Goal: Task Accomplishment & Management: Manage account settings

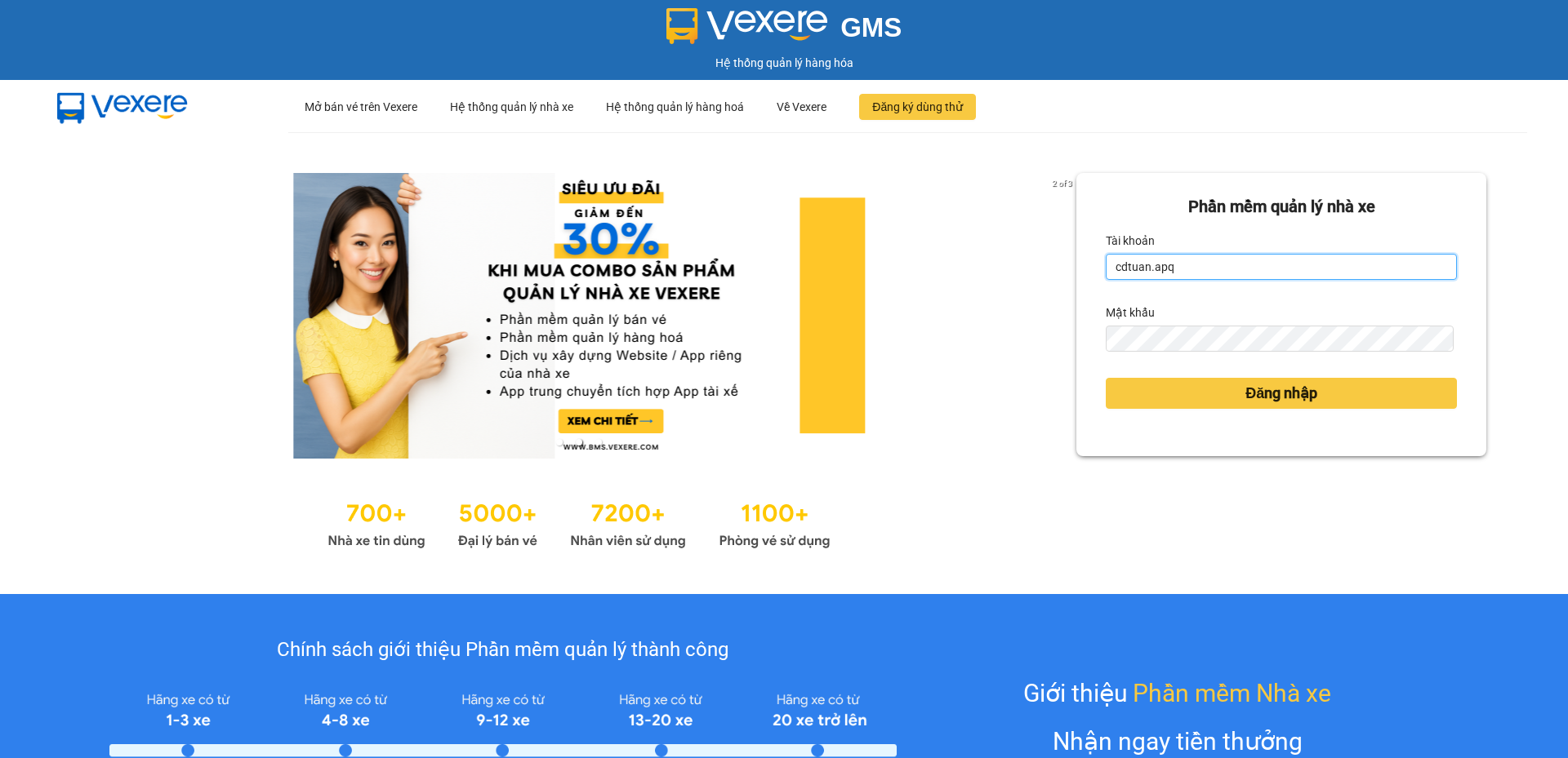
click at [1196, 264] on input "cdtuan.apq" at bounding box center [1281, 266] width 351 height 27
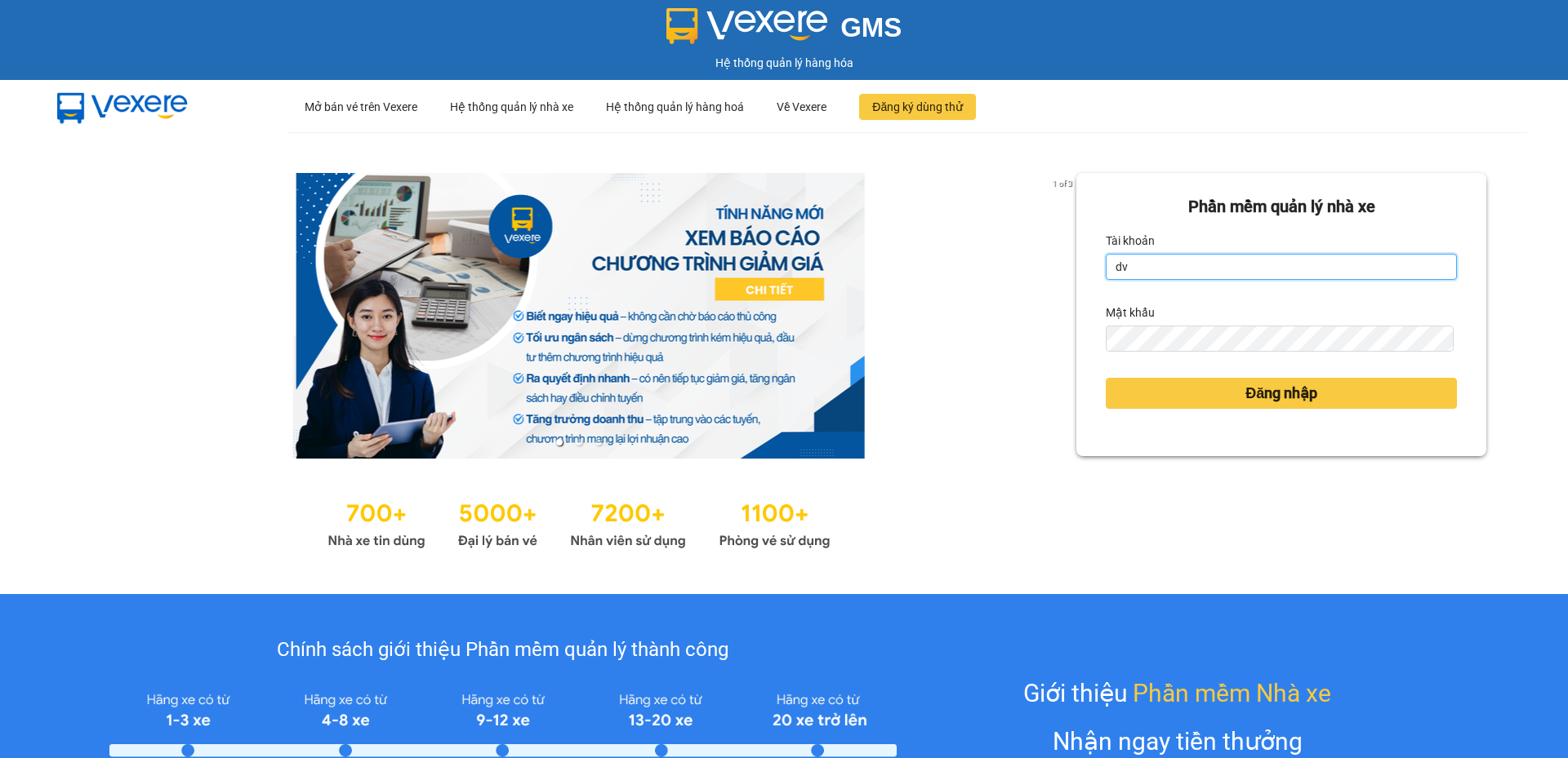
type input "dvthong.apq"
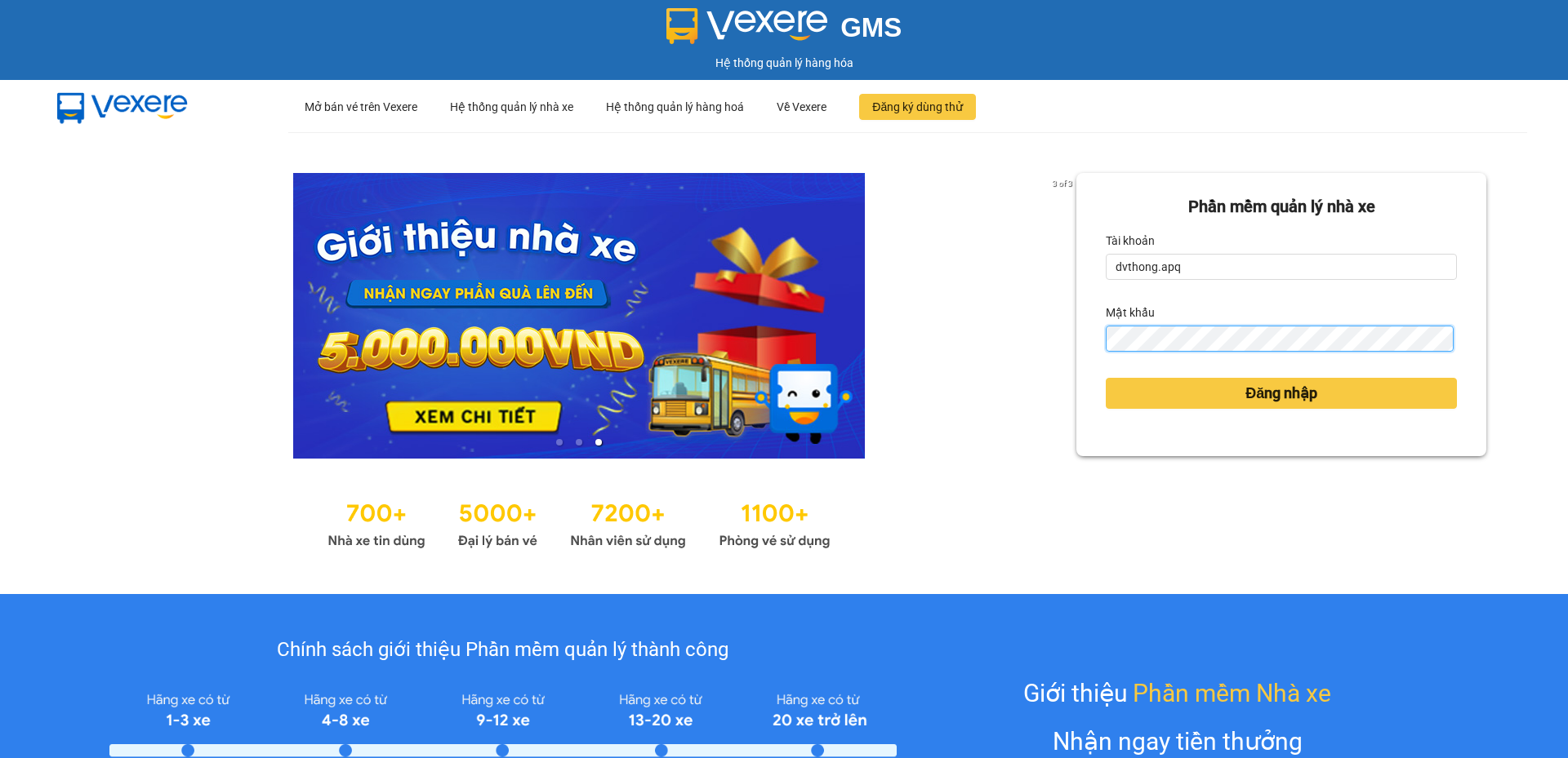
click at [1106, 378] on button "Đăng nhập" at bounding box center [1281, 393] width 351 height 31
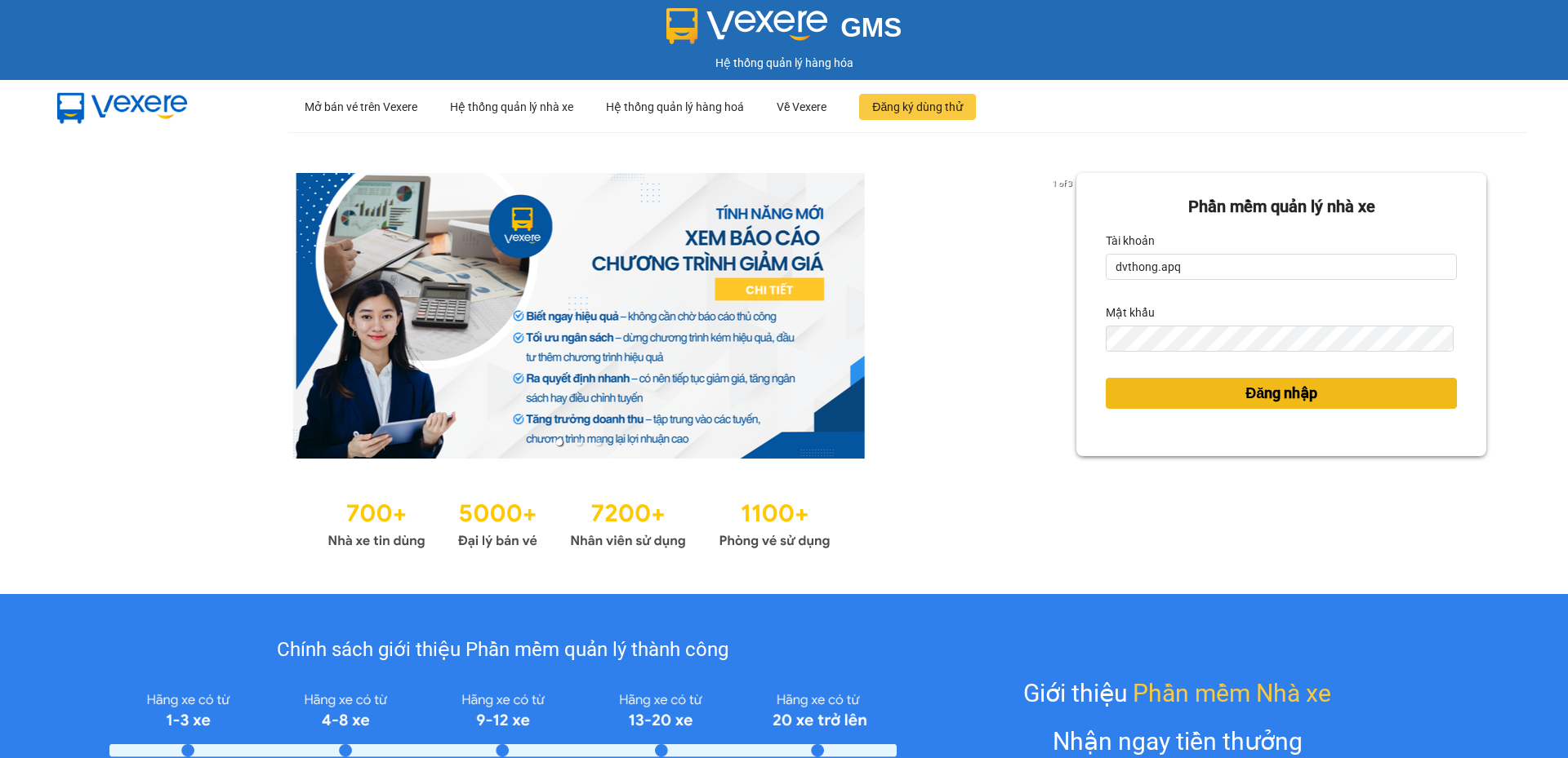
click at [1165, 404] on button "Đăng nhập" at bounding box center [1281, 393] width 351 height 31
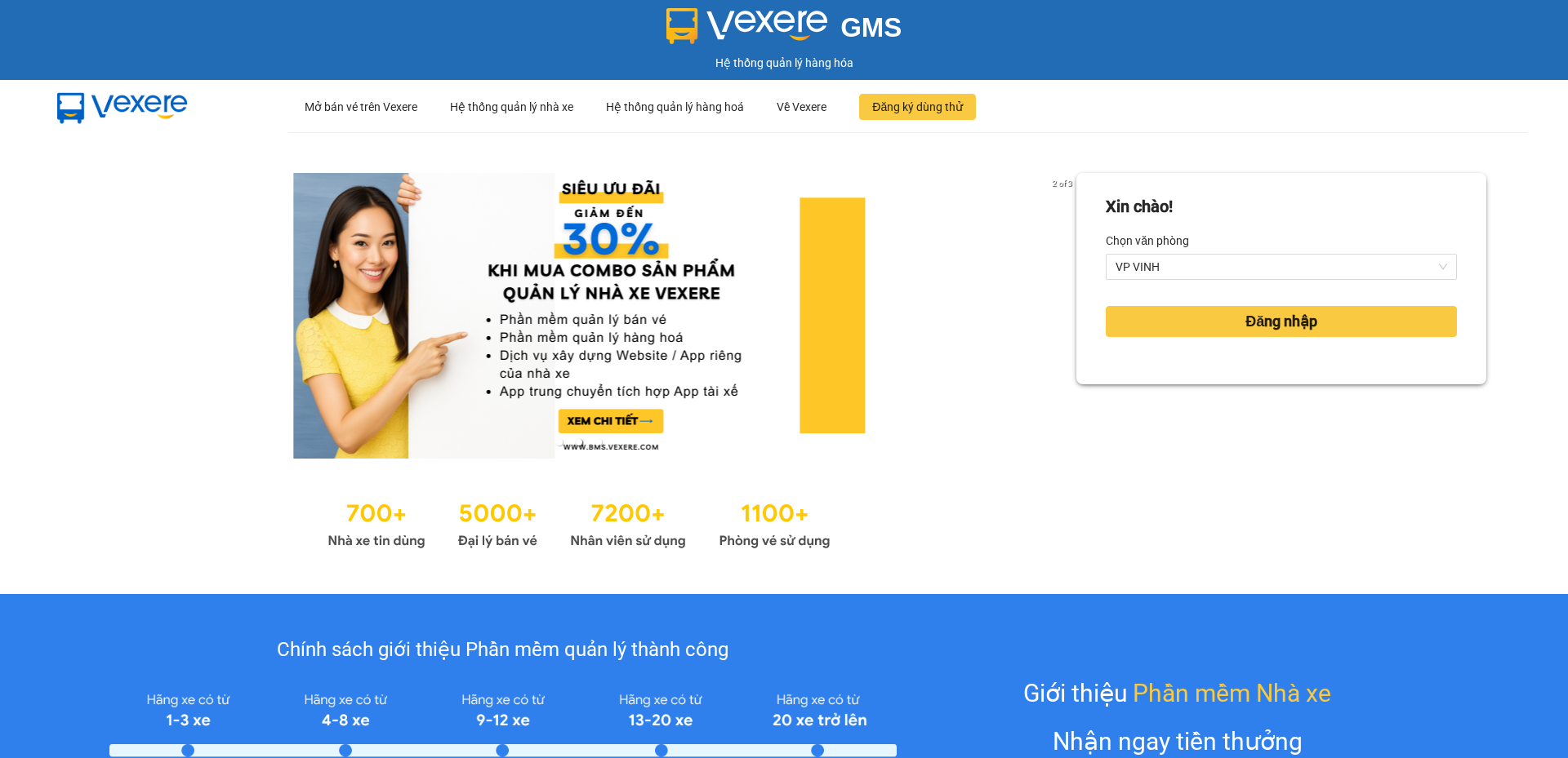
click at [1285, 209] on div "Xin chào!" at bounding box center [1281, 207] width 351 height 26
click at [1295, 320] on span "Đăng nhập" at bounding box center [1281, 321] width 72 height 23
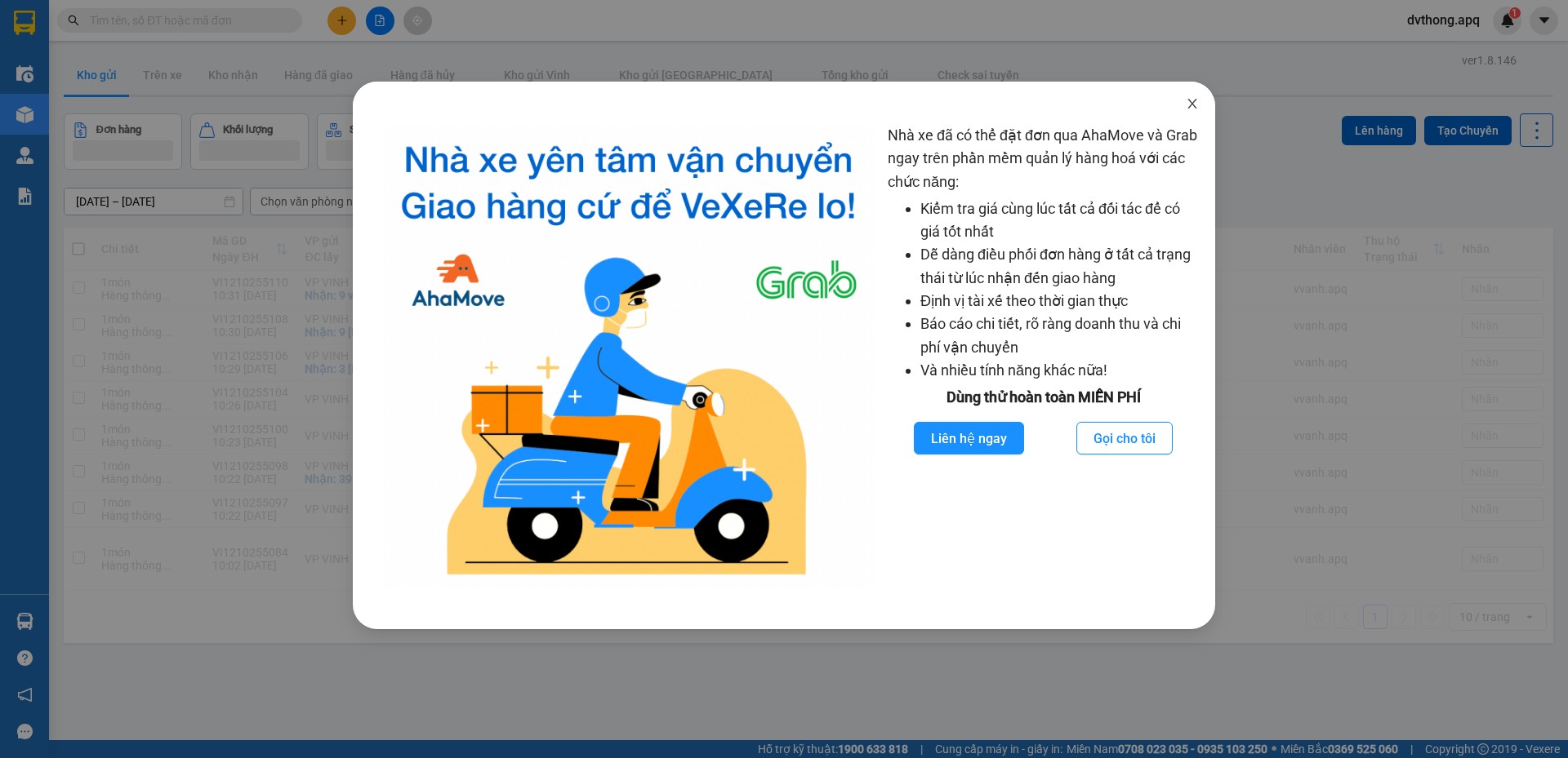
click at [1193, 101] on icon "close" at bounding box center [1192, 103] width 13 height 13
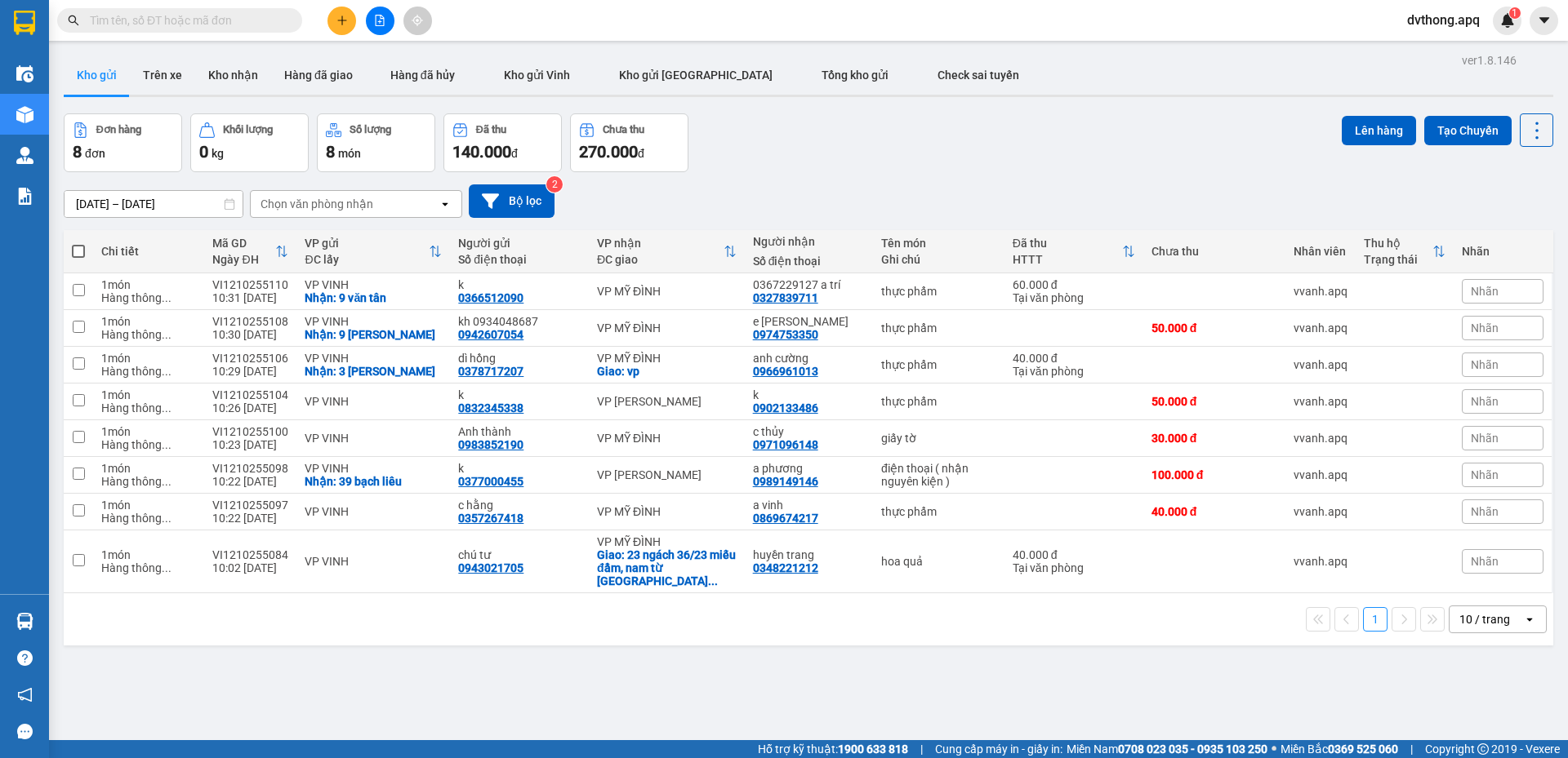
click at [232, 27] on input "text" at bounding box center [186, 21] width 193 height 18
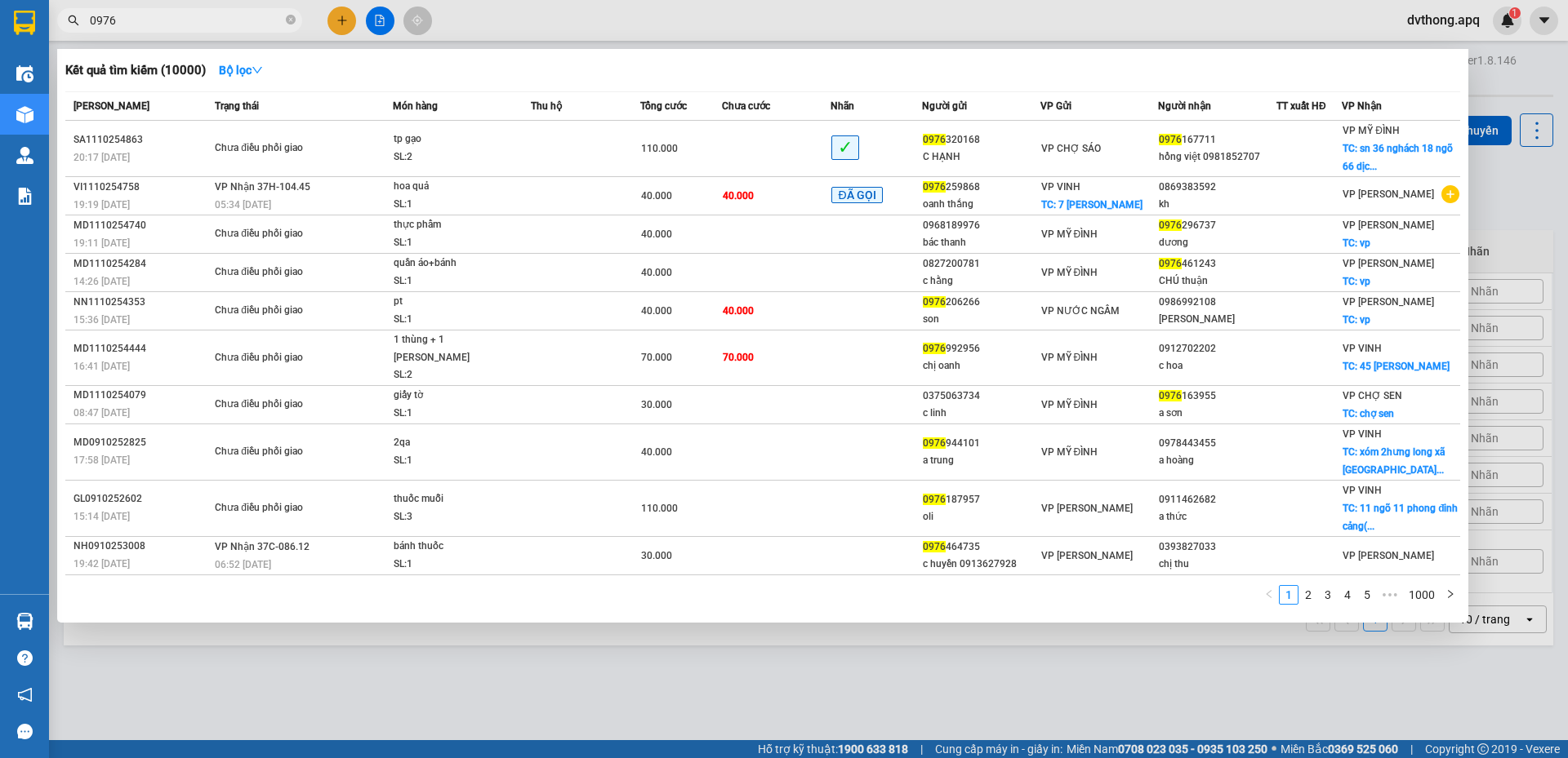
click at [183, 14] on input "0976" at bounding box center [186, 21] width 193 height 18
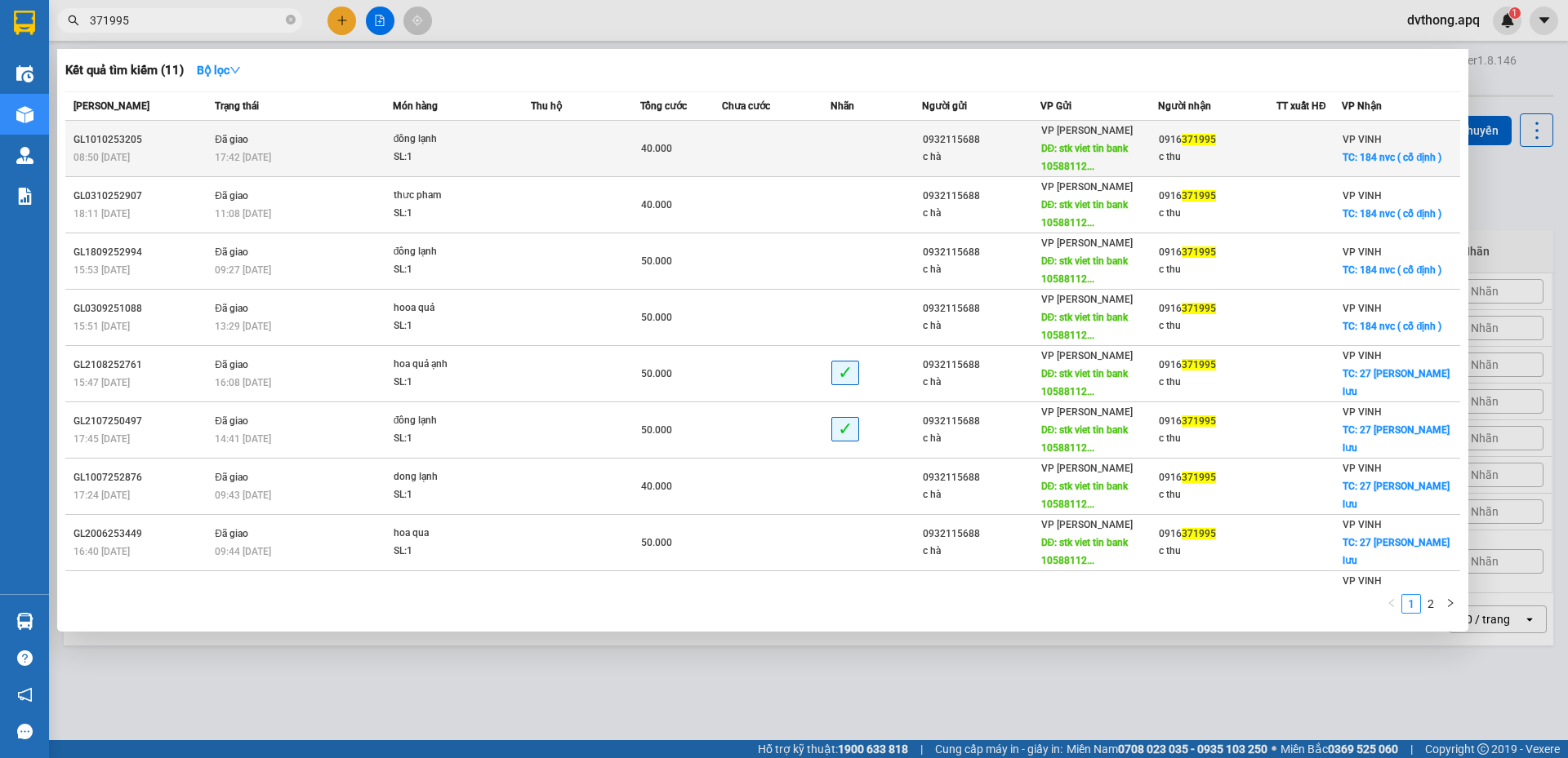
type input "371995"
click at [1235, 153] on div "c thu" at bounding box center [1217, 156] width 117 height 17
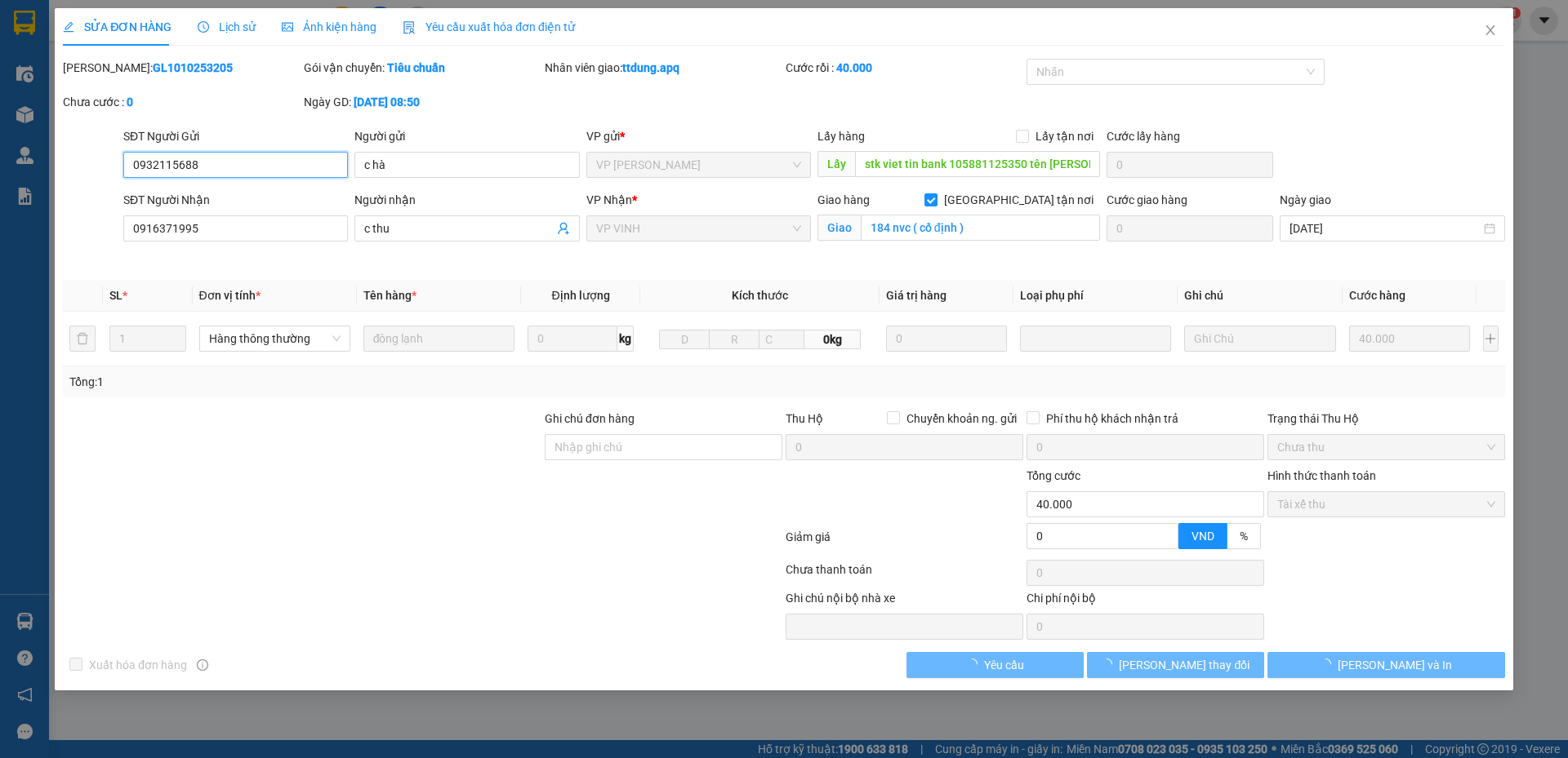
type input "0932115688"
type input "c hà"
type input "stk viet tin bank 105881125350 tên lê thị hương thảo"
type input "0916371995"
type input "c thu"
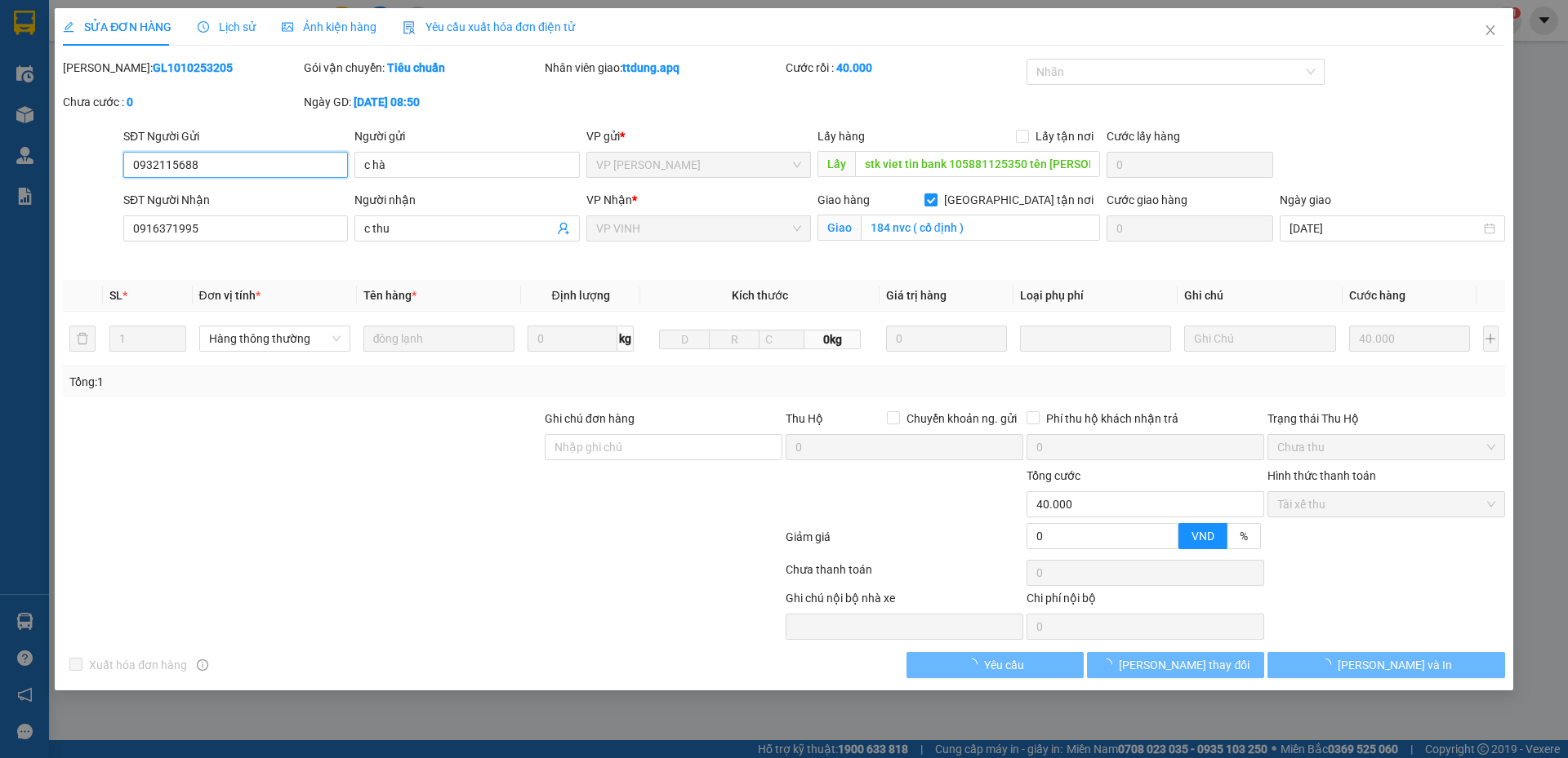
checkbox input "true"
type input "184 nvc ( cố định )"
type input "0"
type input "40.000"
click at [232, 25] on span "Lịch sử" at bounding box center [226, 27] width 58 height 13
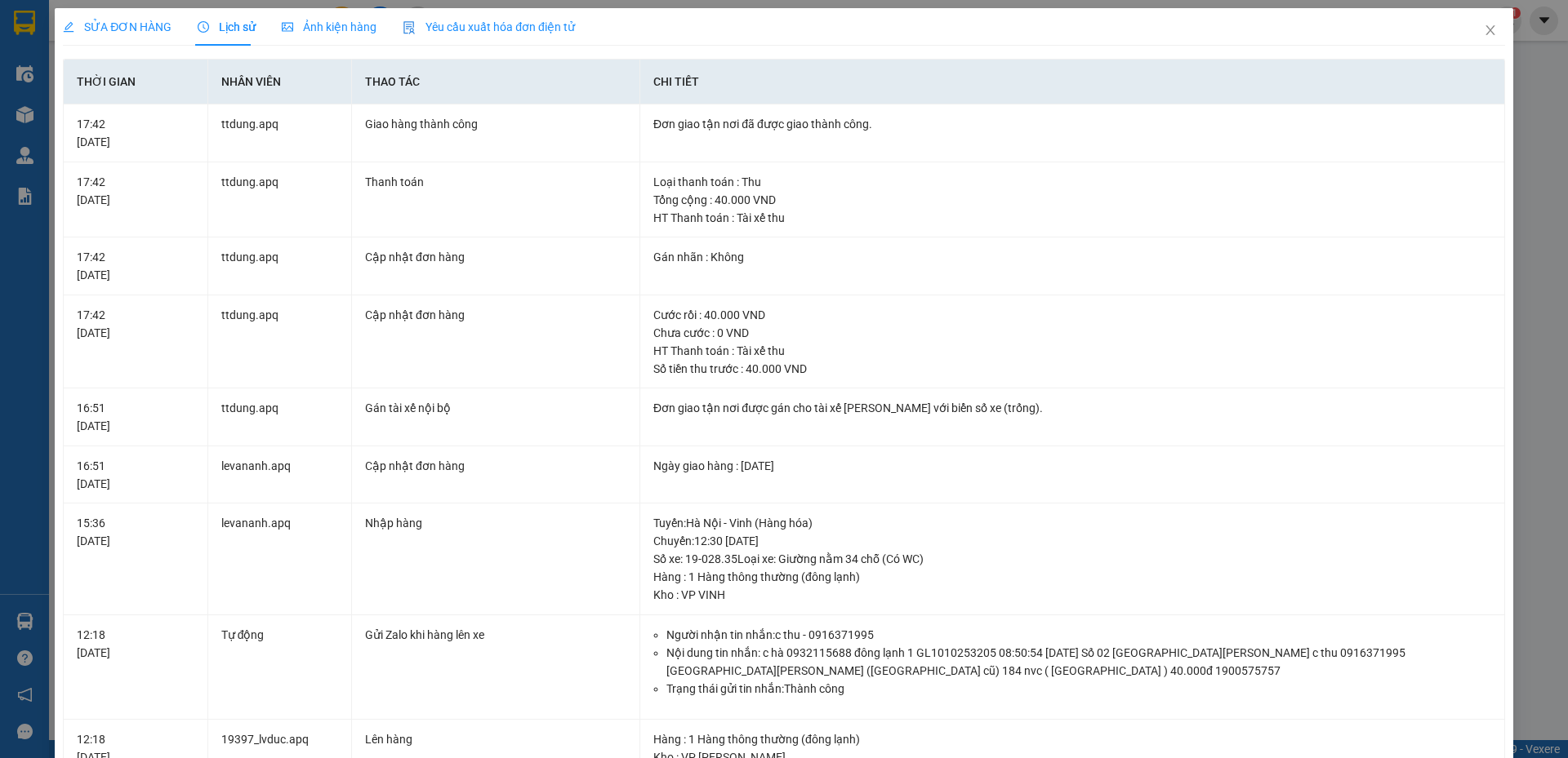
click at [120, 32] on span "SỬA ĐƠN HÀNG" at bounding box center [117, 27] width 108 height 13
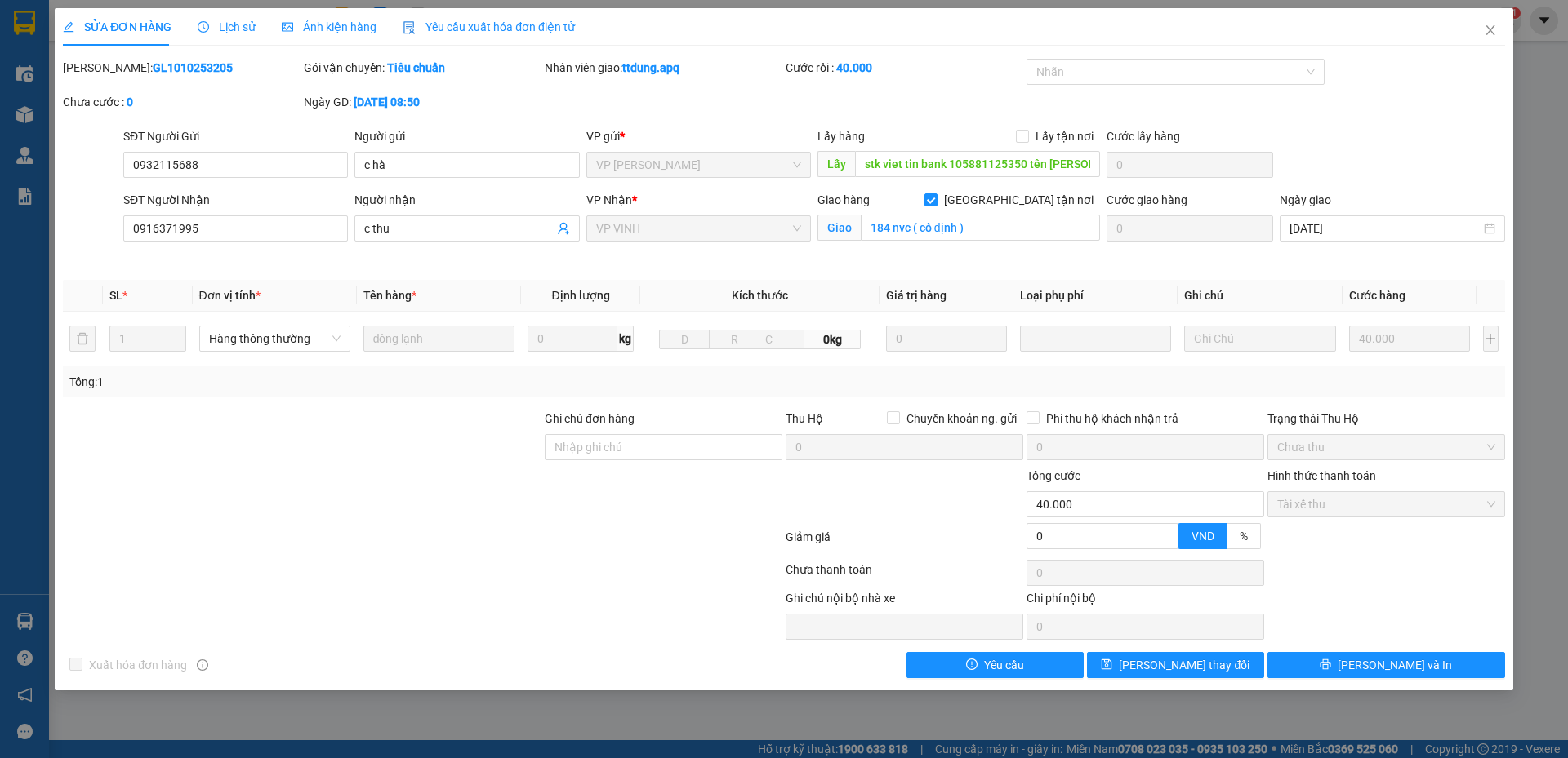
click at [459, 511] on div at bounding box center [302, 496] width 482 height 57
click at [235, 17] on div "Lịch sử" at bounding box center [226, 27] width 58 height 37
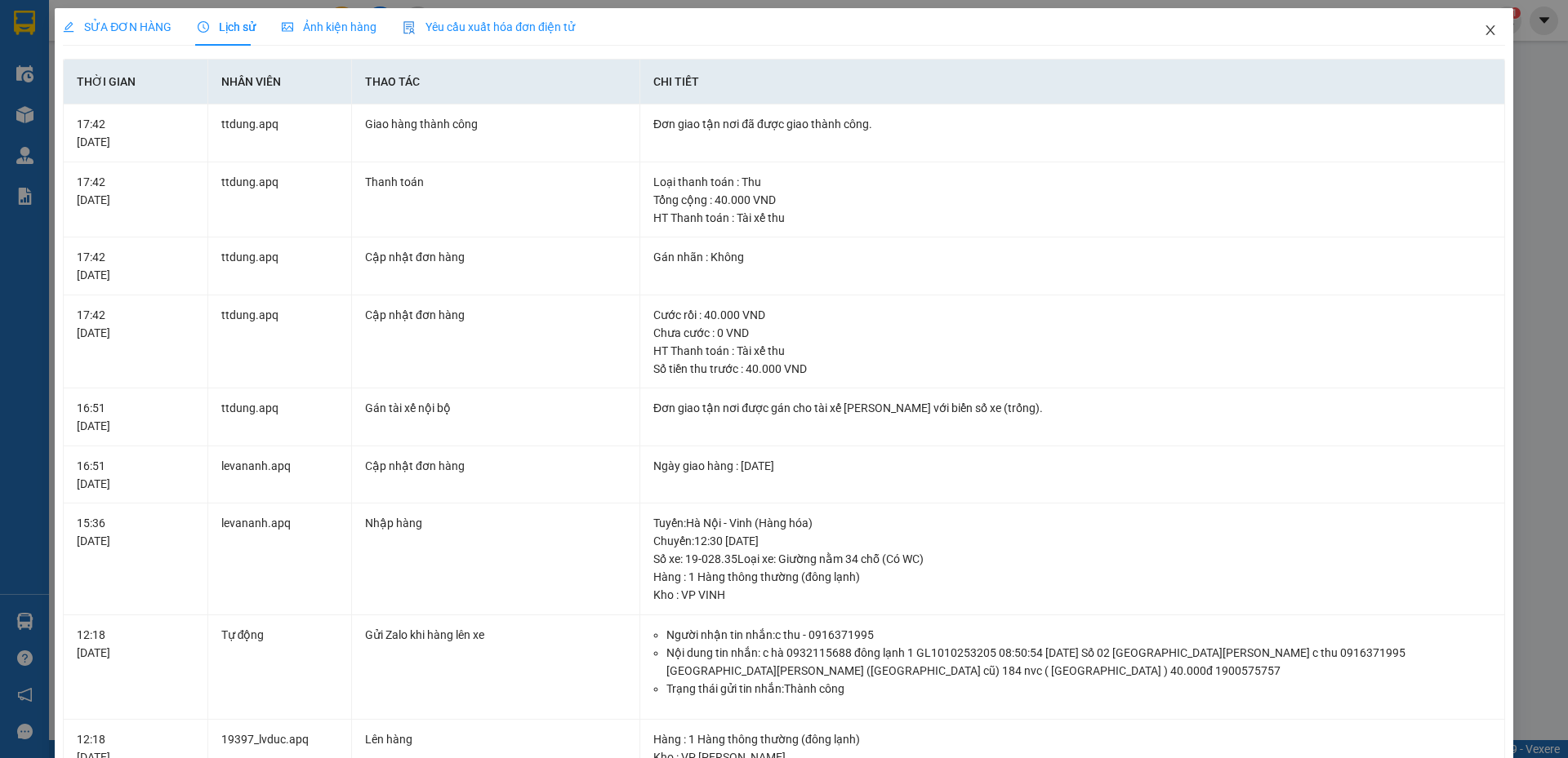
click at [1484, 33] on icon "close" at bounding box center [1490, 29] width 13 height 13
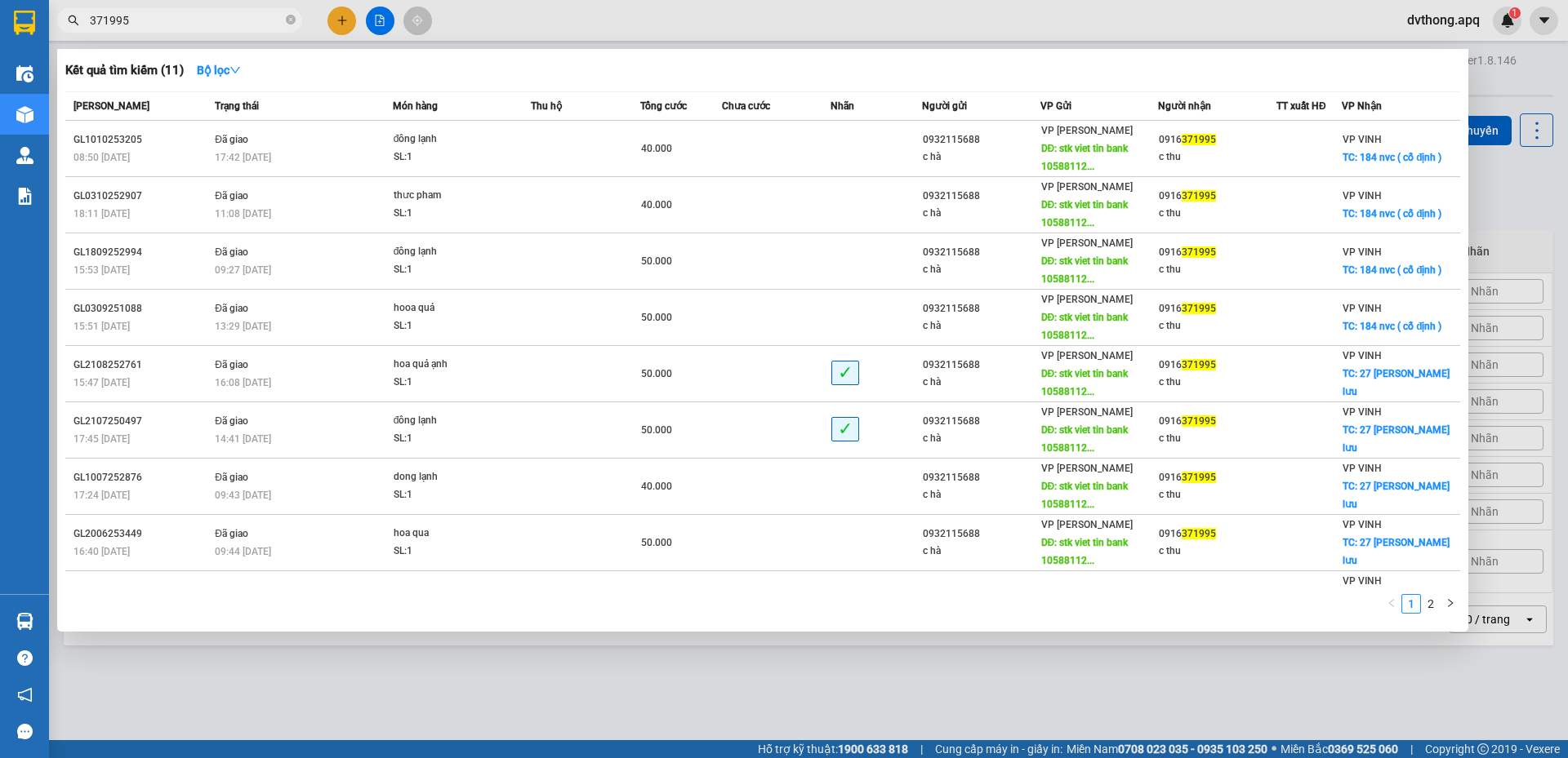
drag, startPoint x: 194, startPoint y: 17, endPoint x: 207, endPoint y: 29, distance: 17.7
click at [195, 17] on input "371995" at bounding box center [186, 21] width 193 height 18
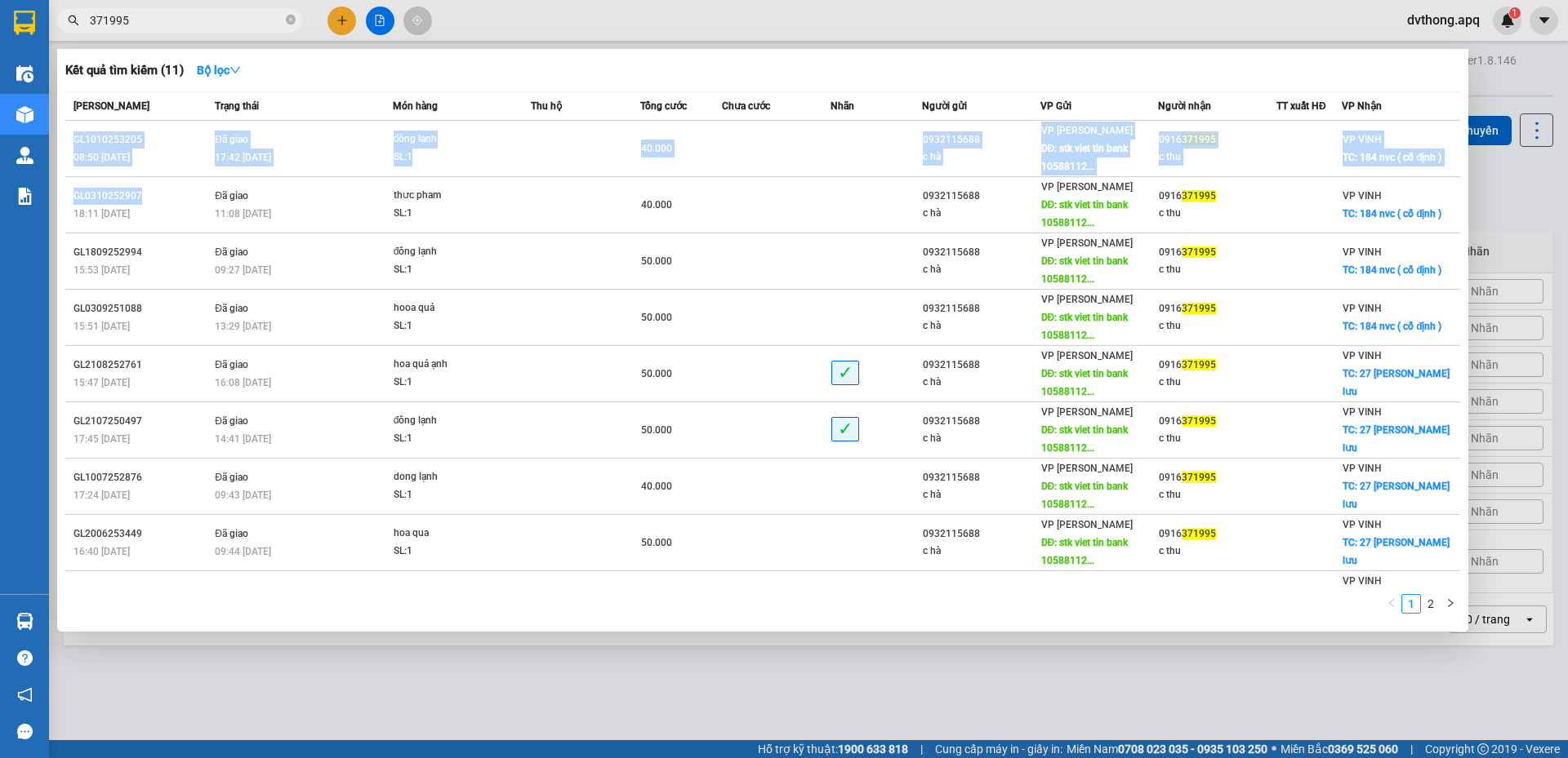
drag, startPoint x: 150, startPoint y: 194, endPoint x: 63, endPoint y: 197, distance: 87.1
click at [63, 197] on div "Kết quả tìm kiếm ( 11 ) Bộ lọc Mã ĐH Trạng thái Món hàng Thu hộ Tổng cước Chưa …" at bounding box center [762, 340] width 1412 height 583
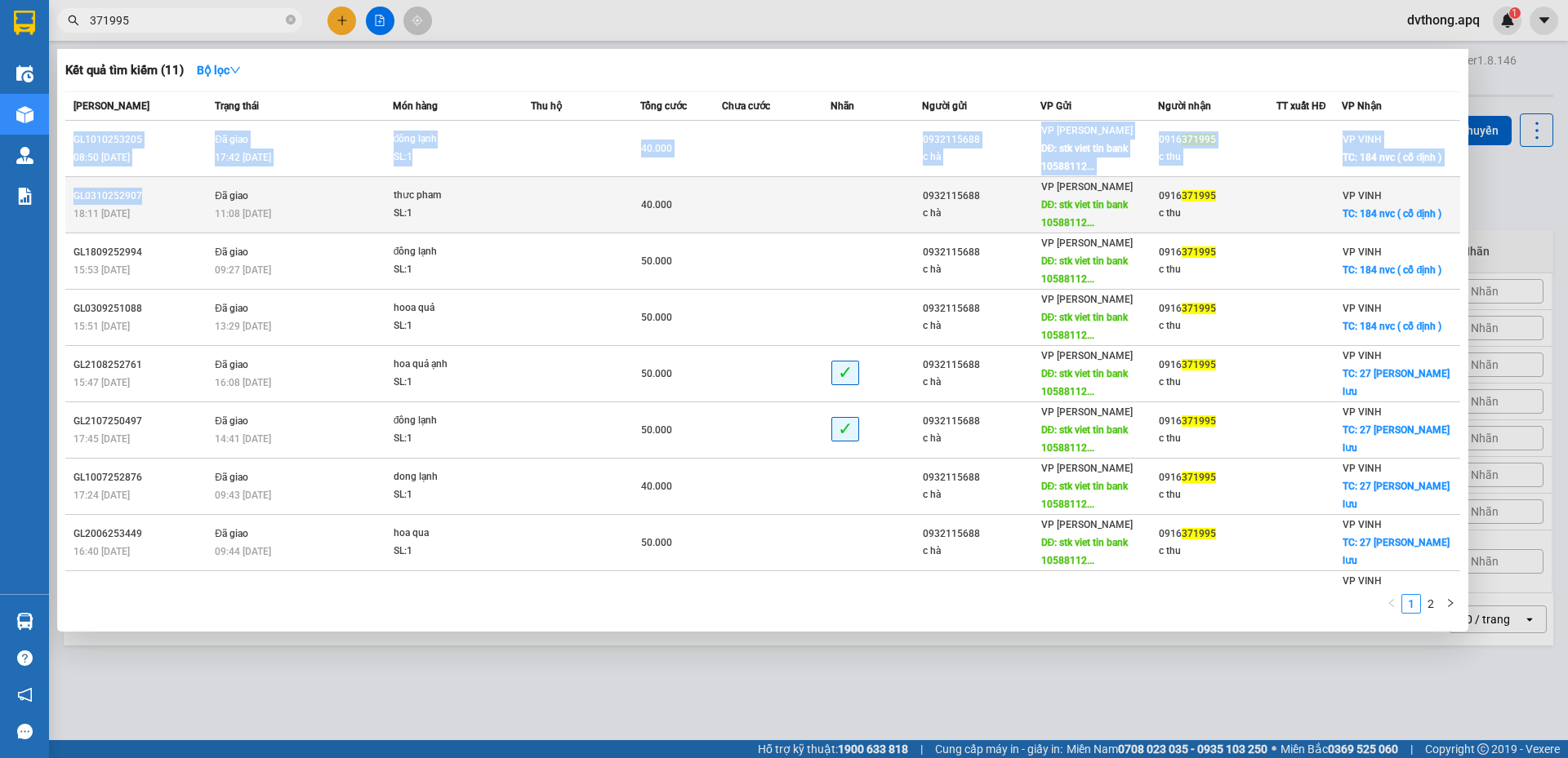
click at [195, 200] on div "GL0310252907" at bounding box center [142, 196] width 137 height 17
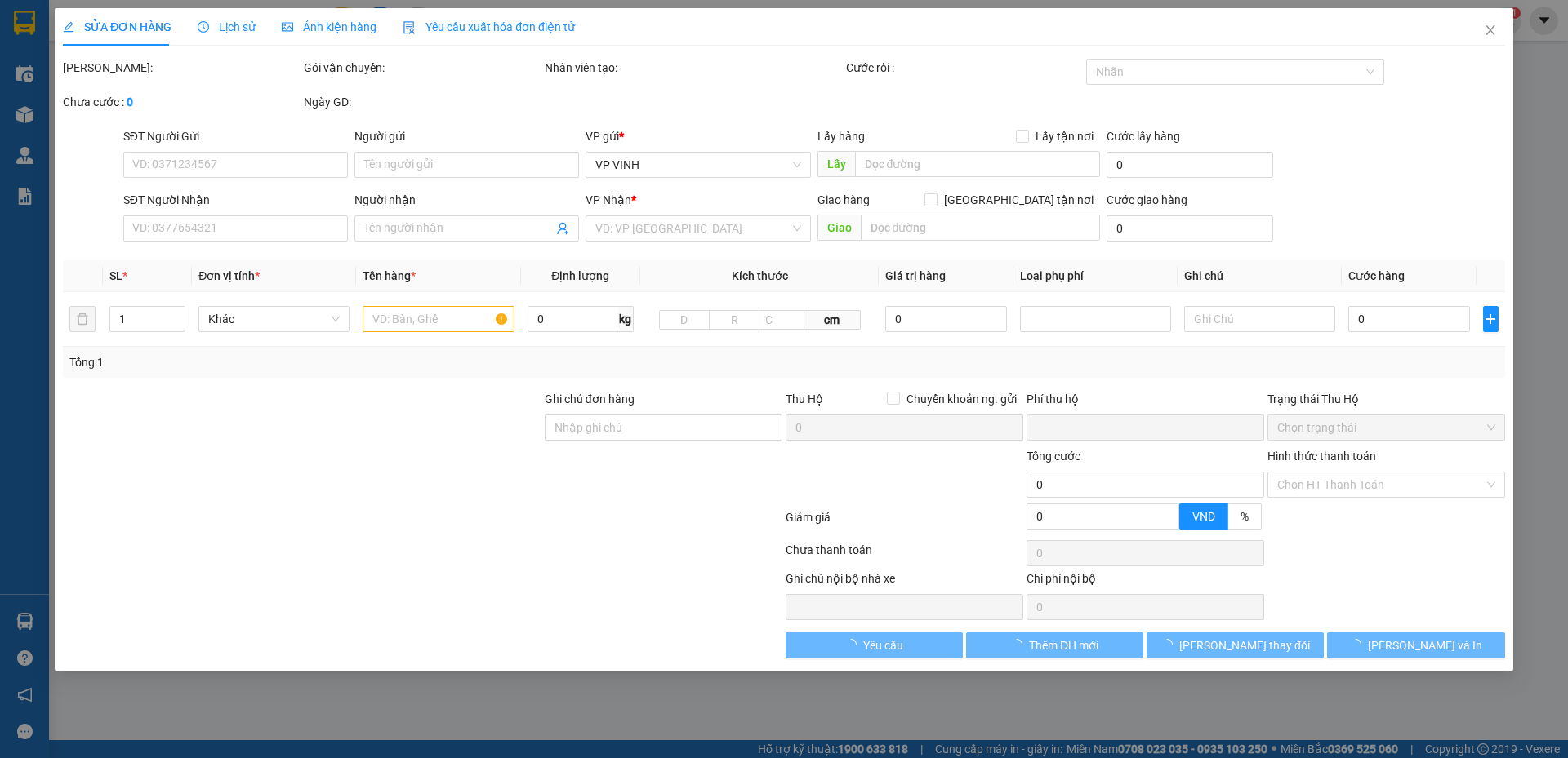
type input "0932115688"
type input "c hà"
type input "stk viet tin bank 105881125350 tên lê thị hương thảo"
type input "0916371995"
type input "c thu"
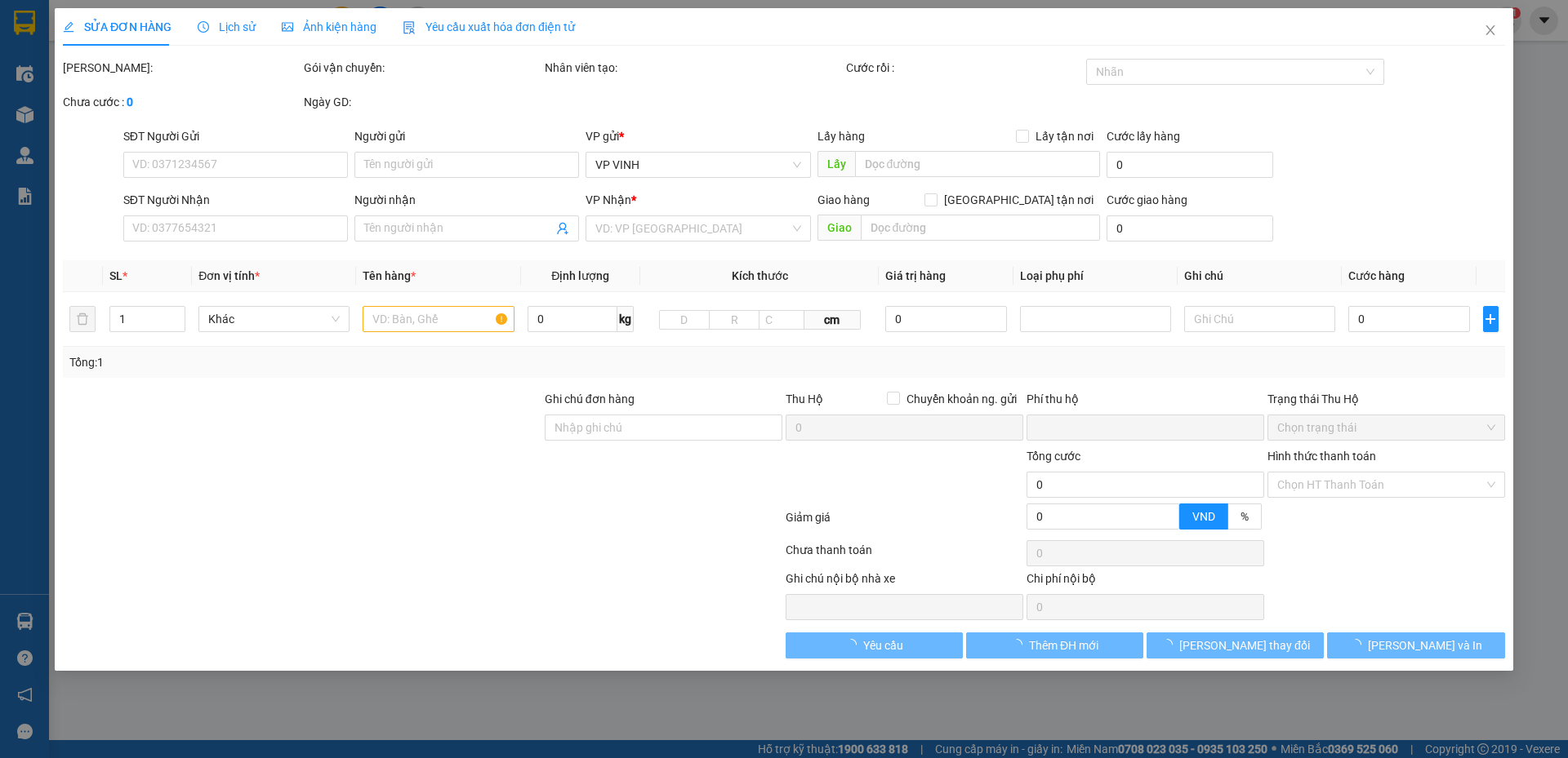
checkbox input "true"
type input "184 nvc ( cố định )"
type input "0"
type input "40.000"
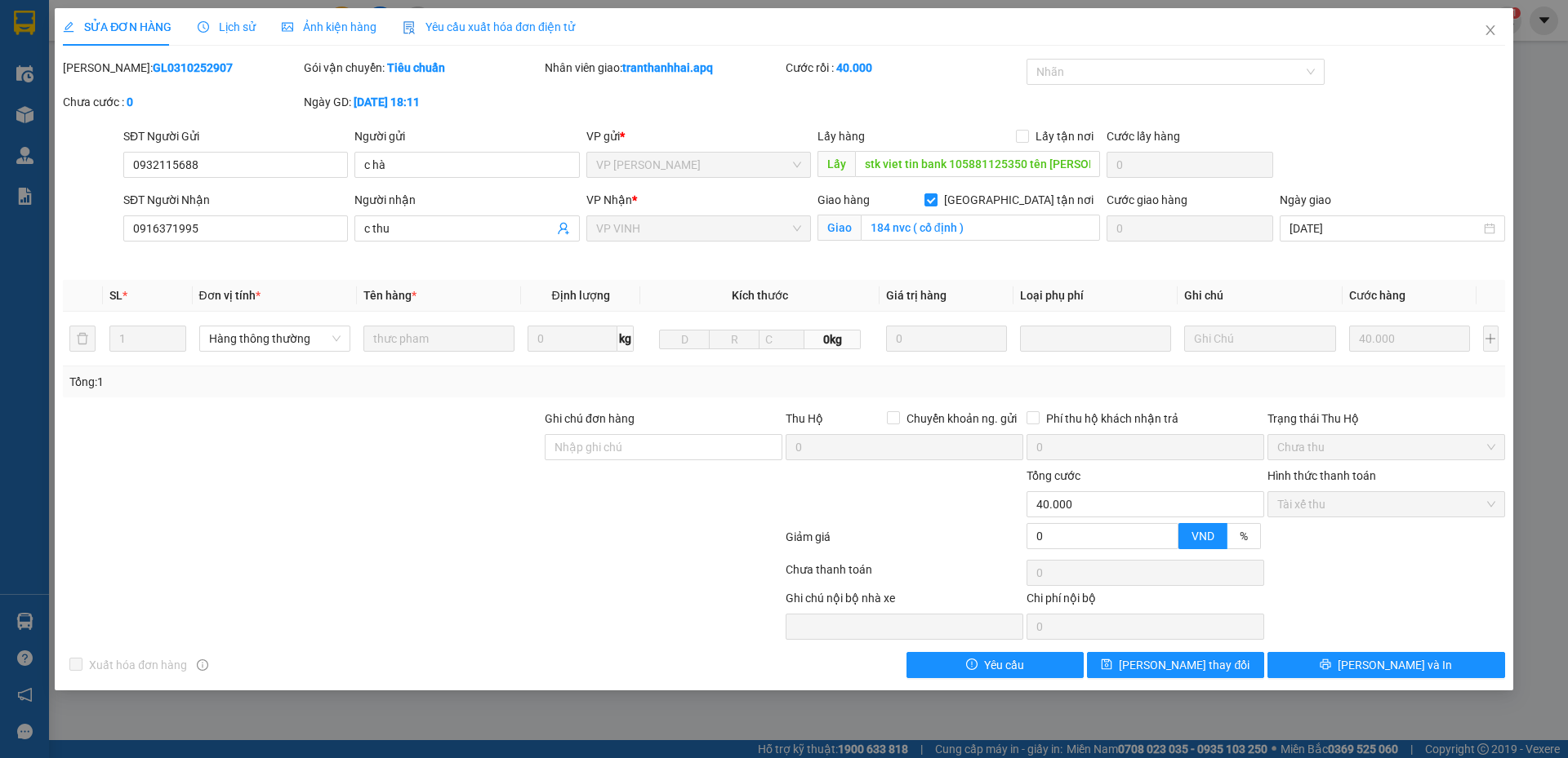
click at [226, 21] on span "Lịch sử" at bounding box center [226, 27] width 58 height 13
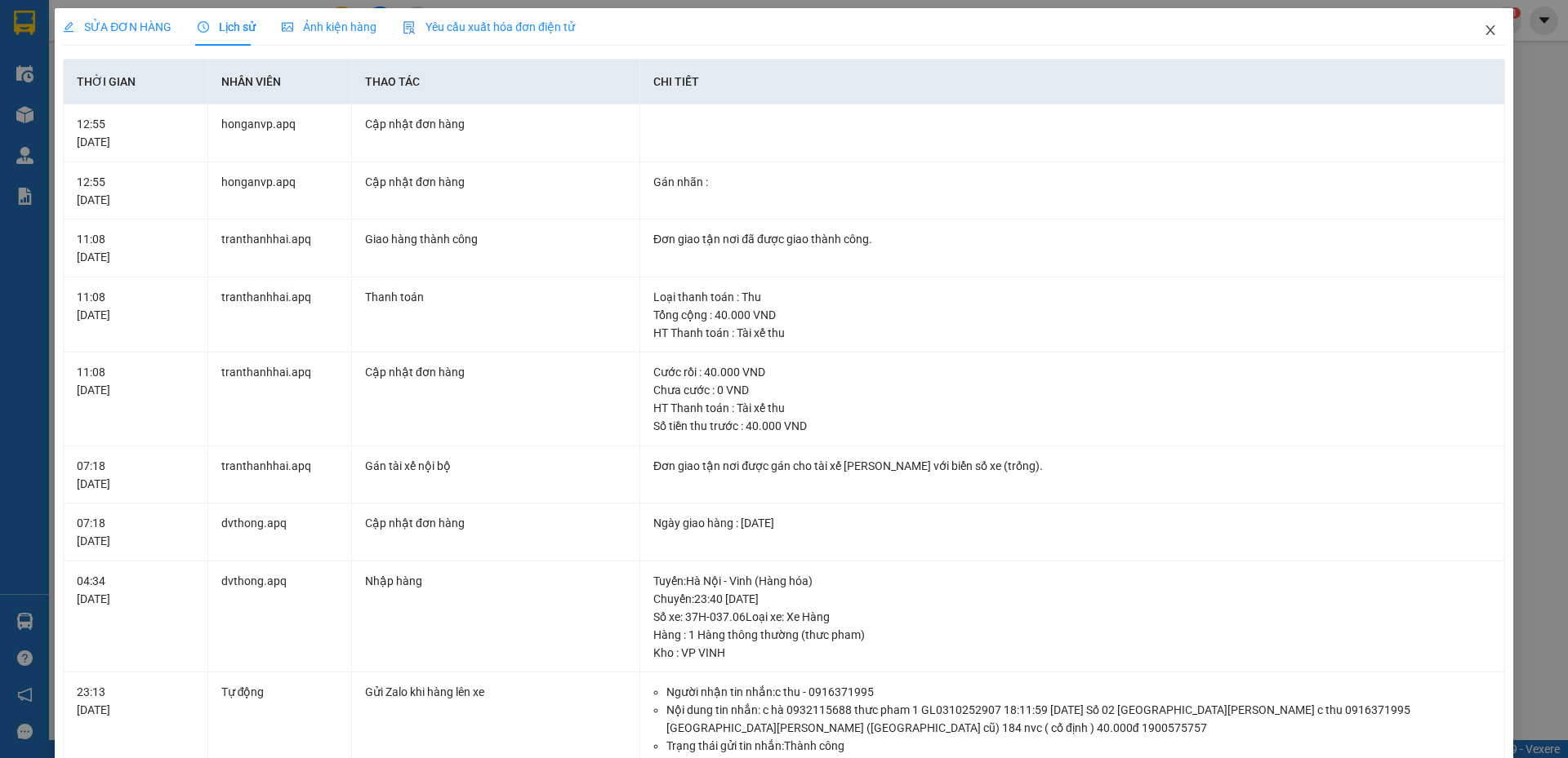
click at [1484, 31] on icon "close" at bounding box center [1490, 29] width 13 height 13
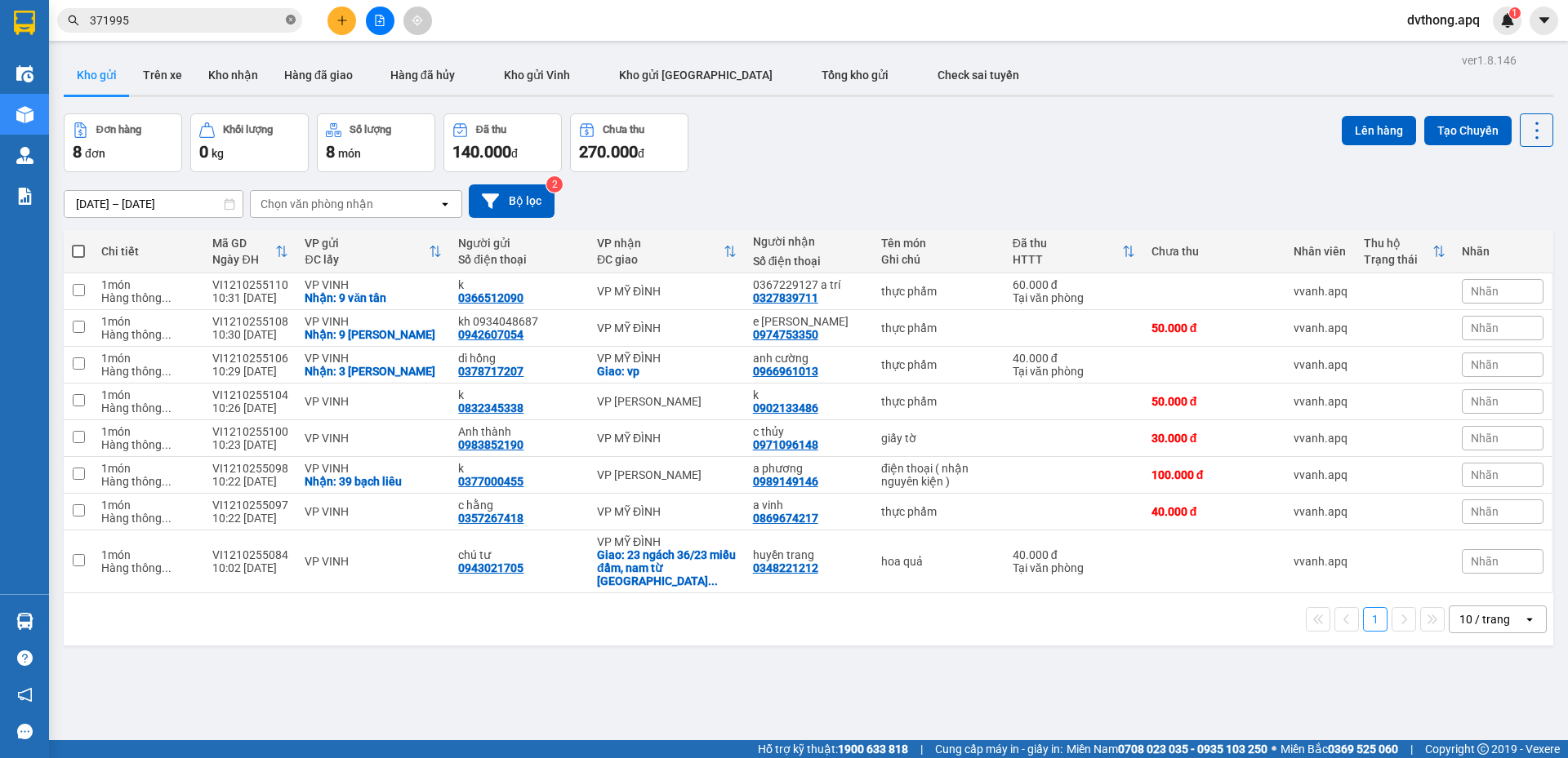
click at [291, 20] on icon "close-circle" at bounding box center [291, 20] width 10 height 10
click at [237, 24] on input "text" at bounding box center [186, 21] width 193 height 18
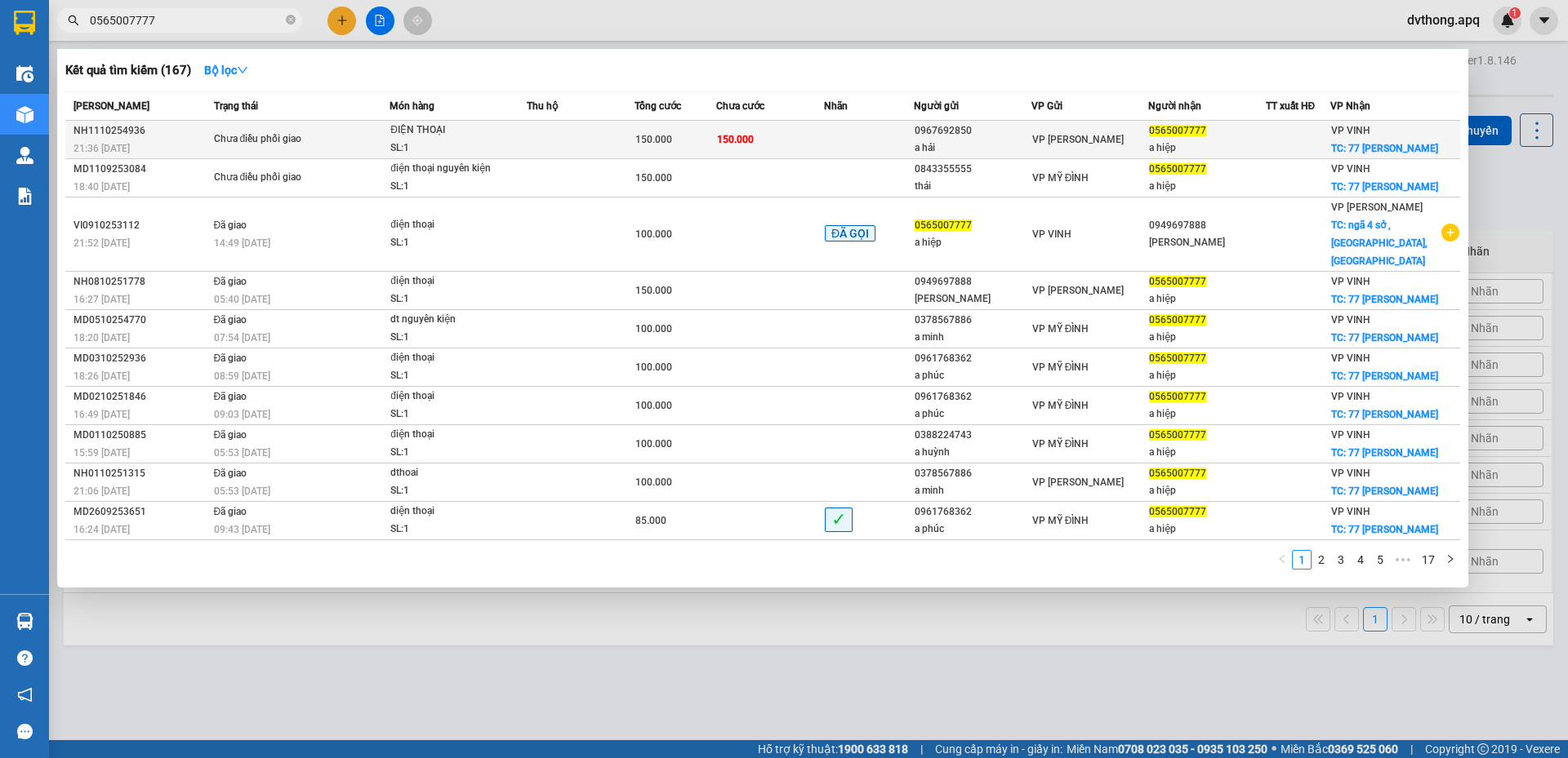
type input "0565007777"
click at [816, 142] on td "150.000" at bounding box center [770, 140] width 108 height 38
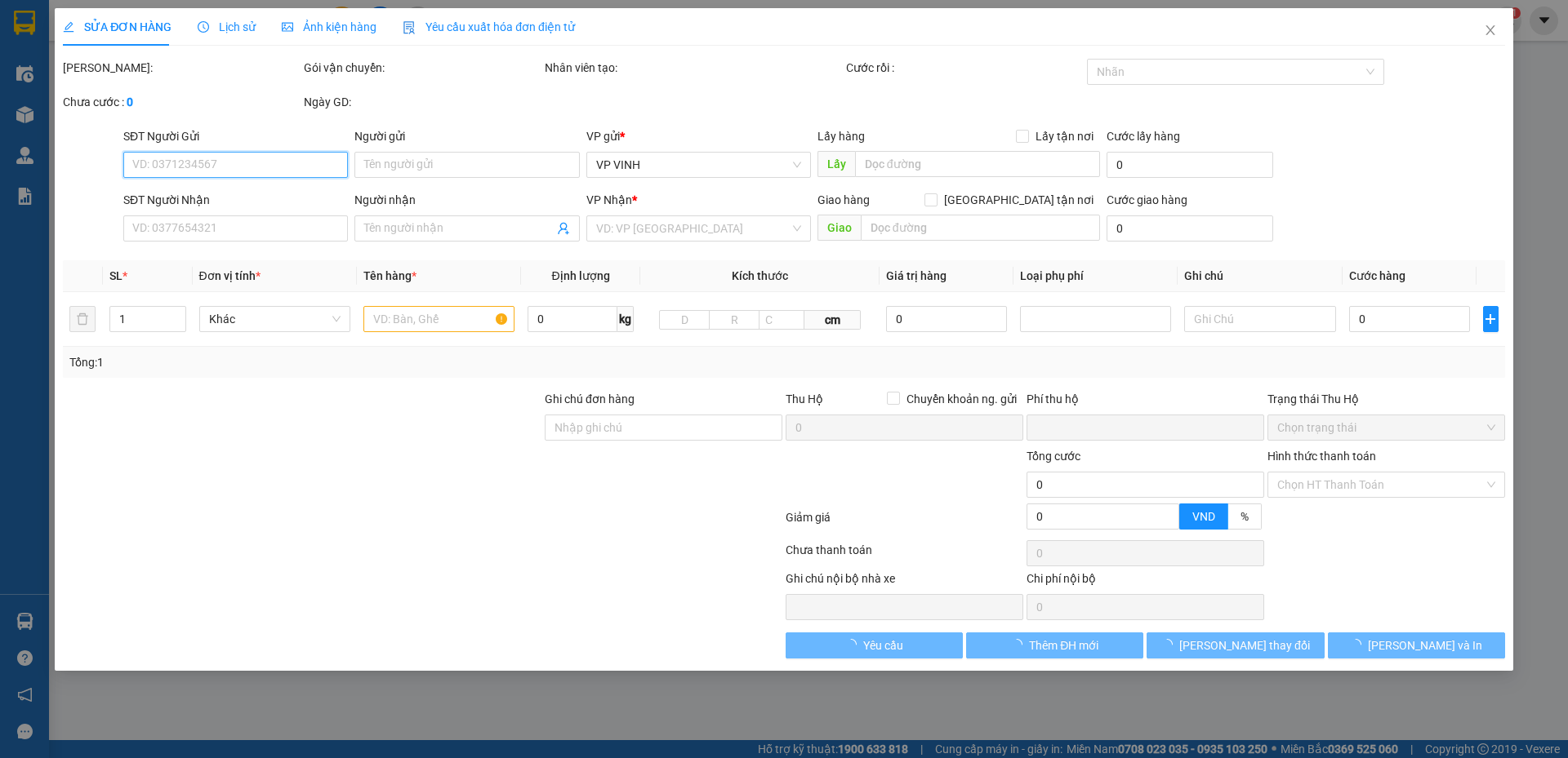
type input "0967692850"
type input "a hải"
type input "0565007777"
type input "a hiệp"
checkbox input "true"
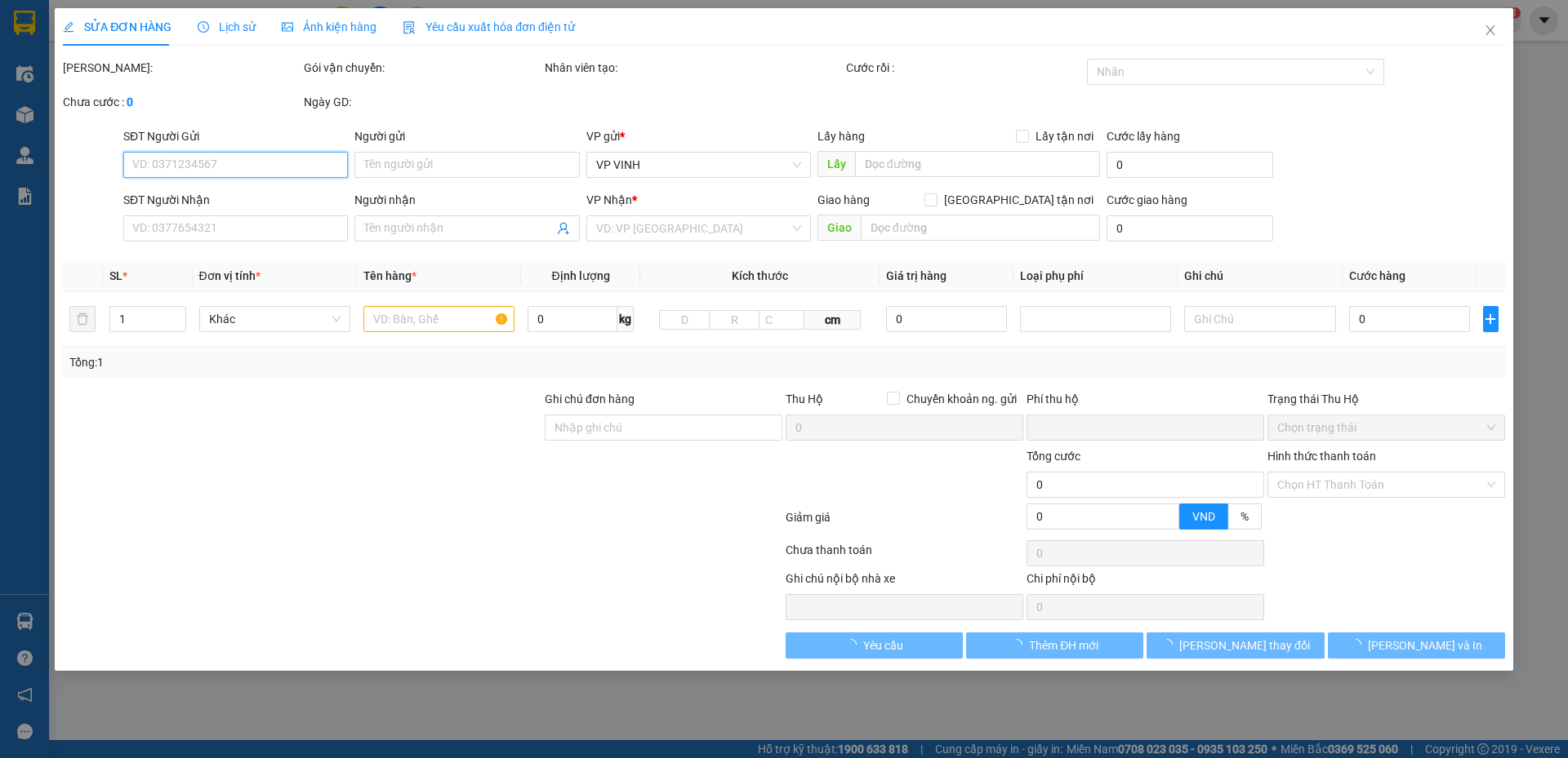
type input "77 lê lợi"
type input "0"
type input "150.000"
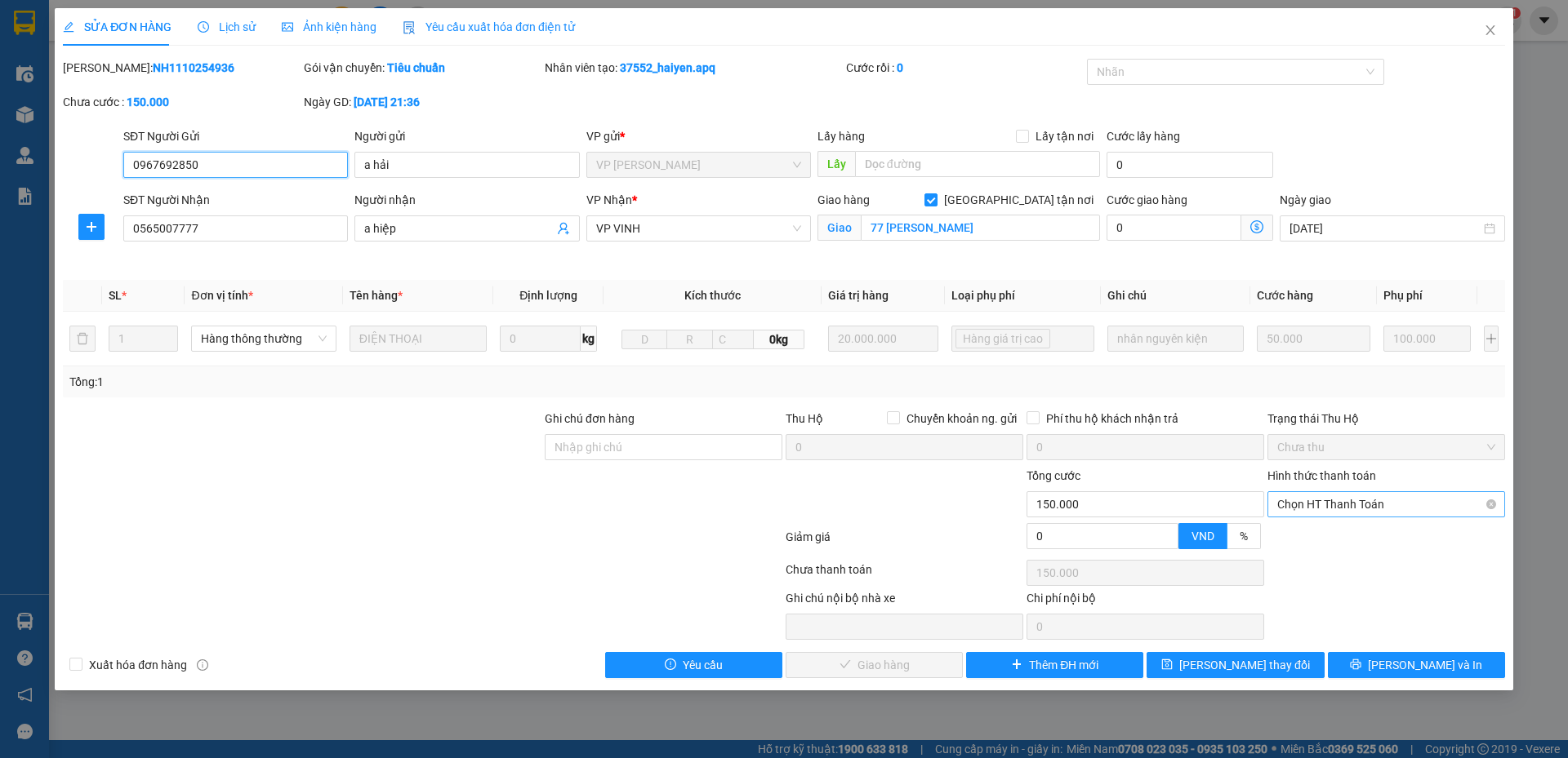
click at [1352, 497] on span "Chọn HT Thanh Toán" at bounding box center [1387, 504] width 218 height 25
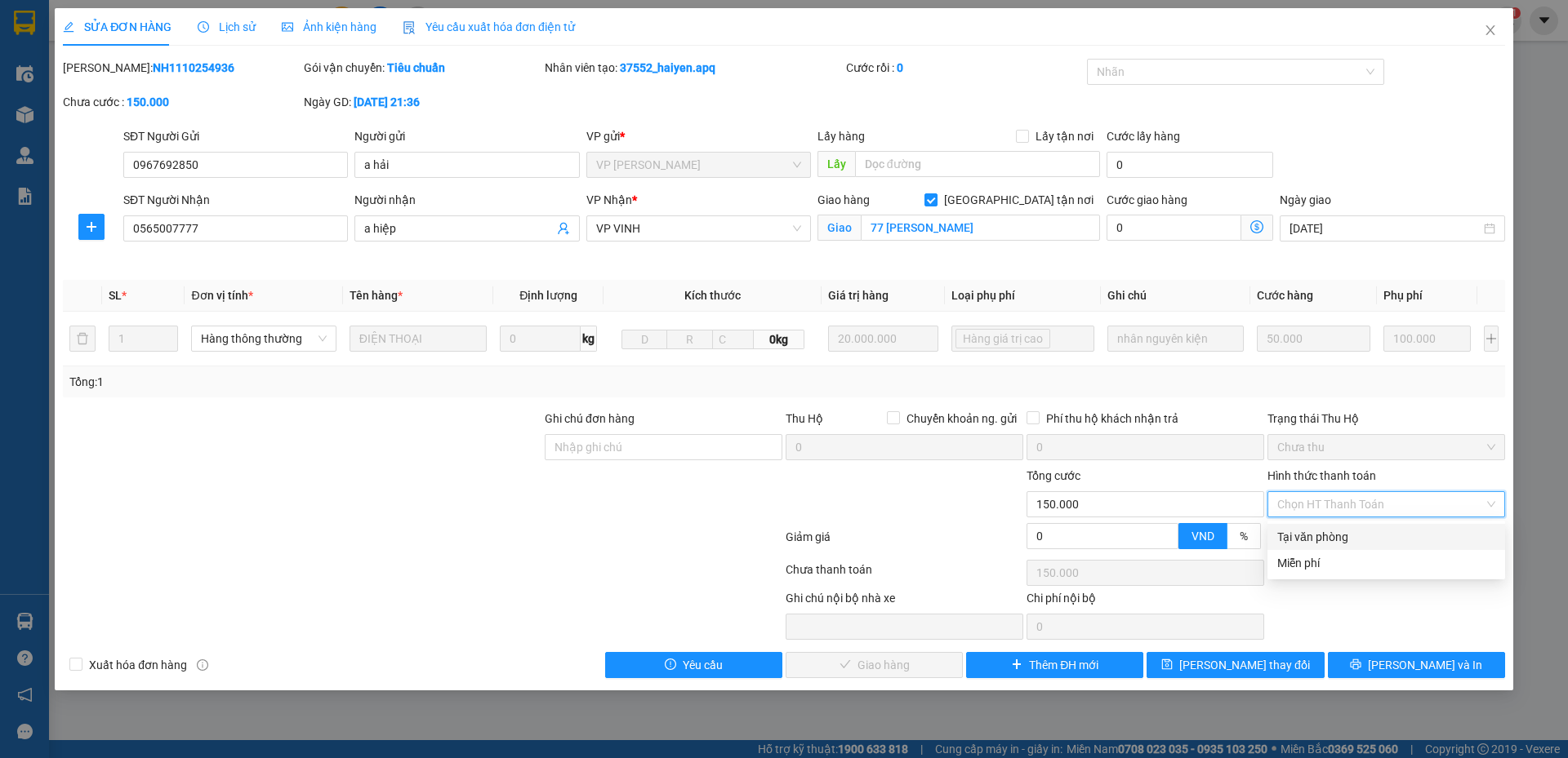
click at [1324, 536] on div "Tại văn phòng" at bounding box center [1387, 537] width 218 height 18
type input "0"
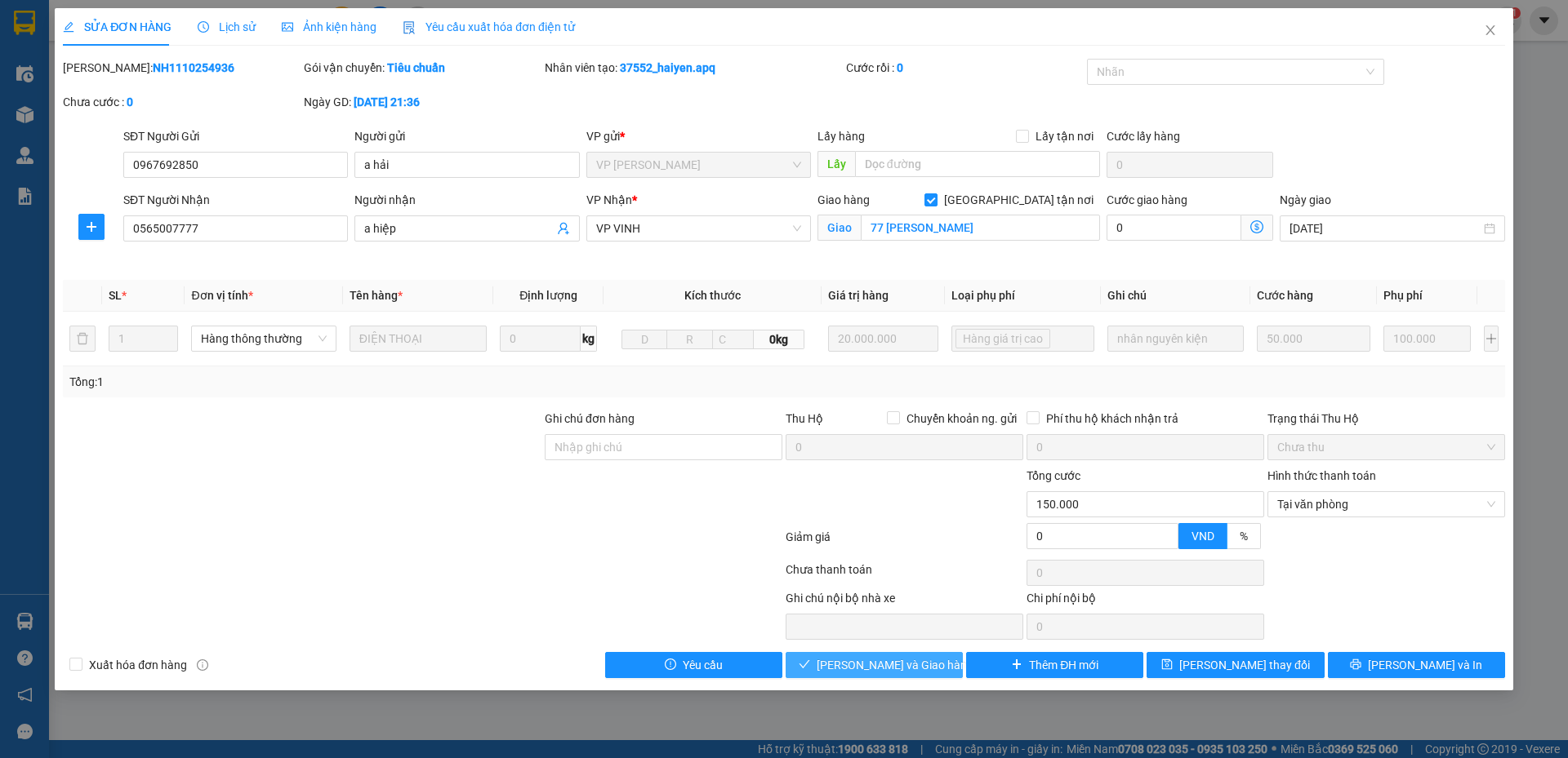
click at [900, 671] on span "Lưu và Giao hàng" at bounding box center [894, 666] width 156 height 18
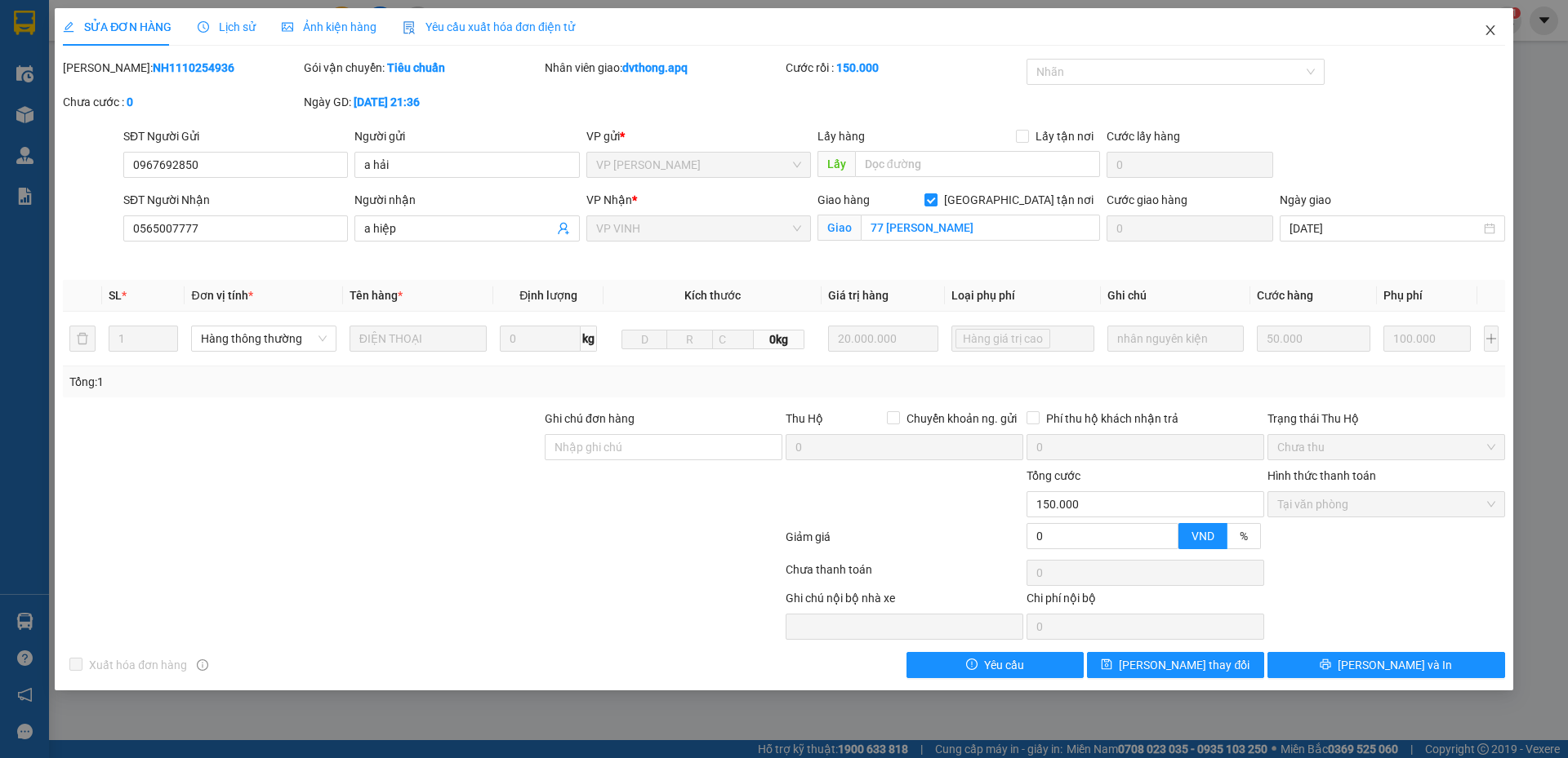
click at [1484, 31] on icon "close" at bounding box center [1490, 29] width 13 height 13
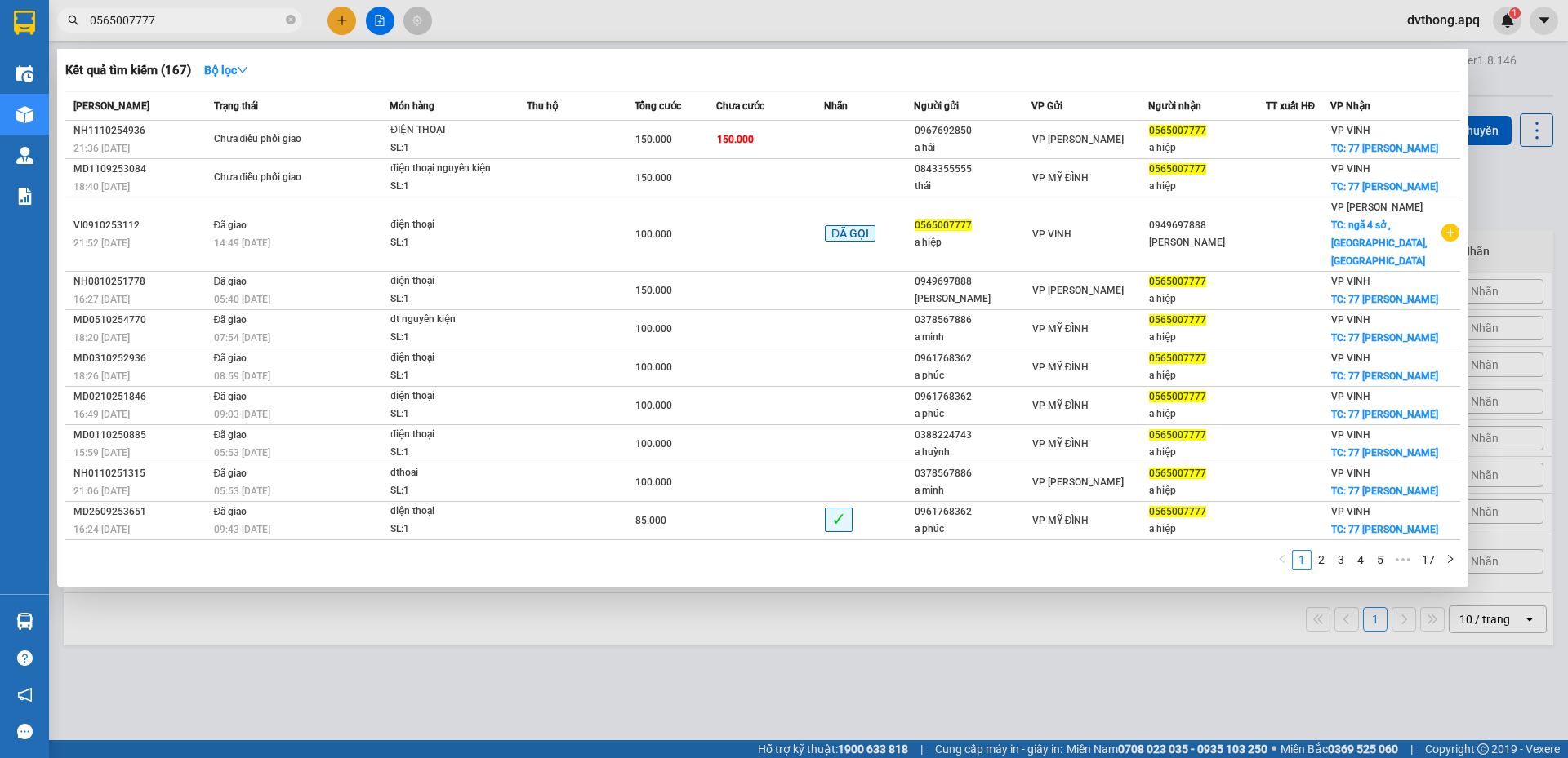
click at [190, 27] on input "0565007777" at bounding box center [186, 21] width 193 height 18
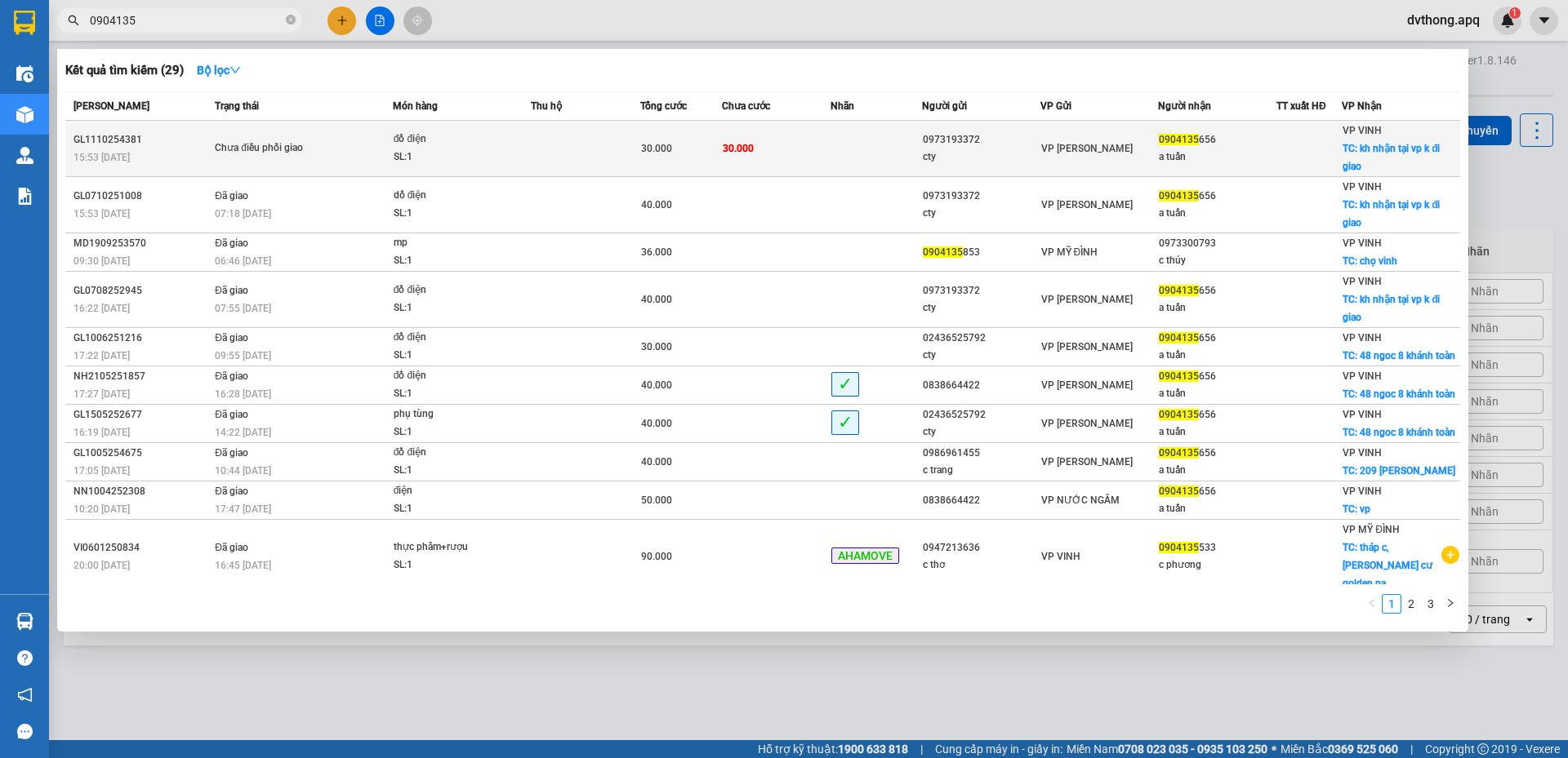
type input "0904135"
click at [547, 146] on td at bounding box center [585, 148] width 109 height 56
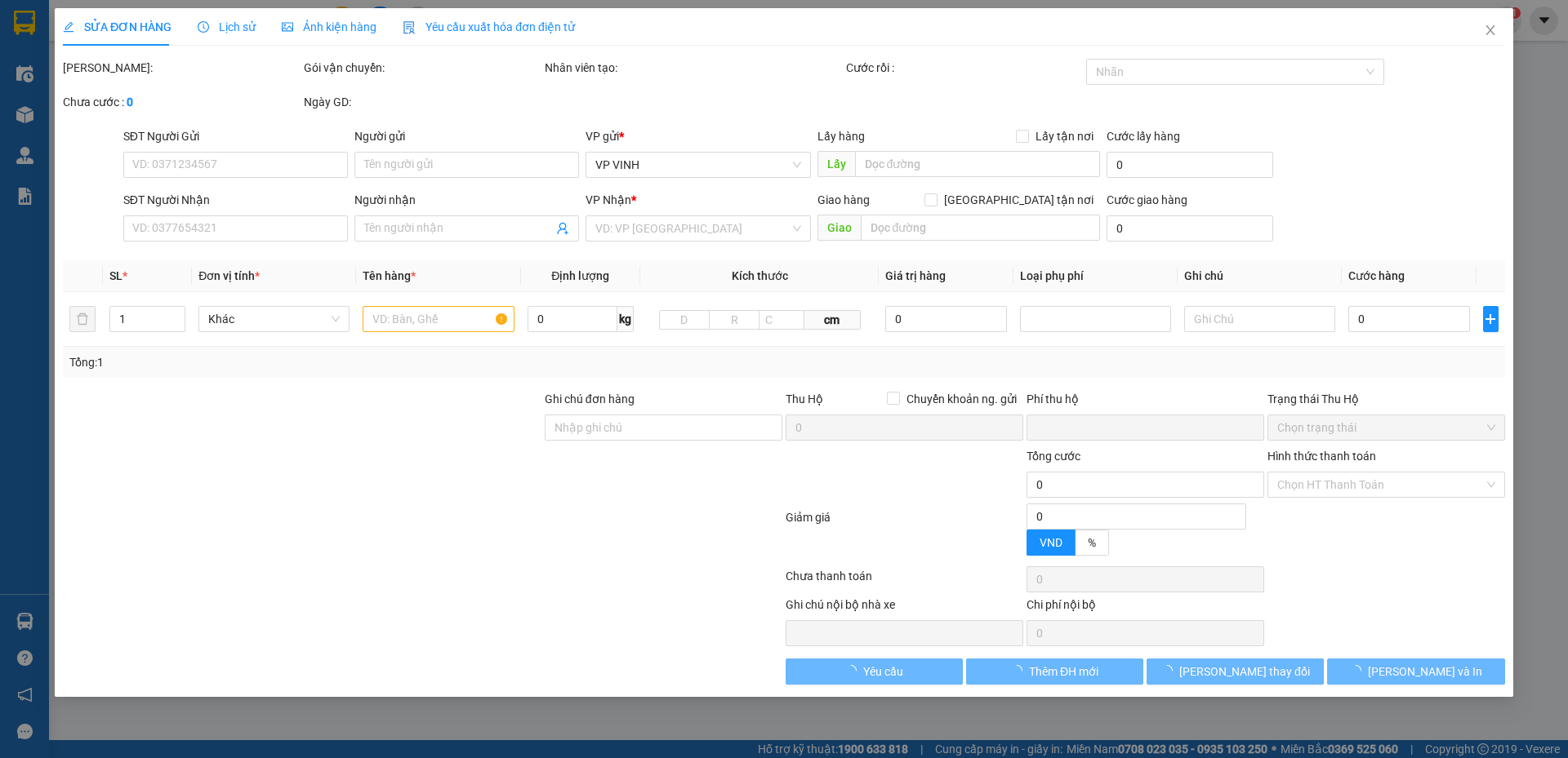
type input "0973193372"
type input "cty"
type input "0904135656"
type input "a tuấn"
checkbox input "true"
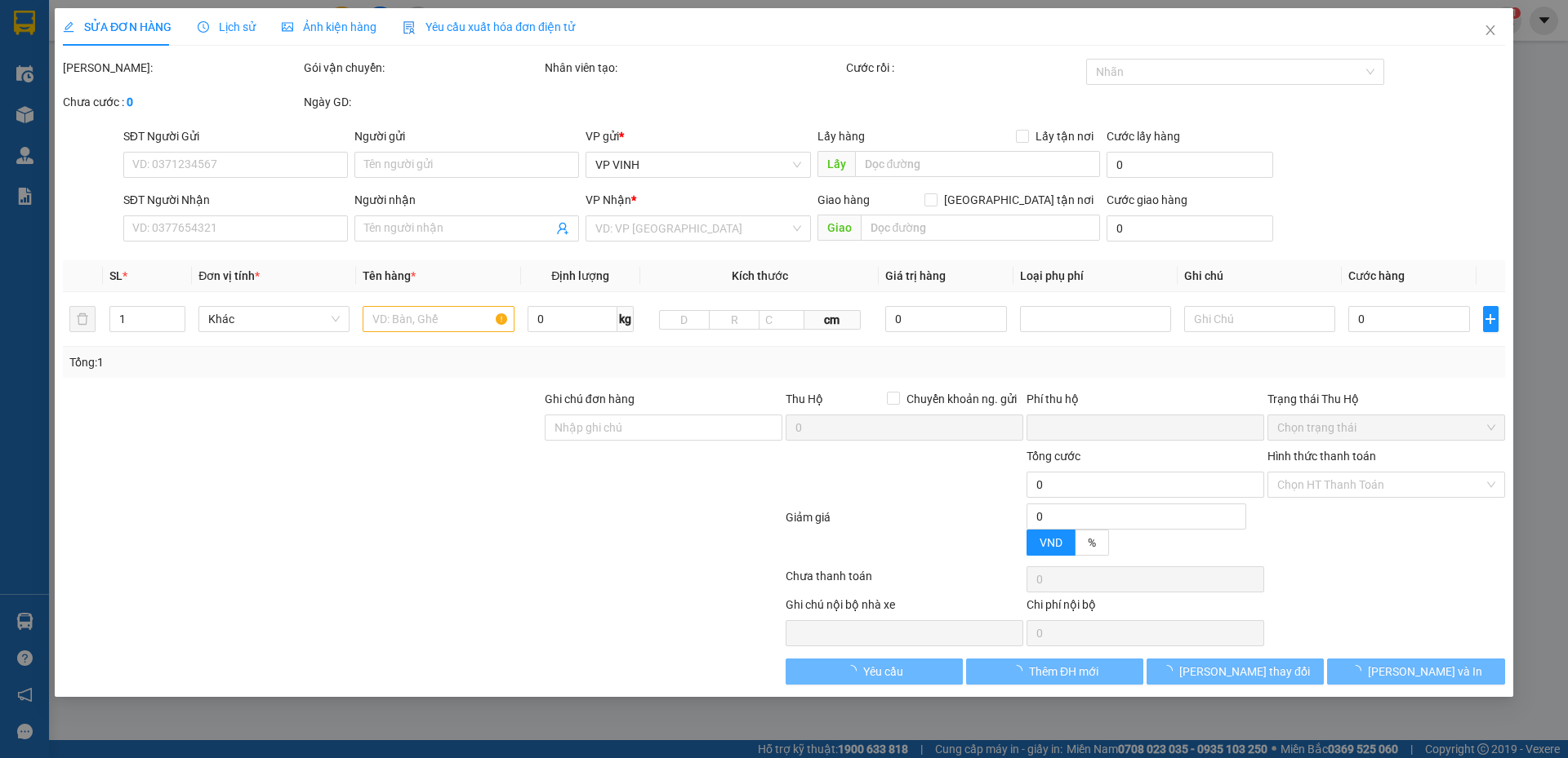
type input "kh nhận tại vp k đi giao"
type input "0"
type input "30.000"
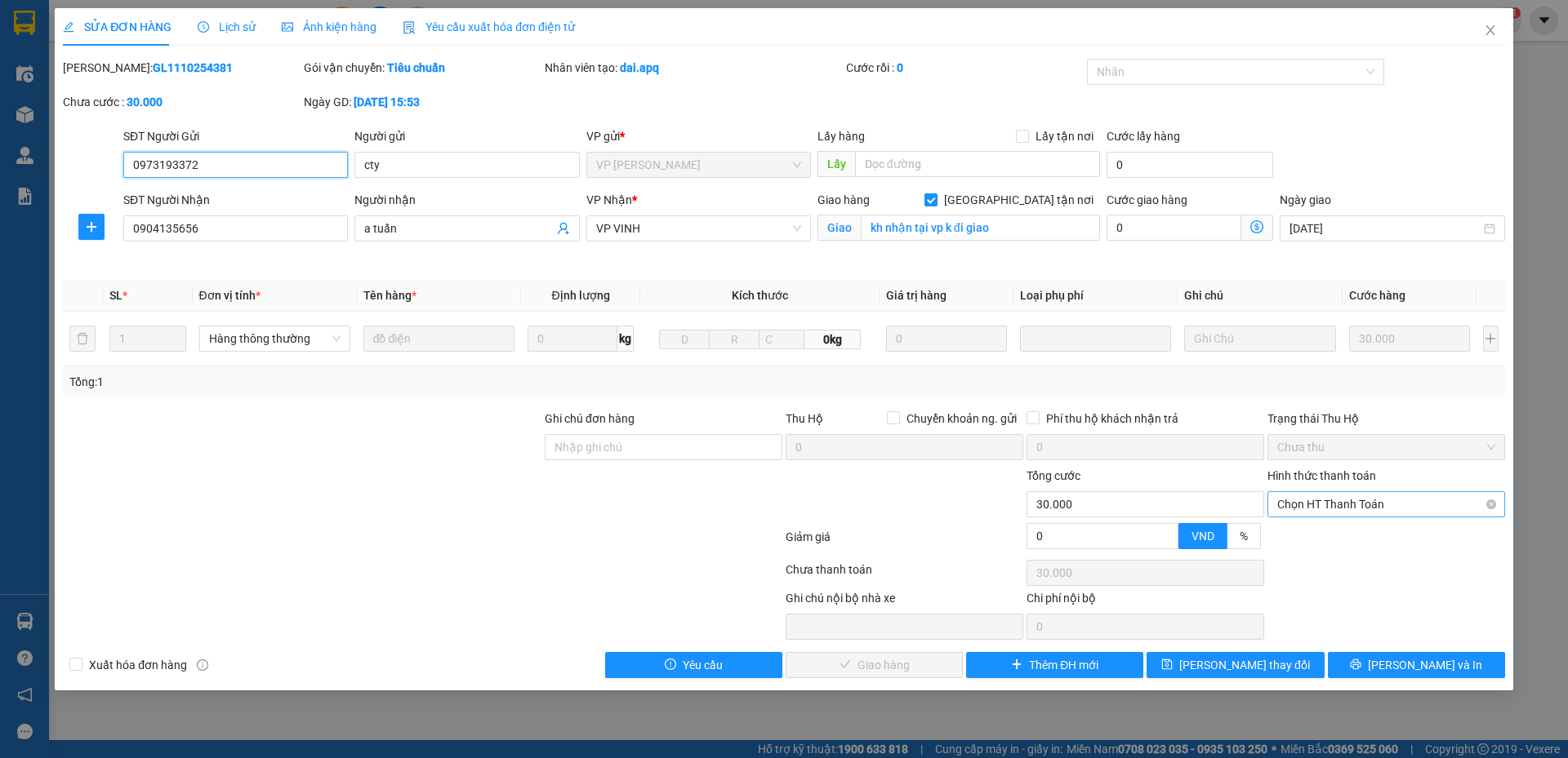
click at [1329, 509] on span "Chọn HT Thanh Toán" at bounding box center [1387, 504] width 218 height 25
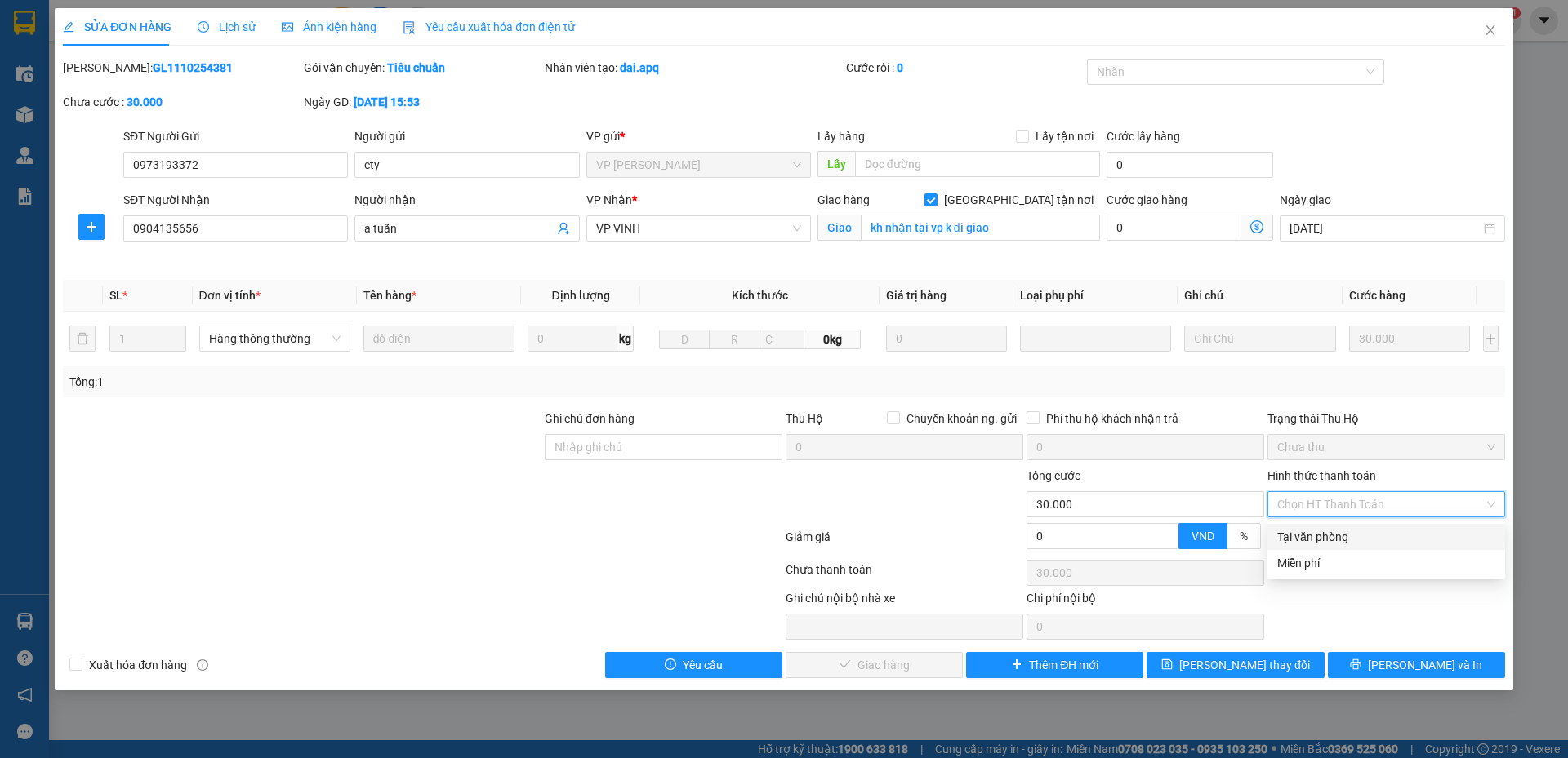
click at [1356, 538] on div "Tại văn phòng" at bounding box center [1387, 537] width 218 height 18
type input "0"
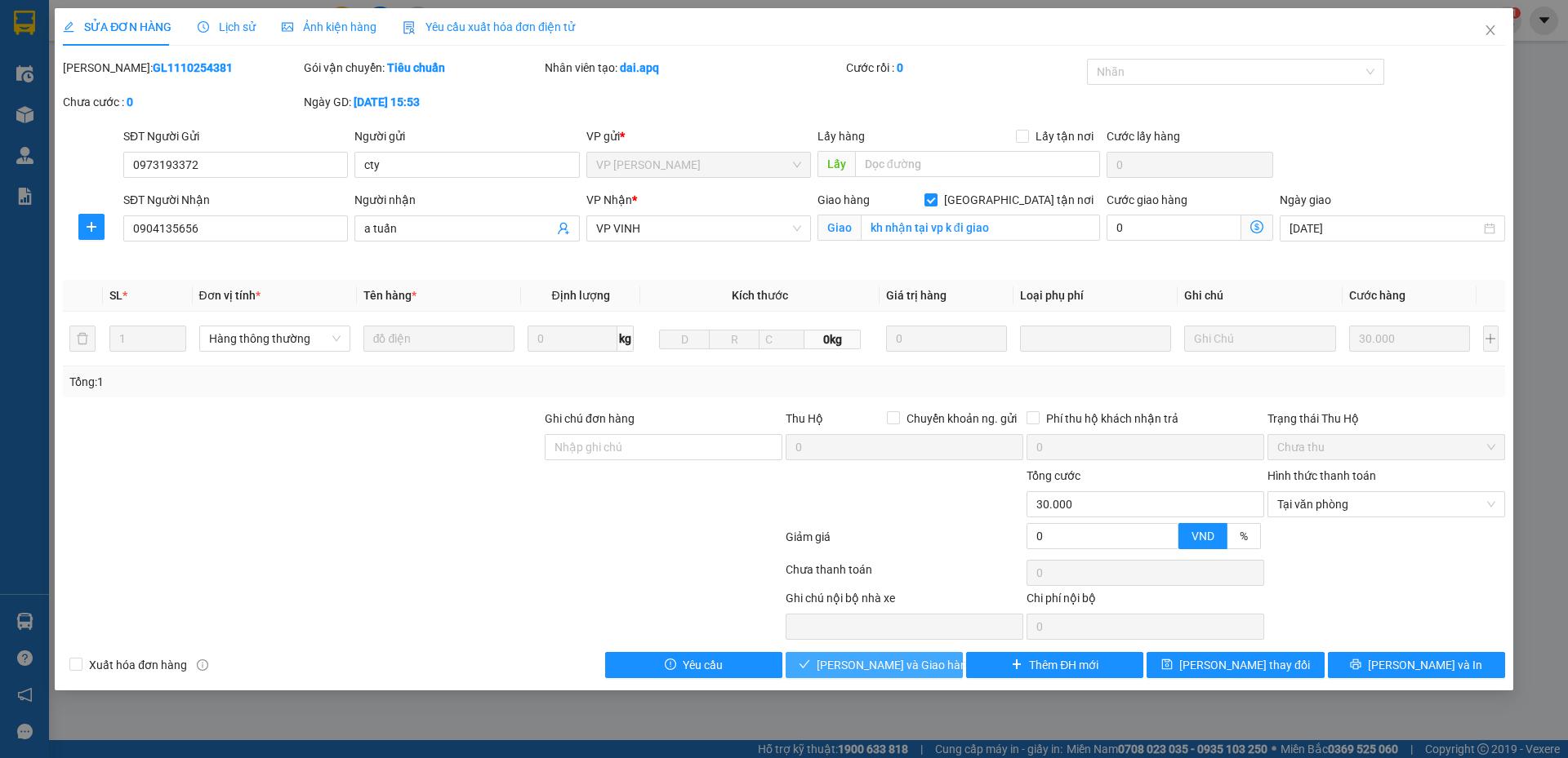
click at [911, 657] on span "Lưu và Giao hàng" at bounding box center [894, 666] width 156 height 18
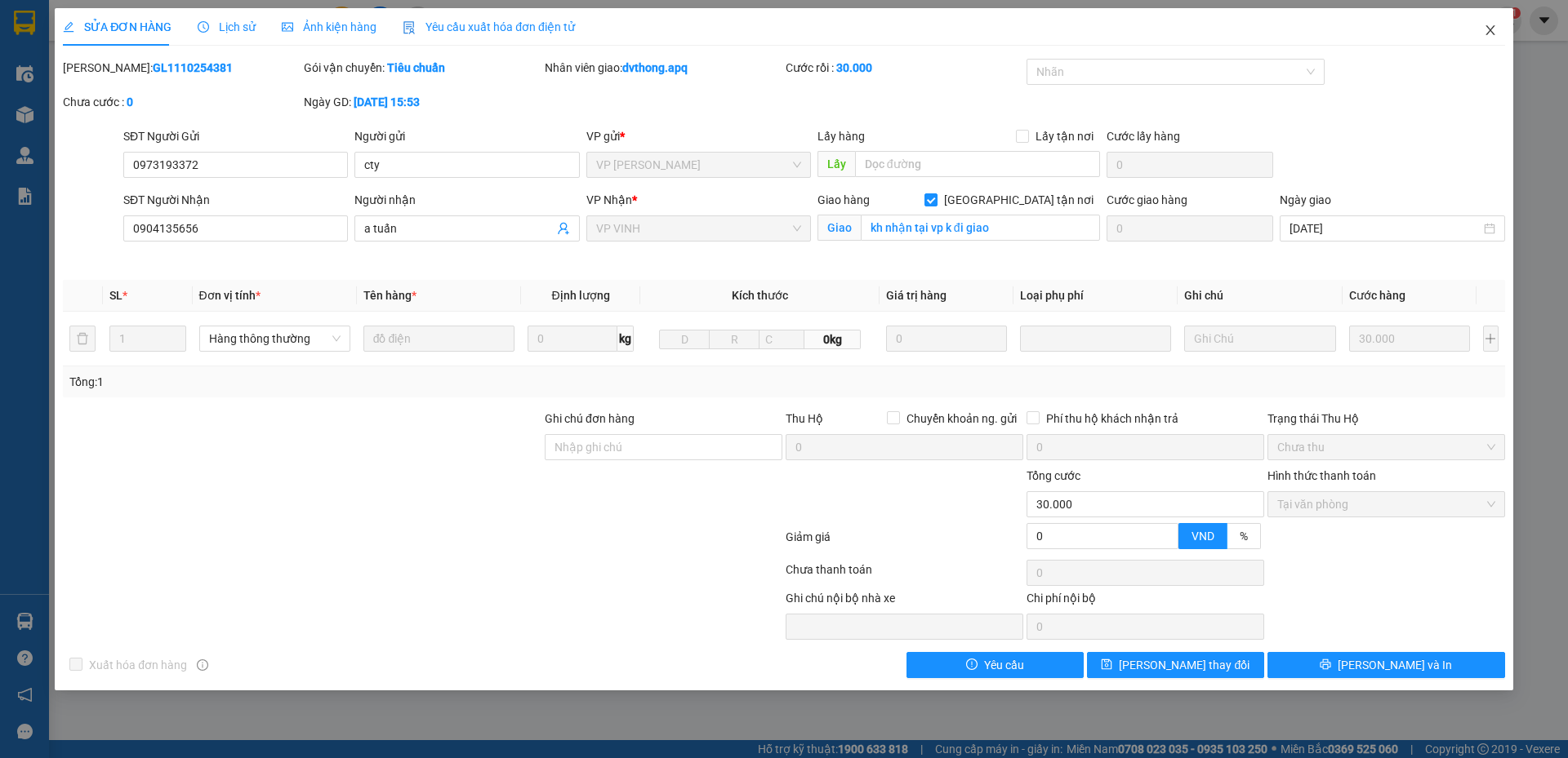
click at [1490, 29] on icon "close" at bounding box center [1490, 29] width 13 height 13
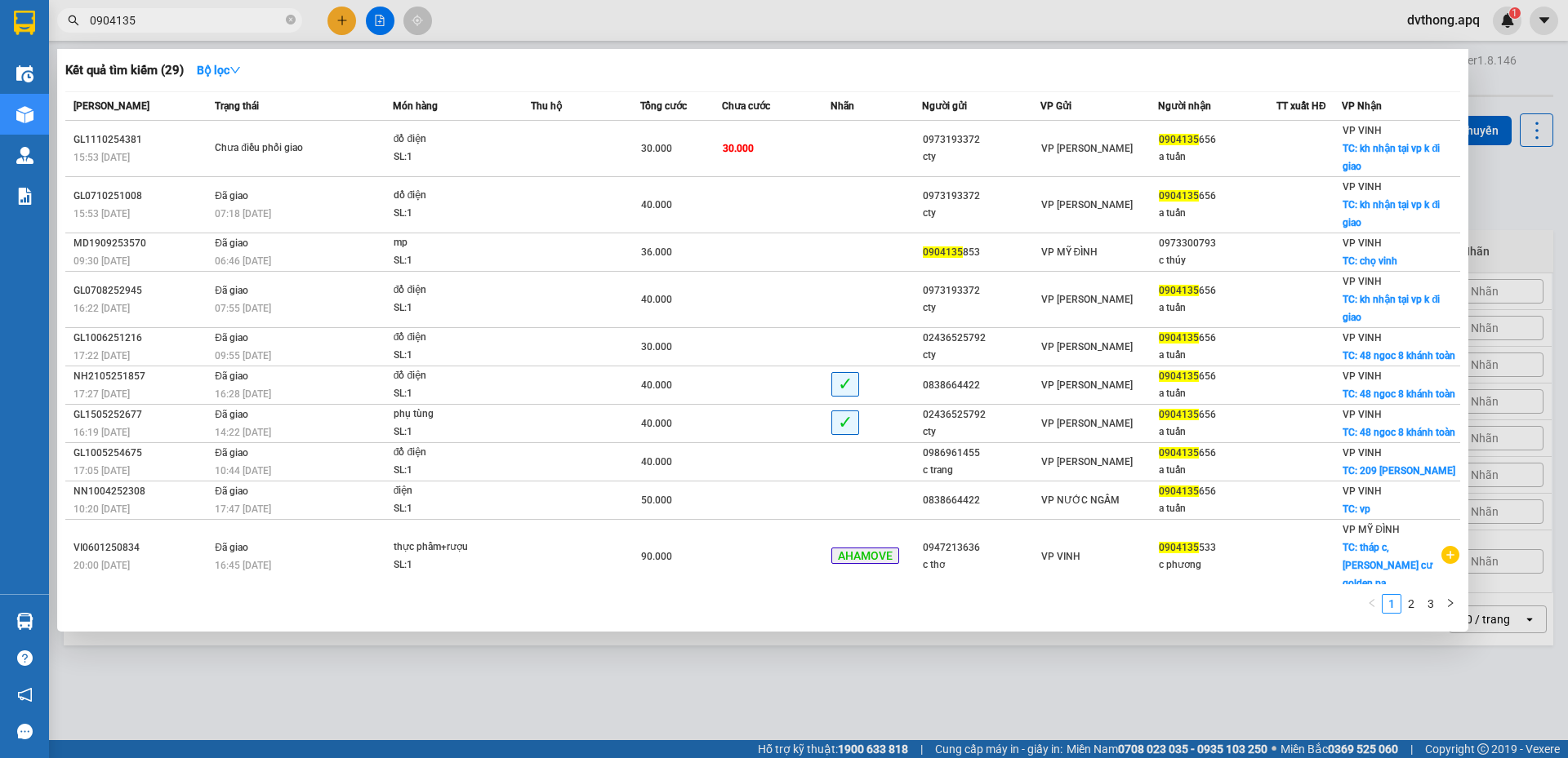
click at [232, 18] on input "0904135" at bounding box center [186, 21] width 193 height 18
paste input "NN1110254570"
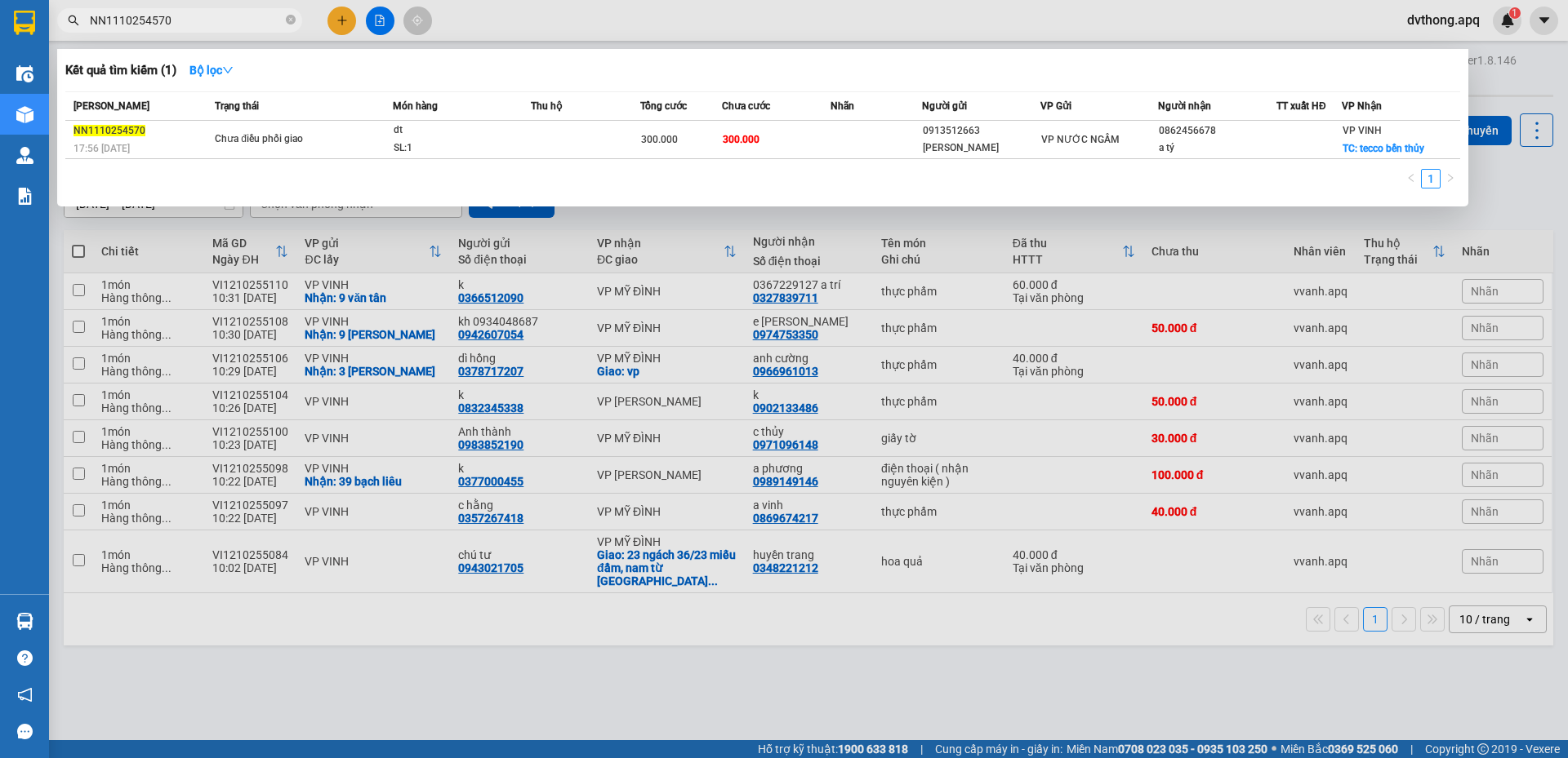
type input "NN1110254570"
click at [281, 146] on div "Chưa điều phối giao" at bounding box center [275, 140] width 123 height 18
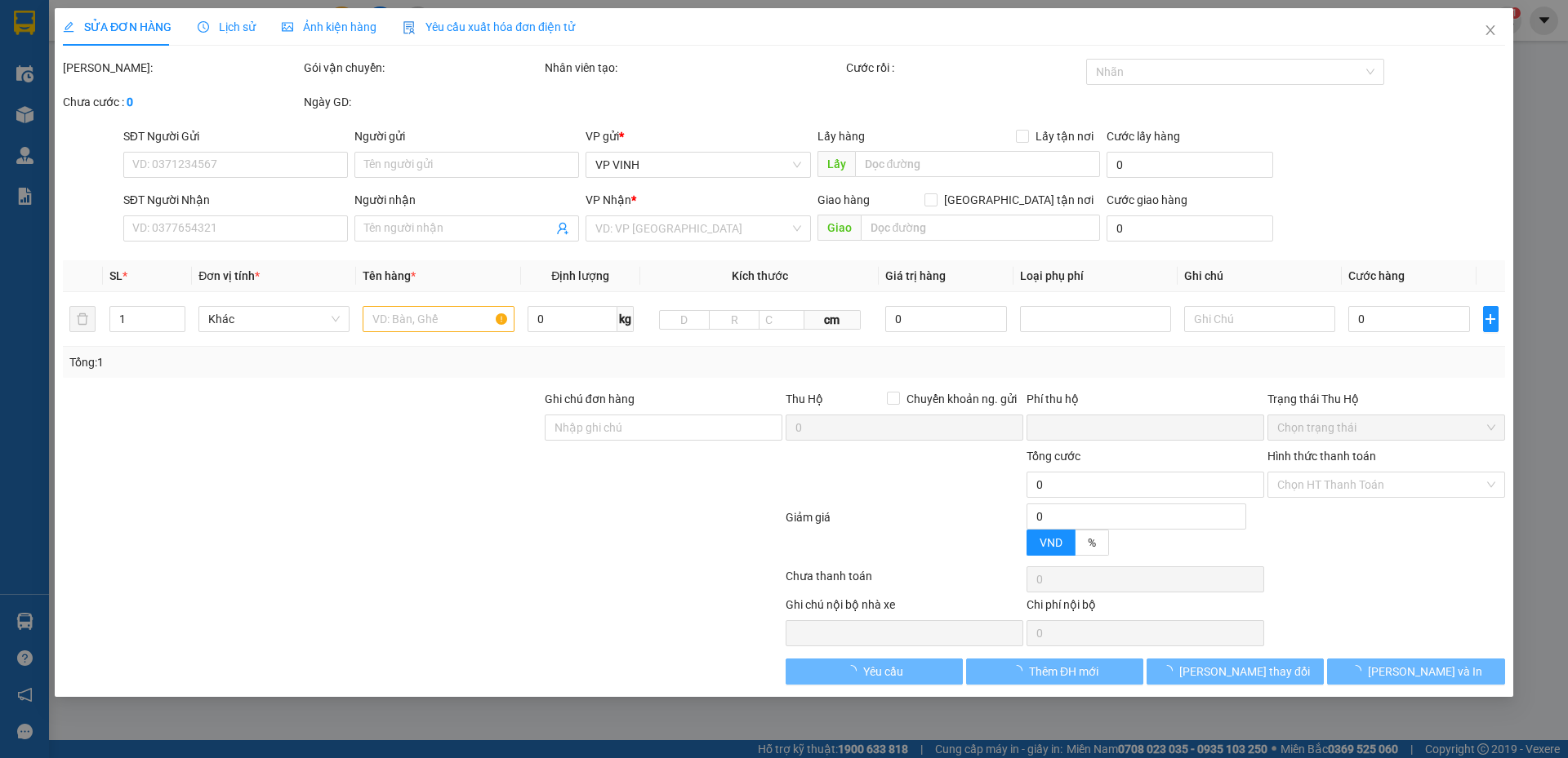
type input "0913512663"
type input "quang anh"
type input "0862456678"
type input "a tý"
checkbox input "true"
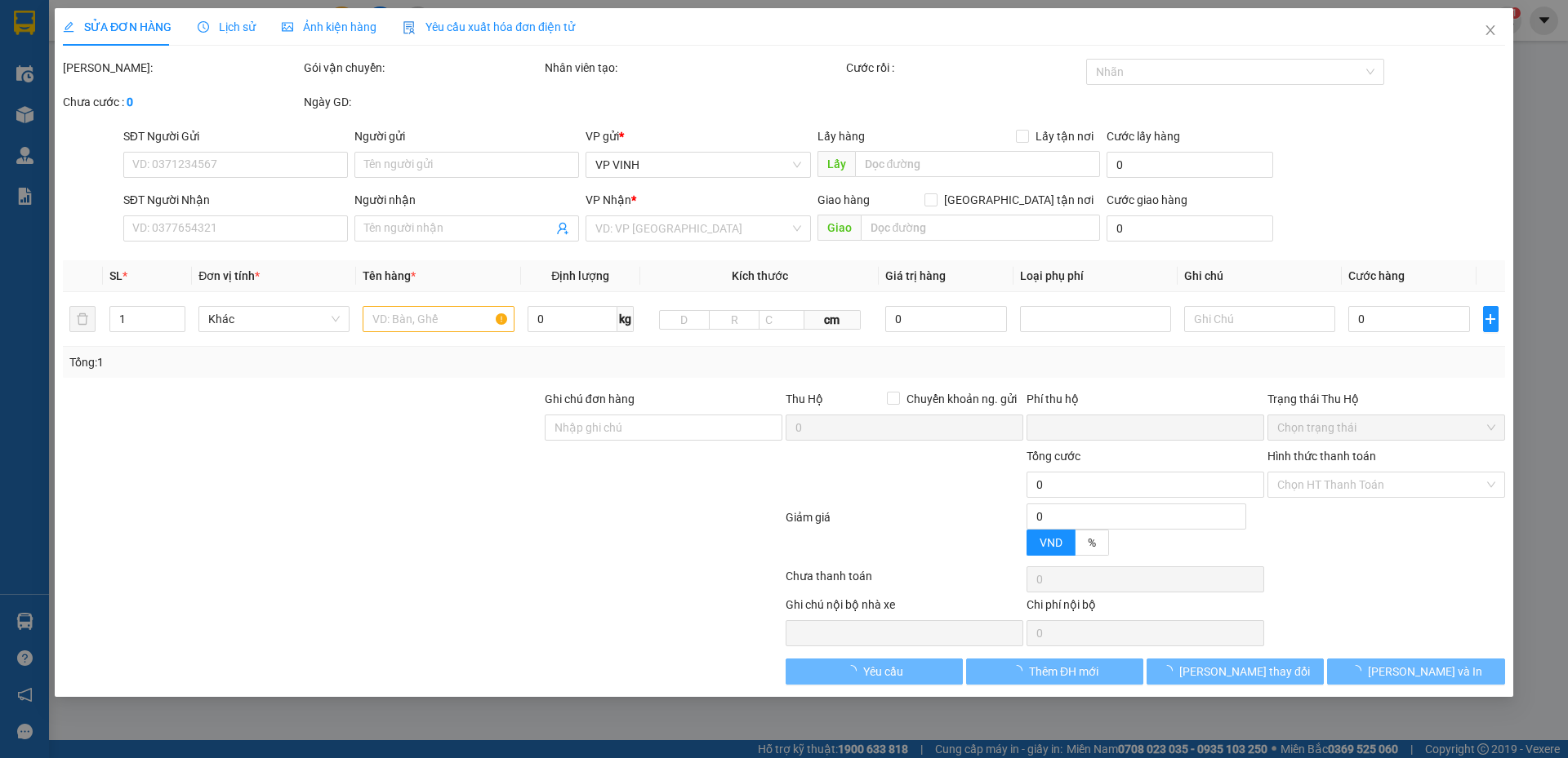
type input "tecco bến thủy"
type input "0"
type input "300.000"
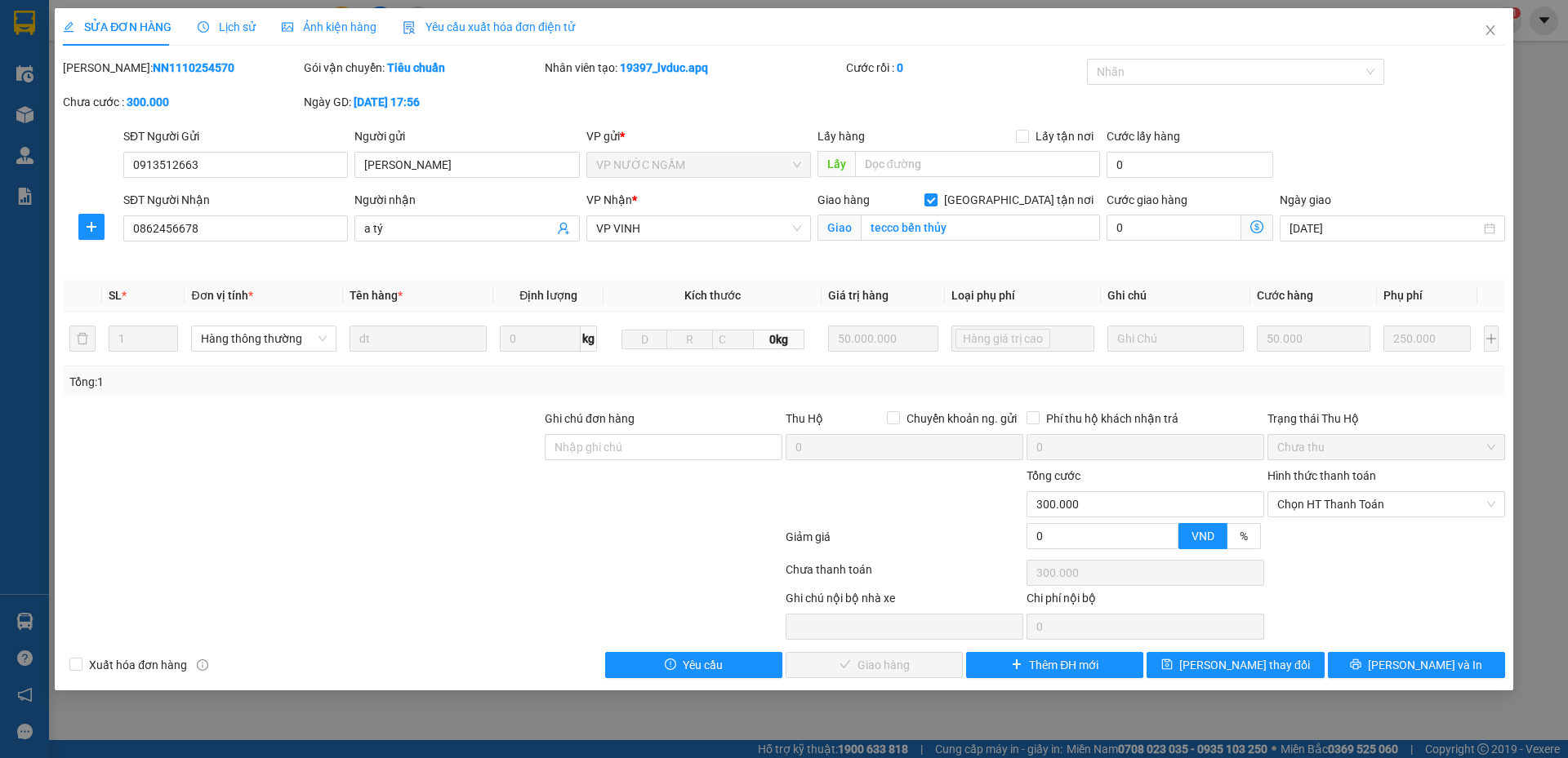
click at [234, 29] on span "Lịch sử" at bounding box center [226, 27] width 58 height 13
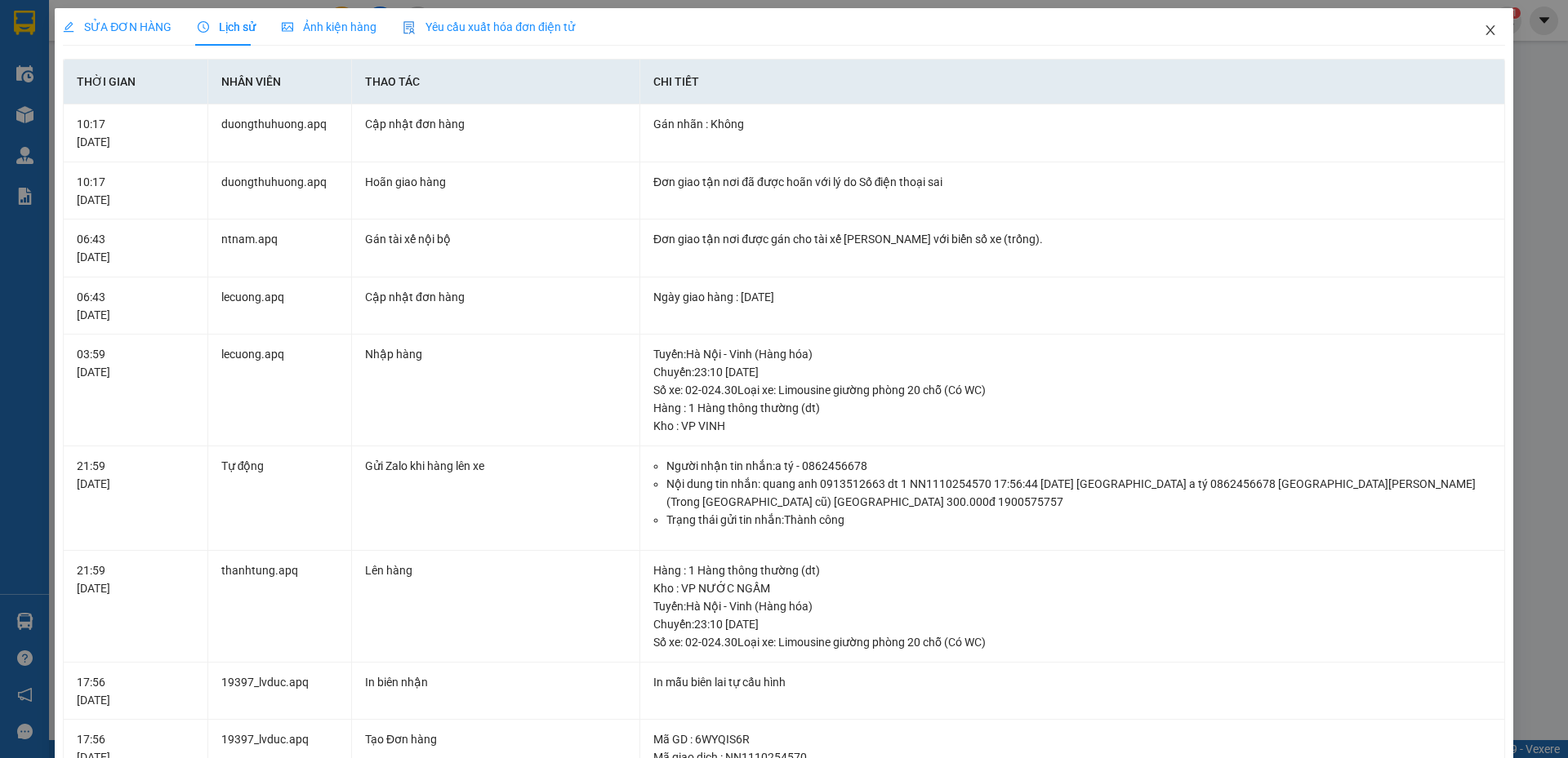
click at [1484, 32] on icon "close" at bounding box center [1490, 29] width 13 height 13
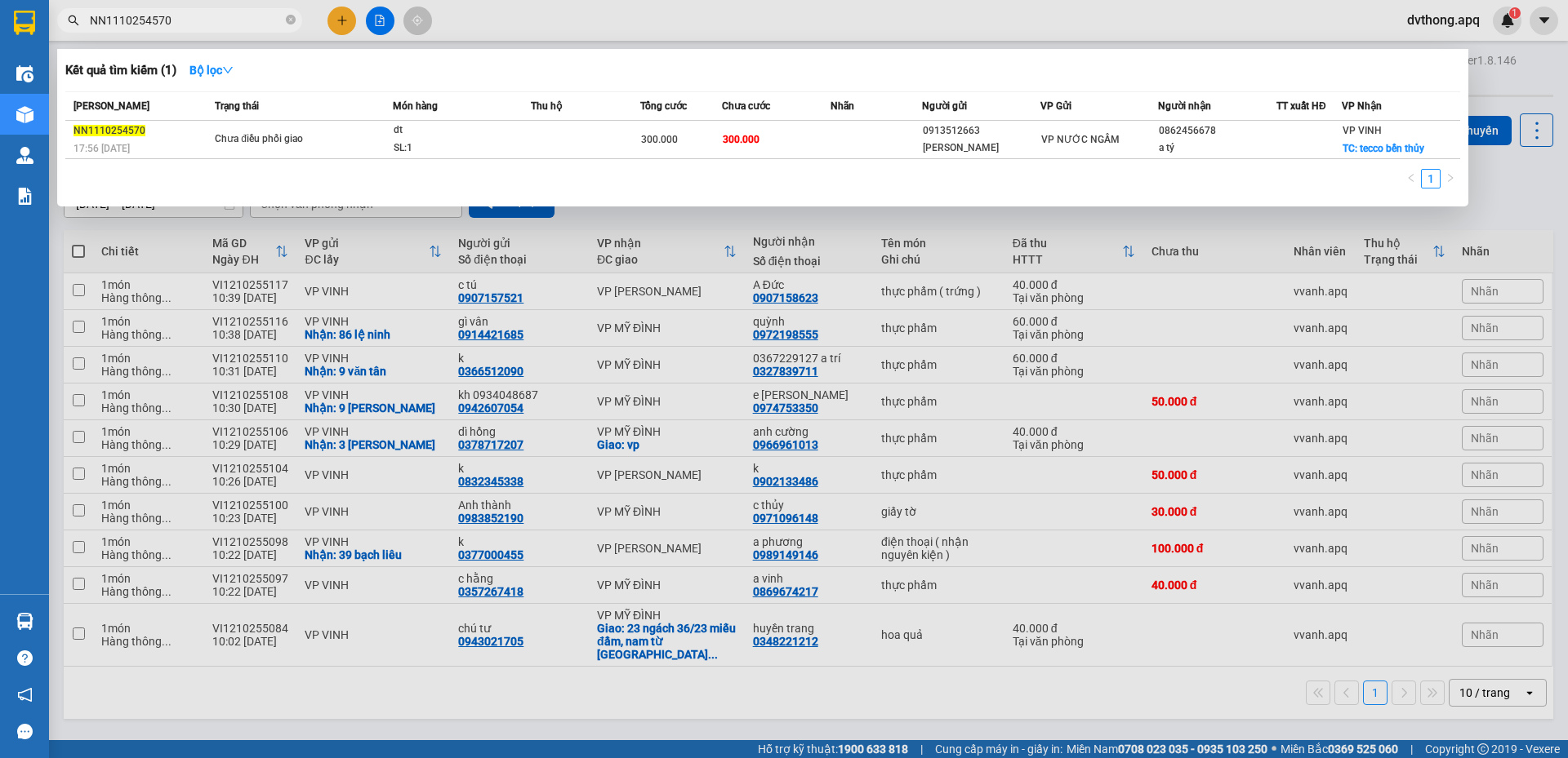
click at [171, 22] on input "NN1110254570" at bounding box center [186, 21] width 193 height 18
paste input "MD111025432"
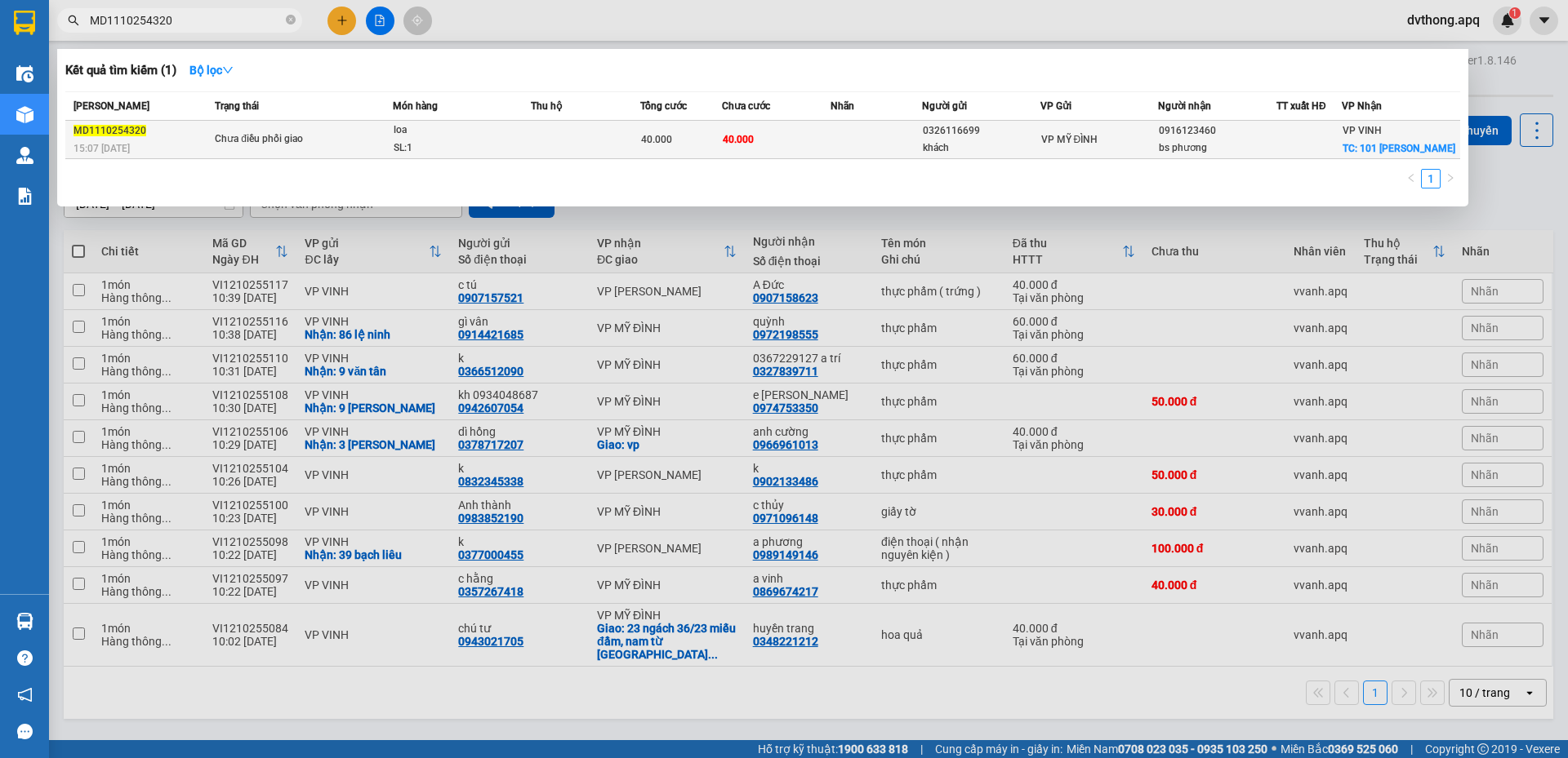
type input "MD1110254320"
click at [291, 133] on div "Chưa điều phối giao" at bounding box center [275, 140] width 123 height 18
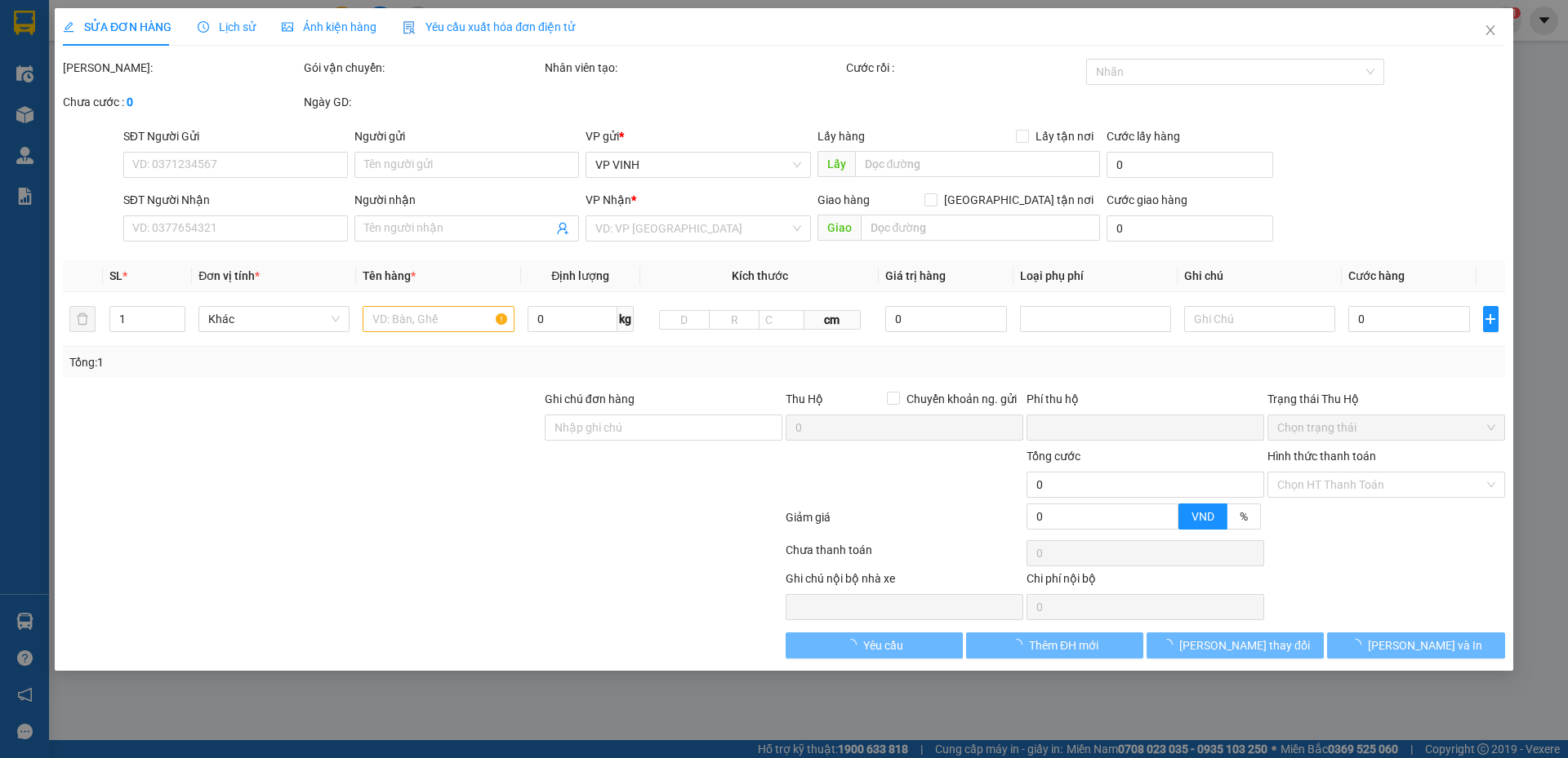
type input "0326116699"
type input "khách"
type input "0916123460"
type input "bs phương"
checkbox input "true"
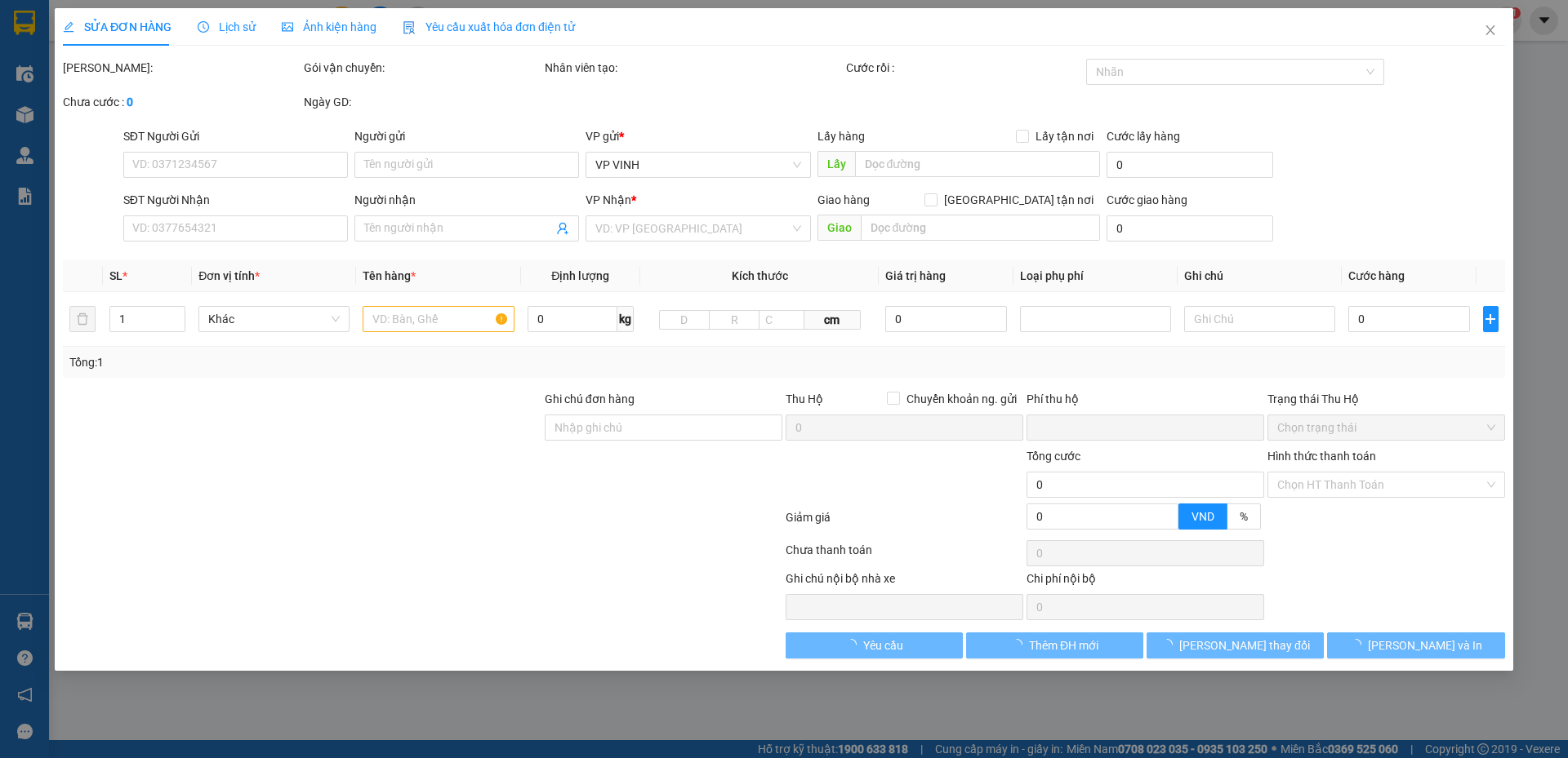
type input "101 lý thường kiệt"
type input "0"
type input "40.000"
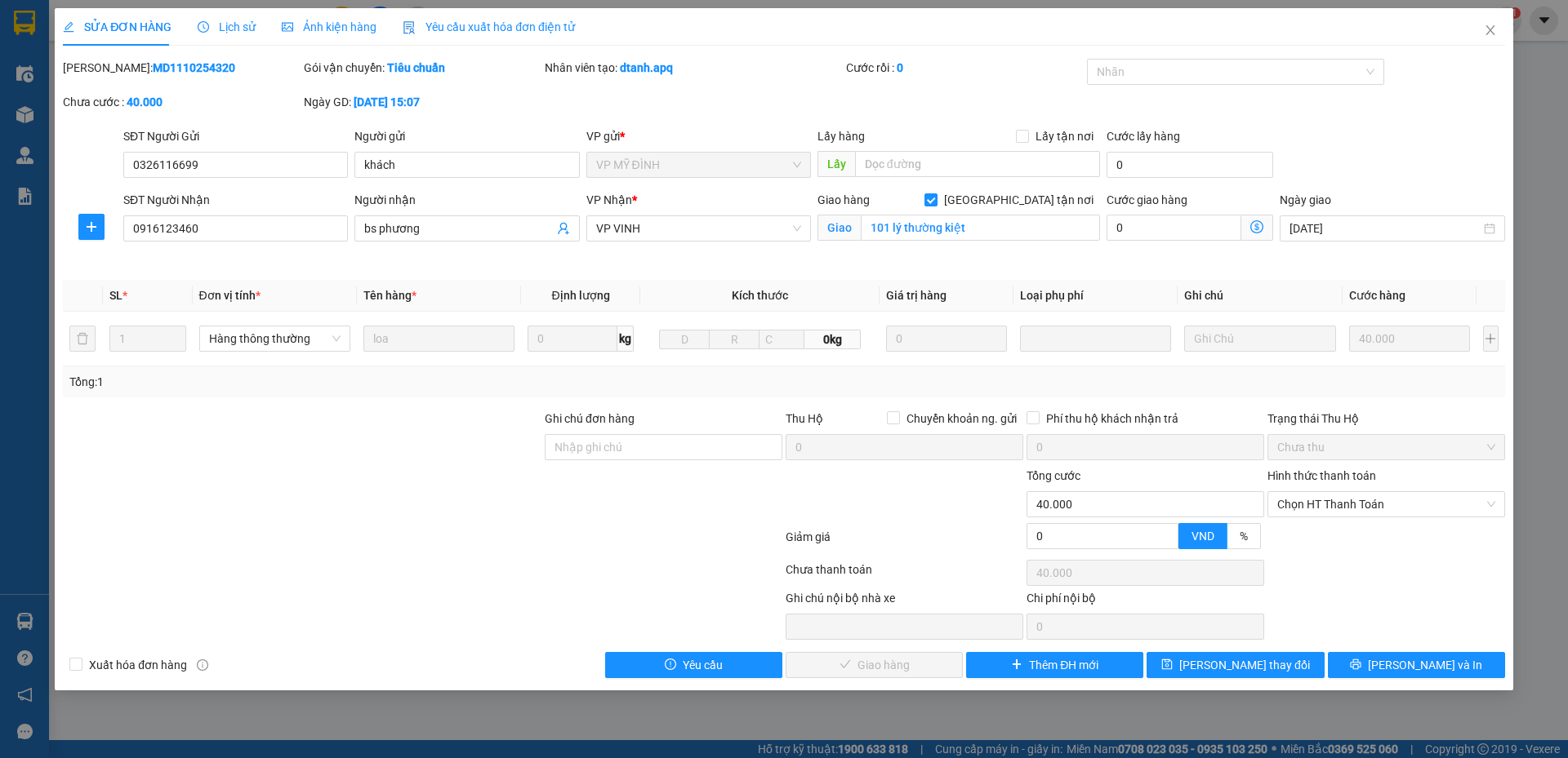
click at [233, 27] on span "Lịch sử" at bounding box center [226, 27] width 58 height 13
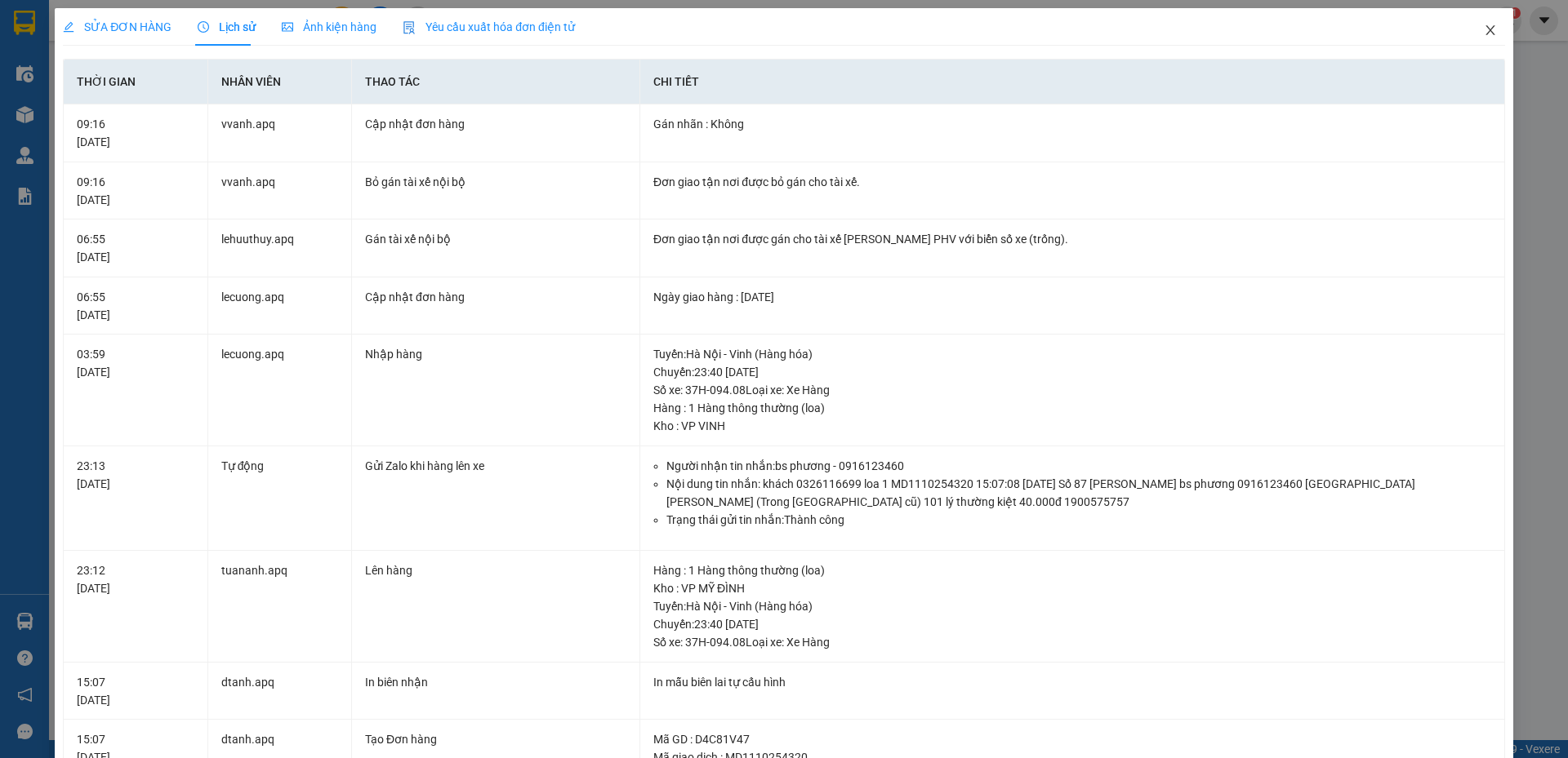
click at [1484, 33] on icon "close" at bounding box center [1490, 29] width 13 height 13
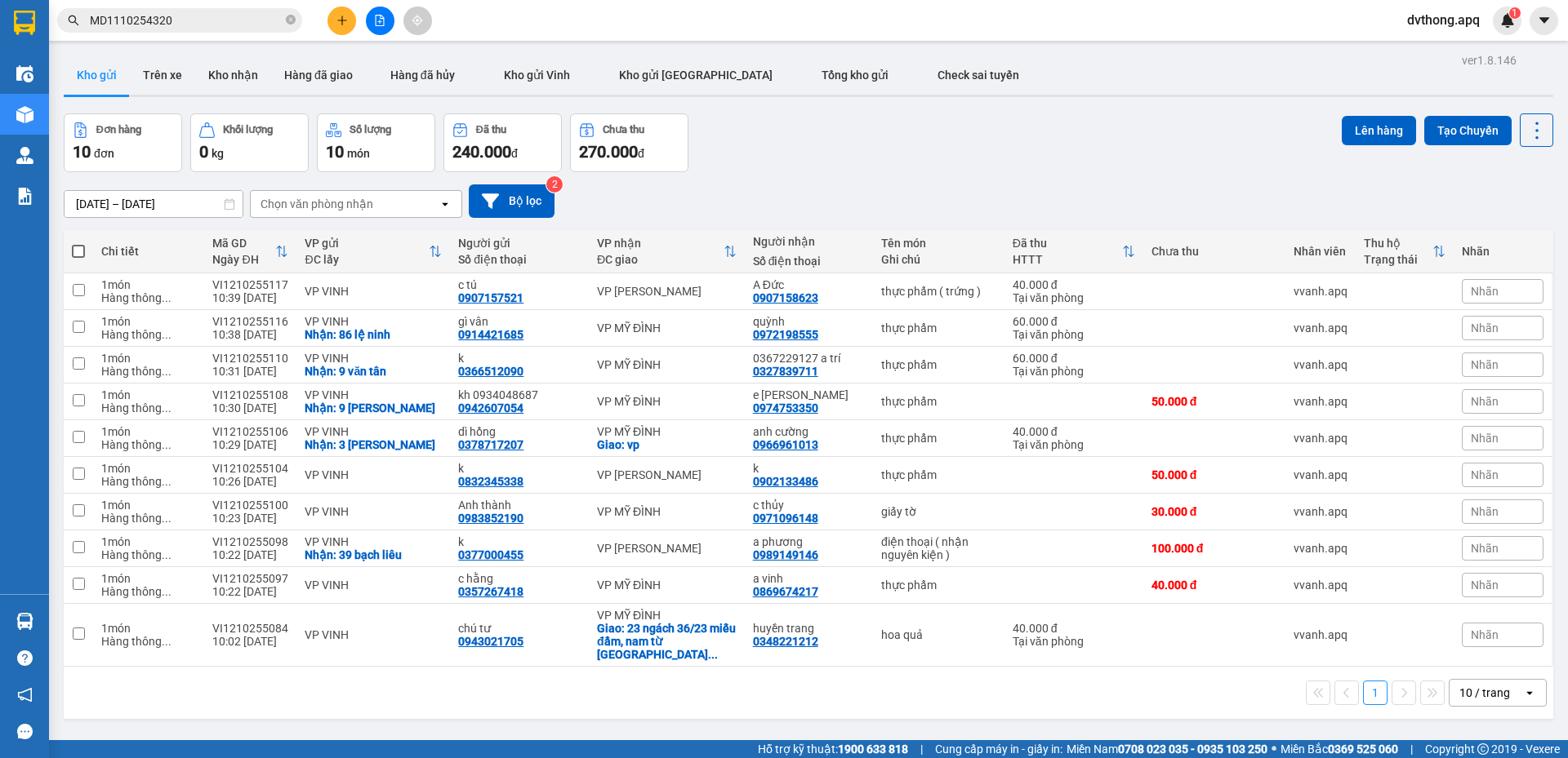
click at [205, 28] on input "MD1110254320" at bounding box center [186, 21] width 193 height 18
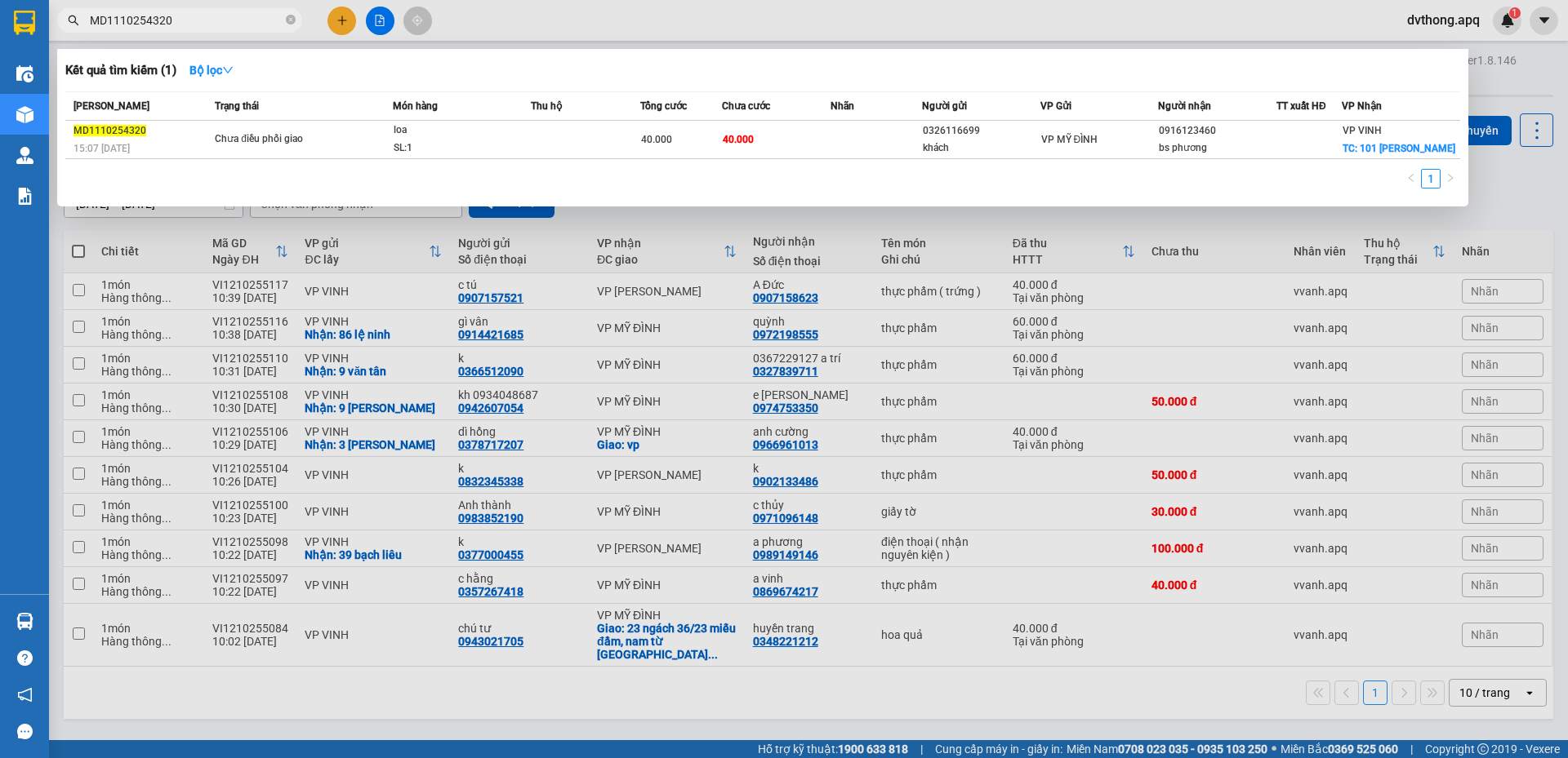
click at [205, 28] on input "MD1110254320" at bounding box center [186, 21] width 193 height 18
paste input "61"
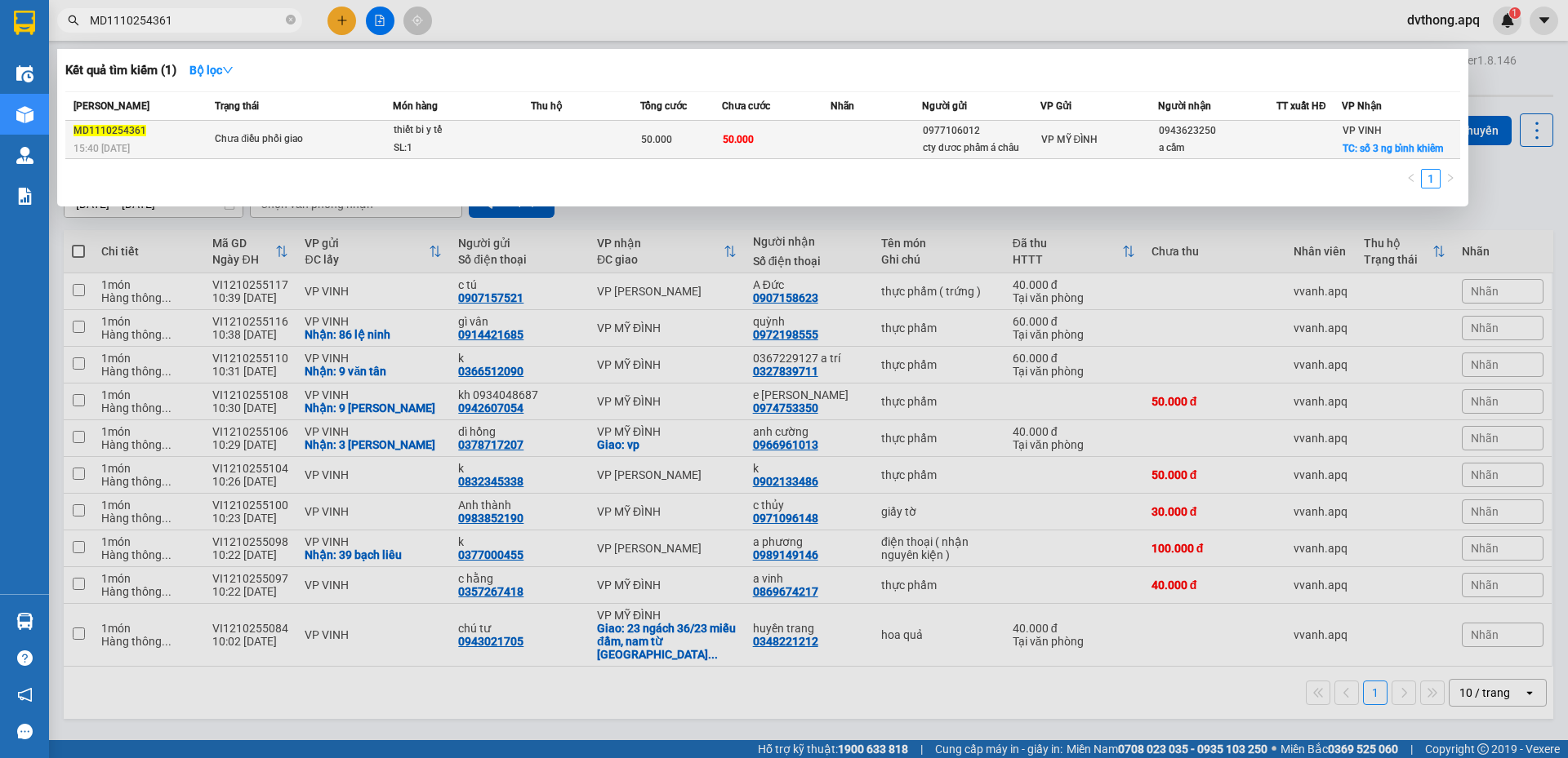
type input "MD1110254361"
click at [494, 146] on div "SL: 1" at bounding box center [454, 148] width 123 height 18
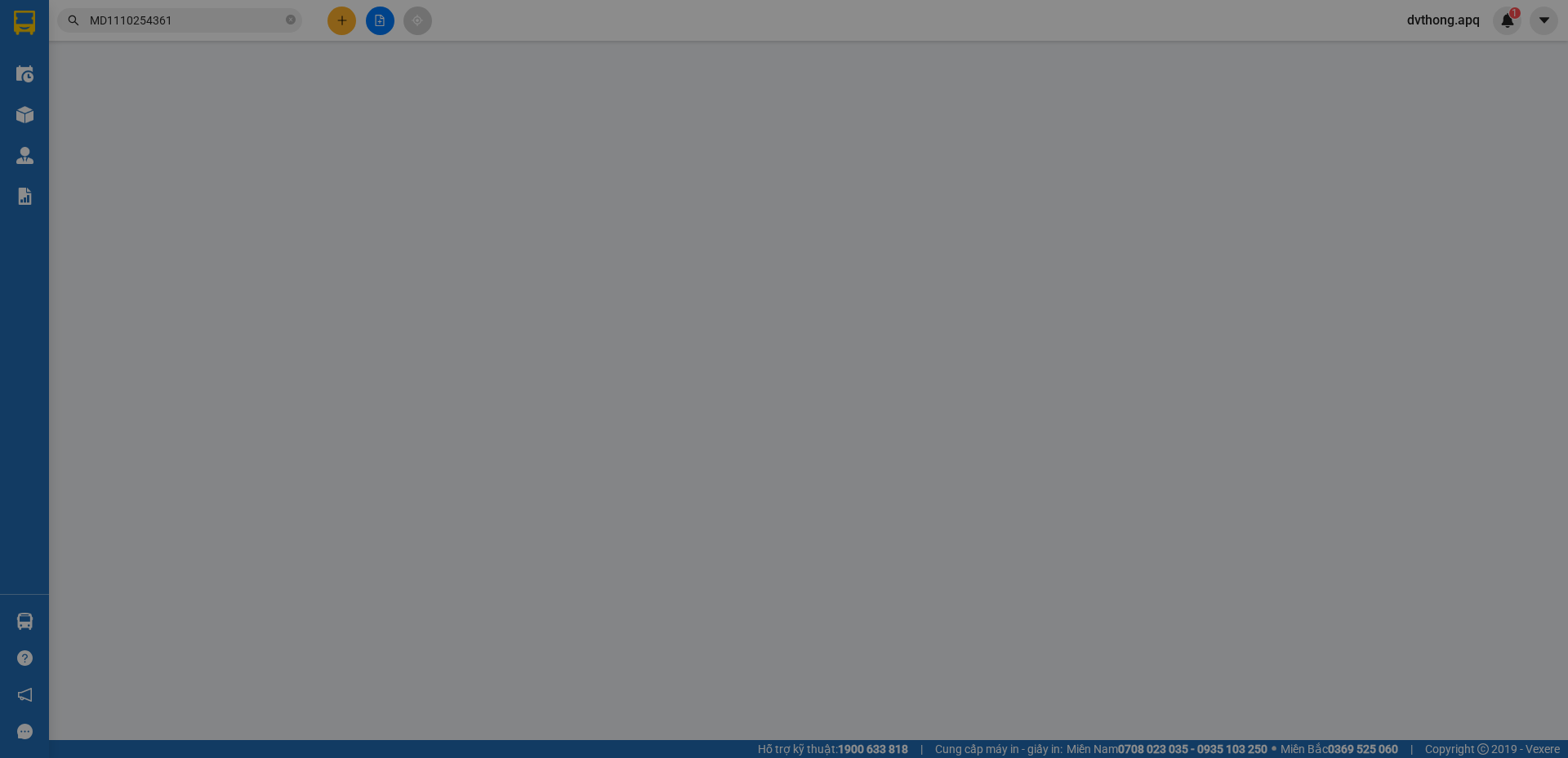
type input "0977106012"
type input "cty dươc phẩm á châu"
type input "0943623250"
type input "a cầm"
checkbox input "true"
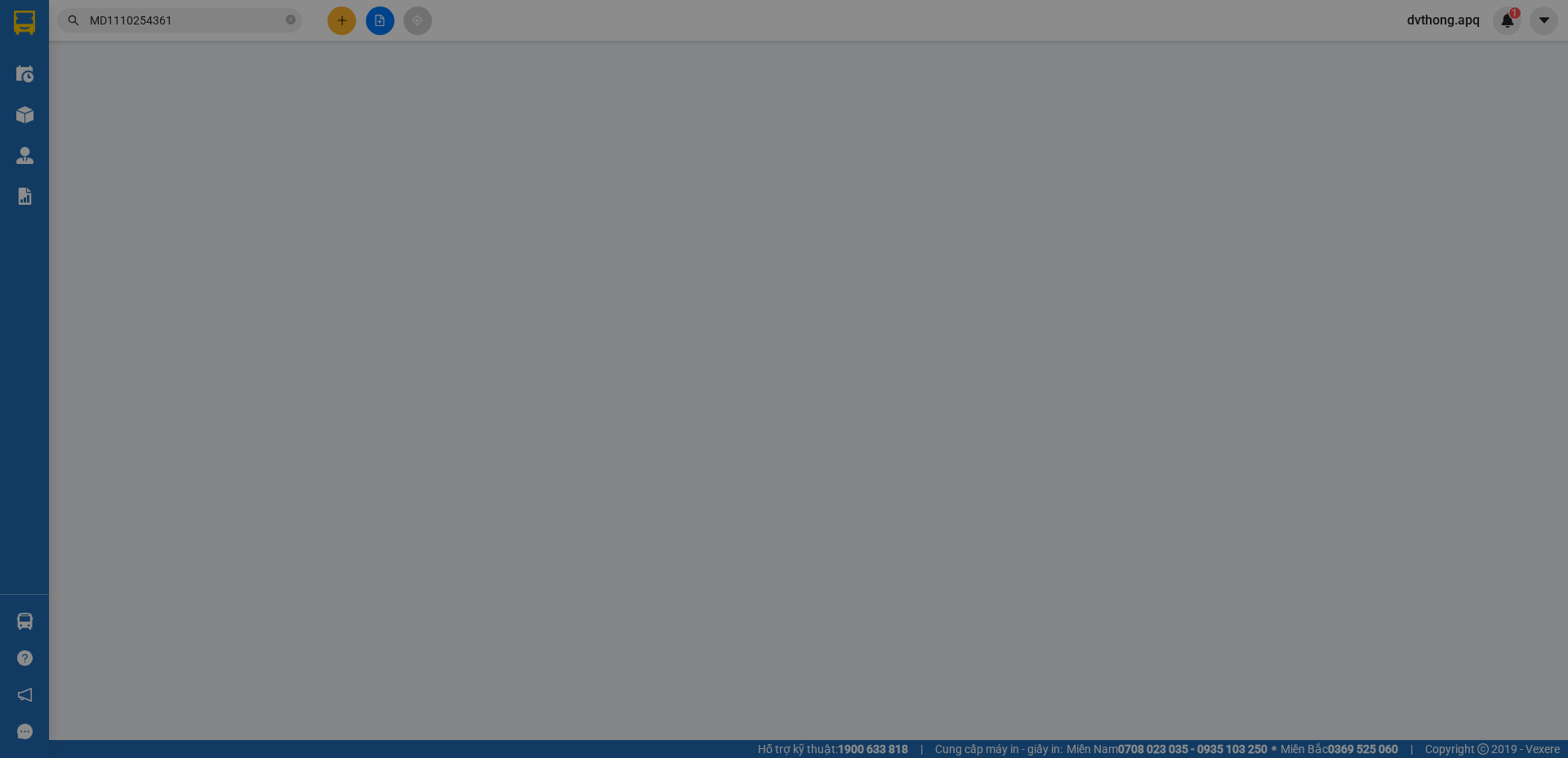
type input "số 3 ng bỉnh khiêm"
type input "0"
type input "50.000"
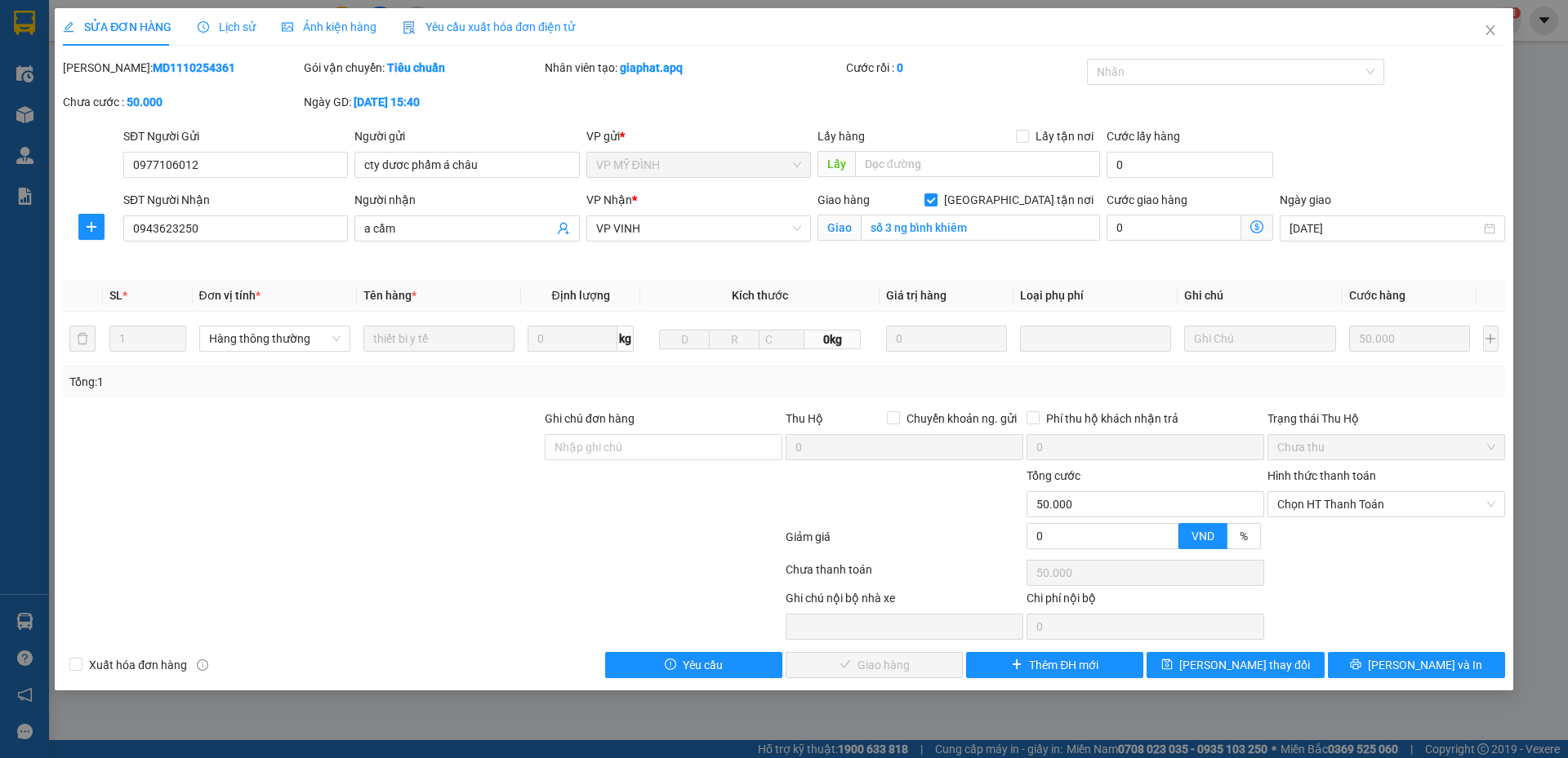
click at [235, 26] on span "Lịch sử" at bounding box center [226, 27] width 58 height 13
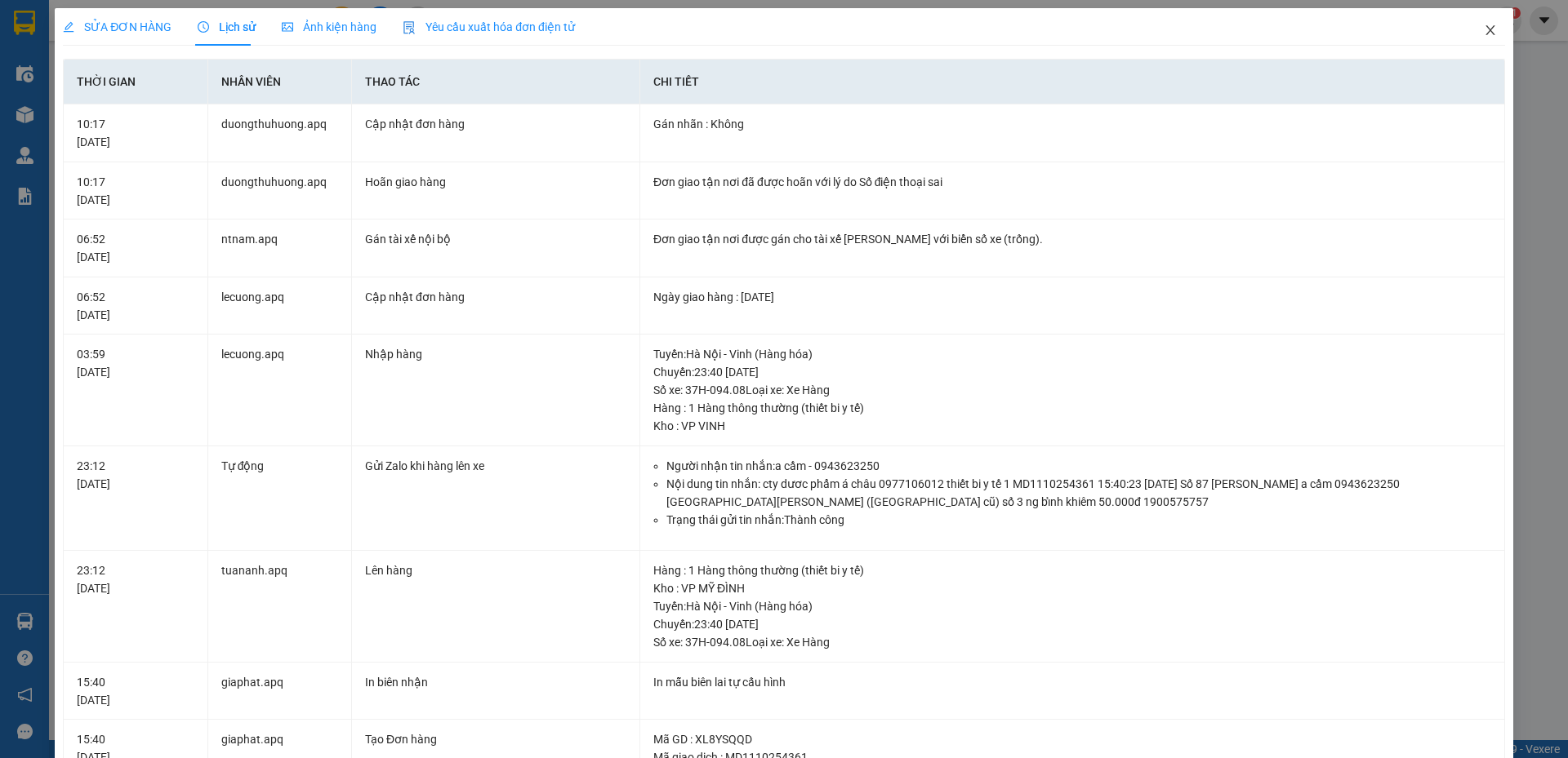
click at [1484, 32] on icon "close" at bounding box center [1490, 29] width 13 height 13
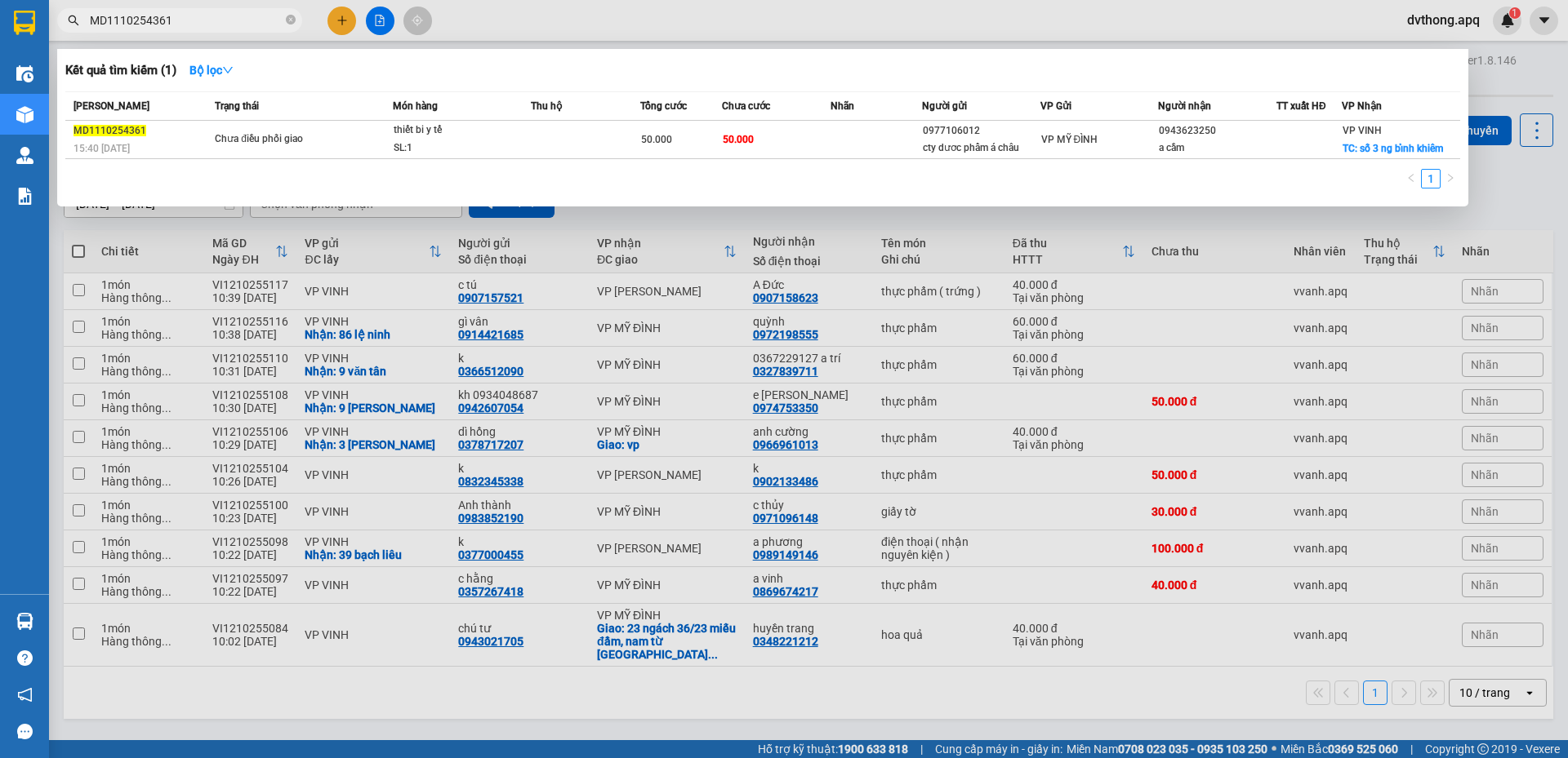
click at [219, 22] on input "MD1110254361" at bounding box center [186, 21] width 193 height 18
paste input "444"
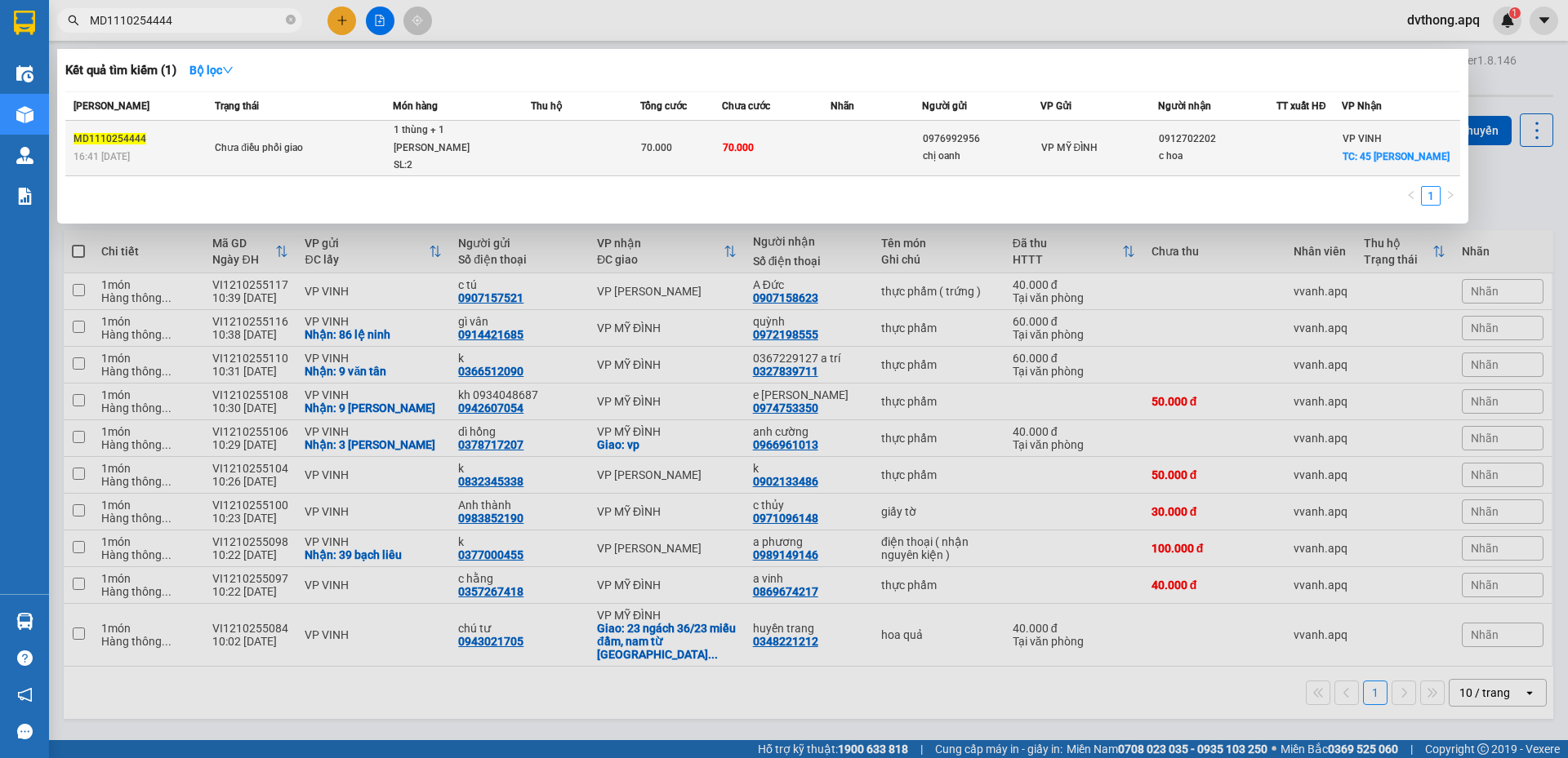
type input "MD1110254444"
click at [287, 142] on div "Chưa điều phối giao" at bounding box center [275, 148] width 123 height 18
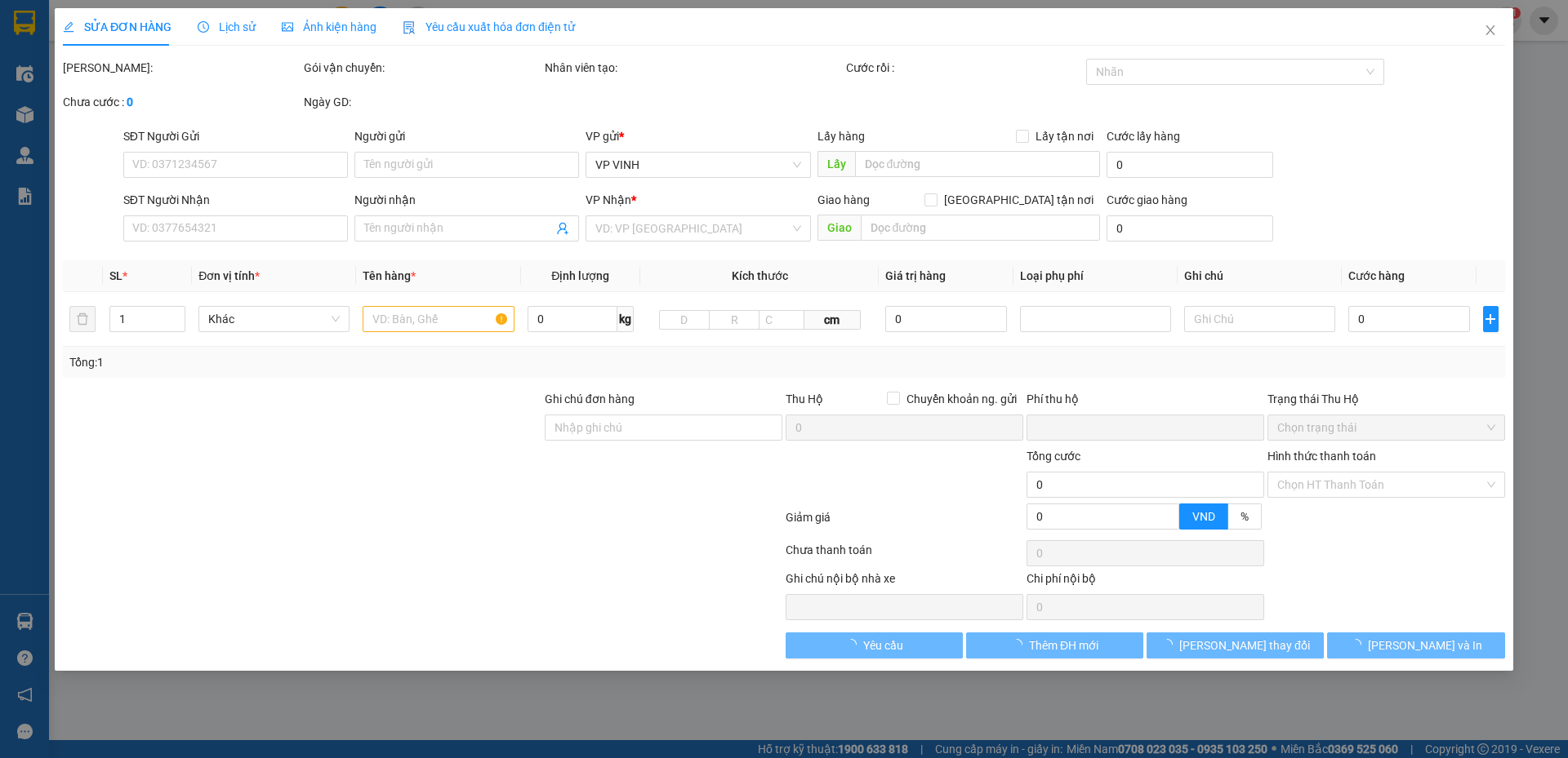
type input "0976992956"
type input "chị oanh"
type input "0912702202"
type input "c hoa"
checkbox input "true"
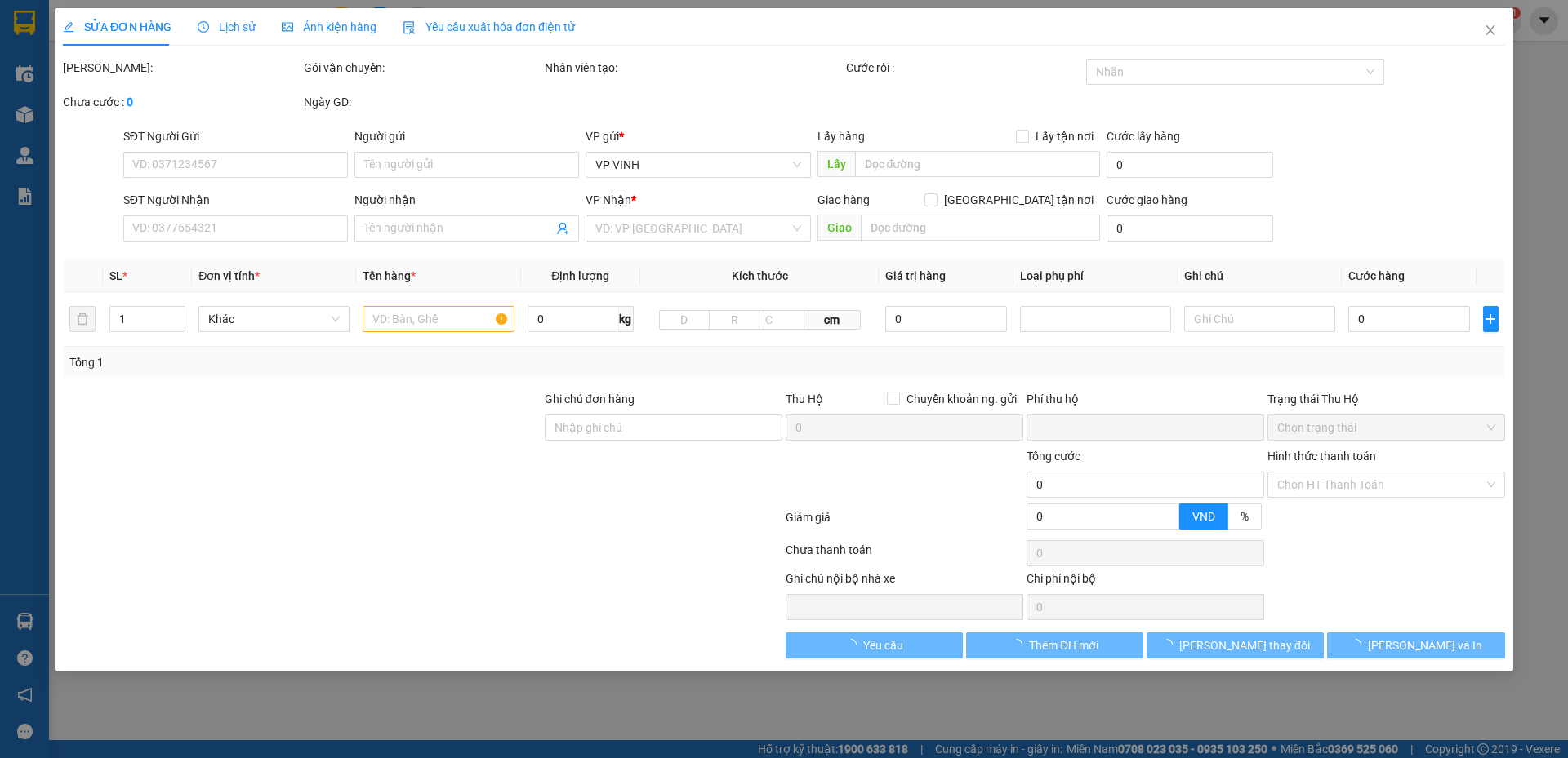
type input "45 trần hưng đạo"
type input "0"
type input "70.000"
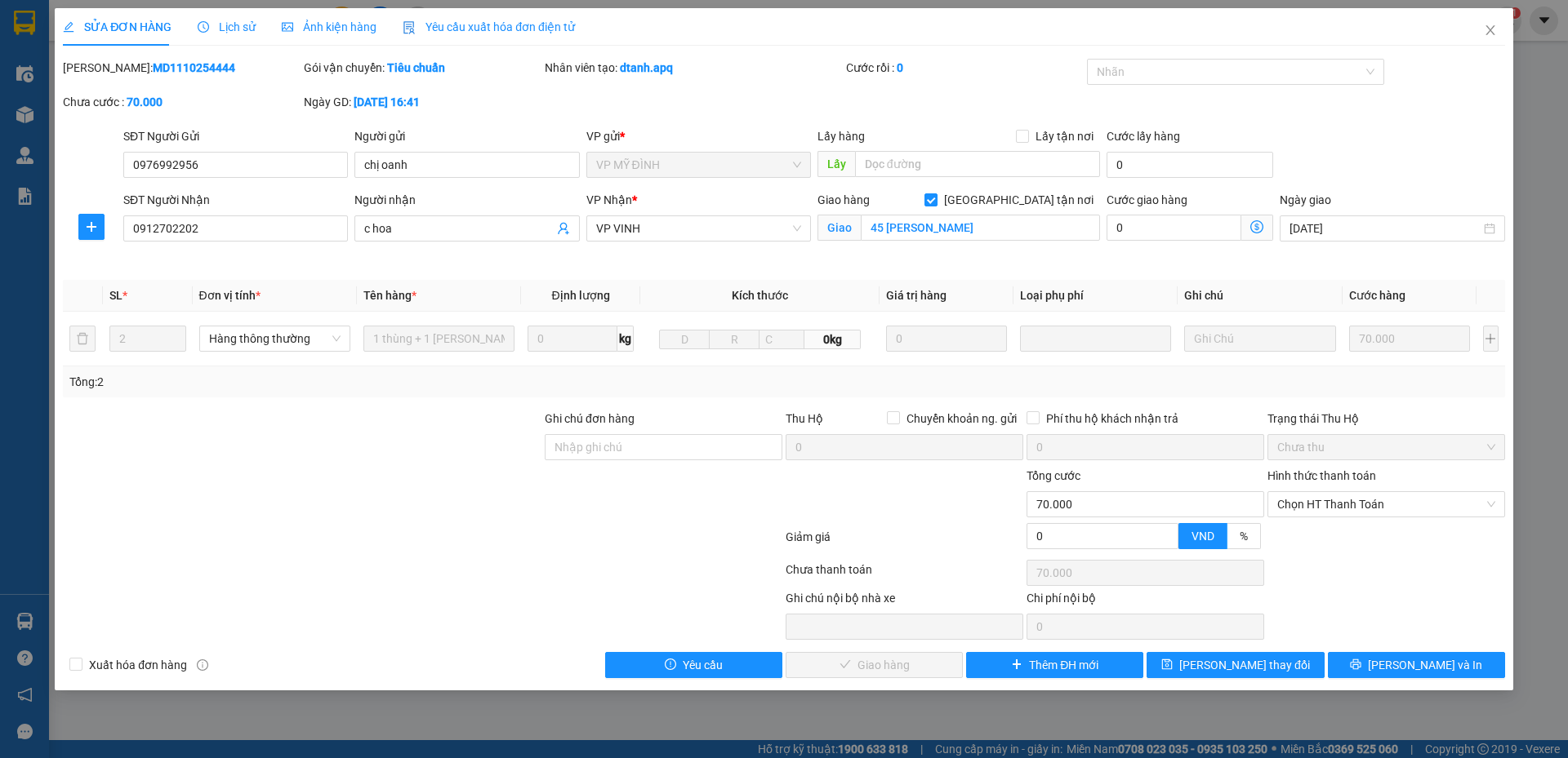
click at [226, 26] on span "Lịch sử" at bounding box center [226, 27] width 58 height 13
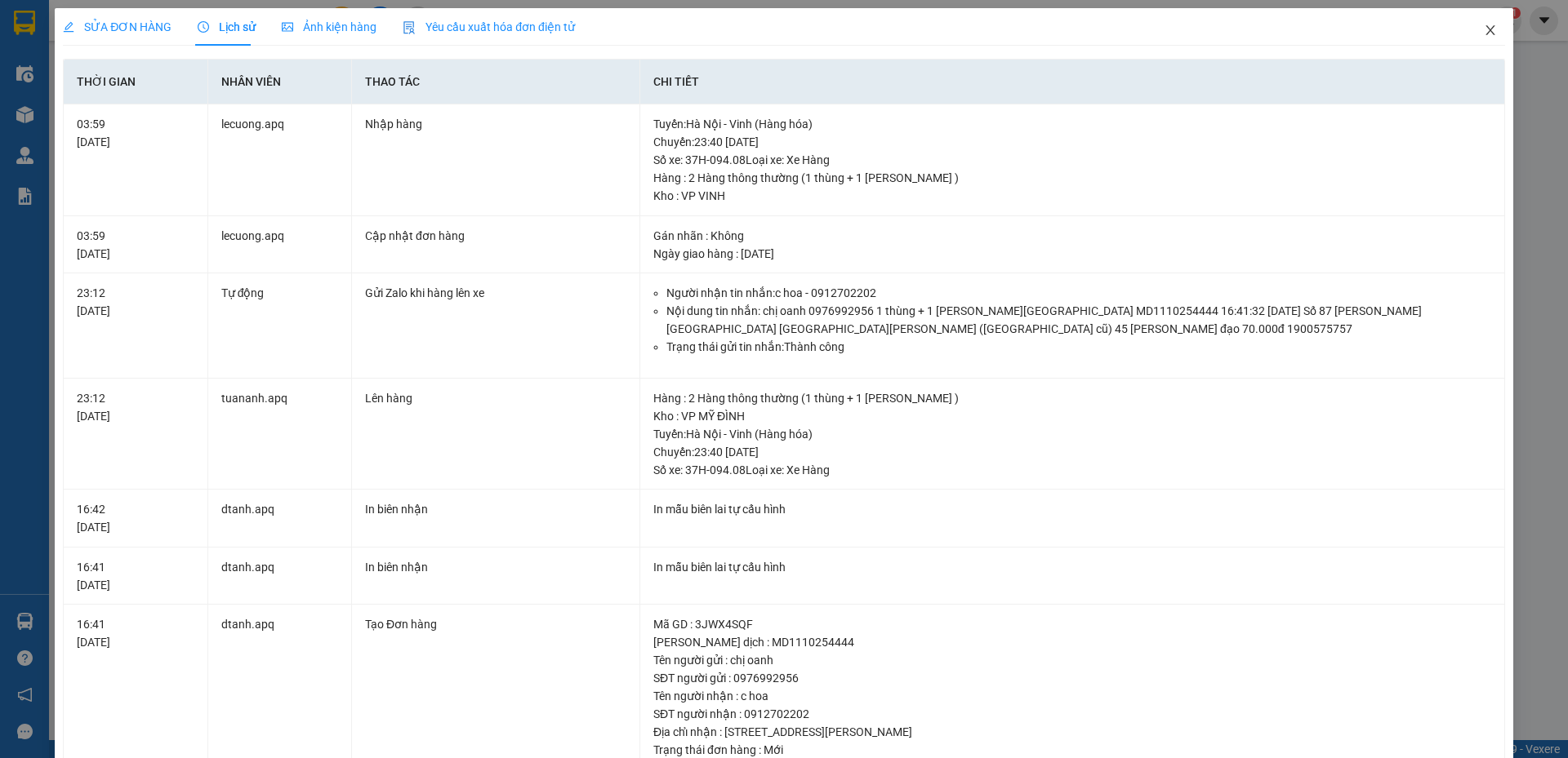
click at [1484, 29] on icon "close" at bounding box center [1490, 29] width 13 height 13
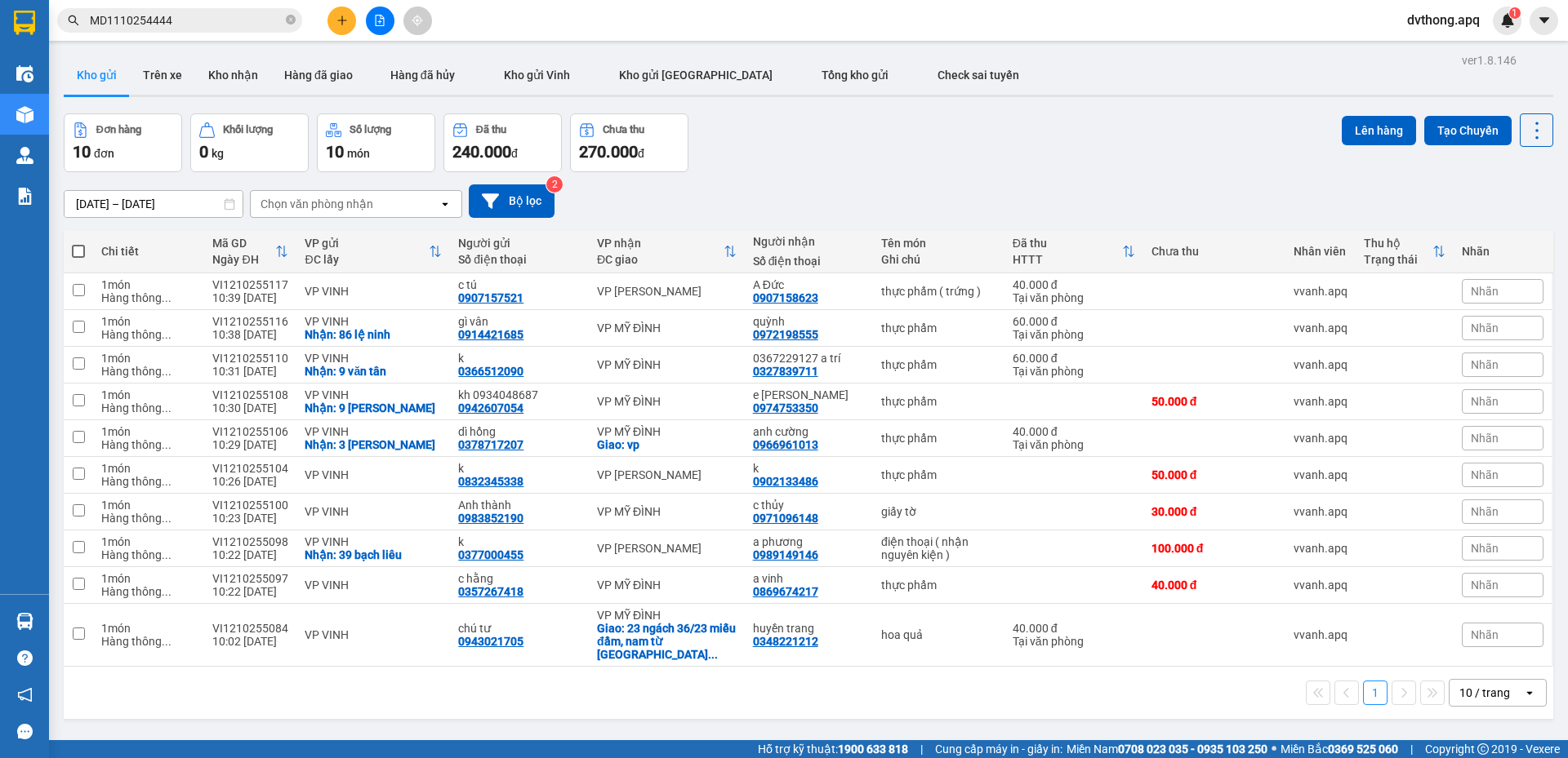
click at [1420, 20] on span "dvthong.apq" at bounding box center [1443, 20] width 98 height 21
click at [1435, 47] on span "Đăng xuất" at bounding box center [1452, 50] width 69 height 18
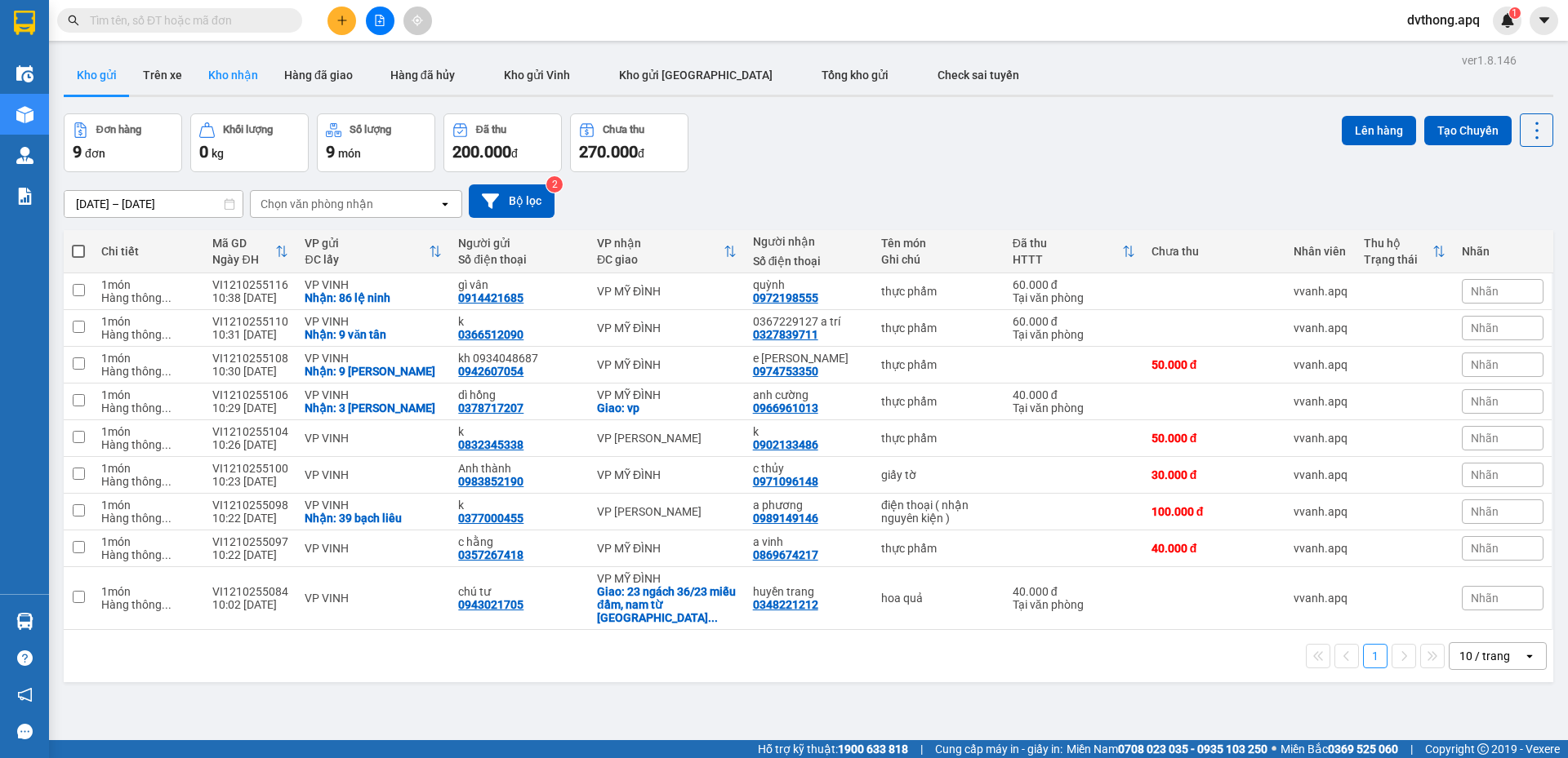
click at [232, 73] on button "Kho nhận" at bounding box center [232, 75] width 76 height 39
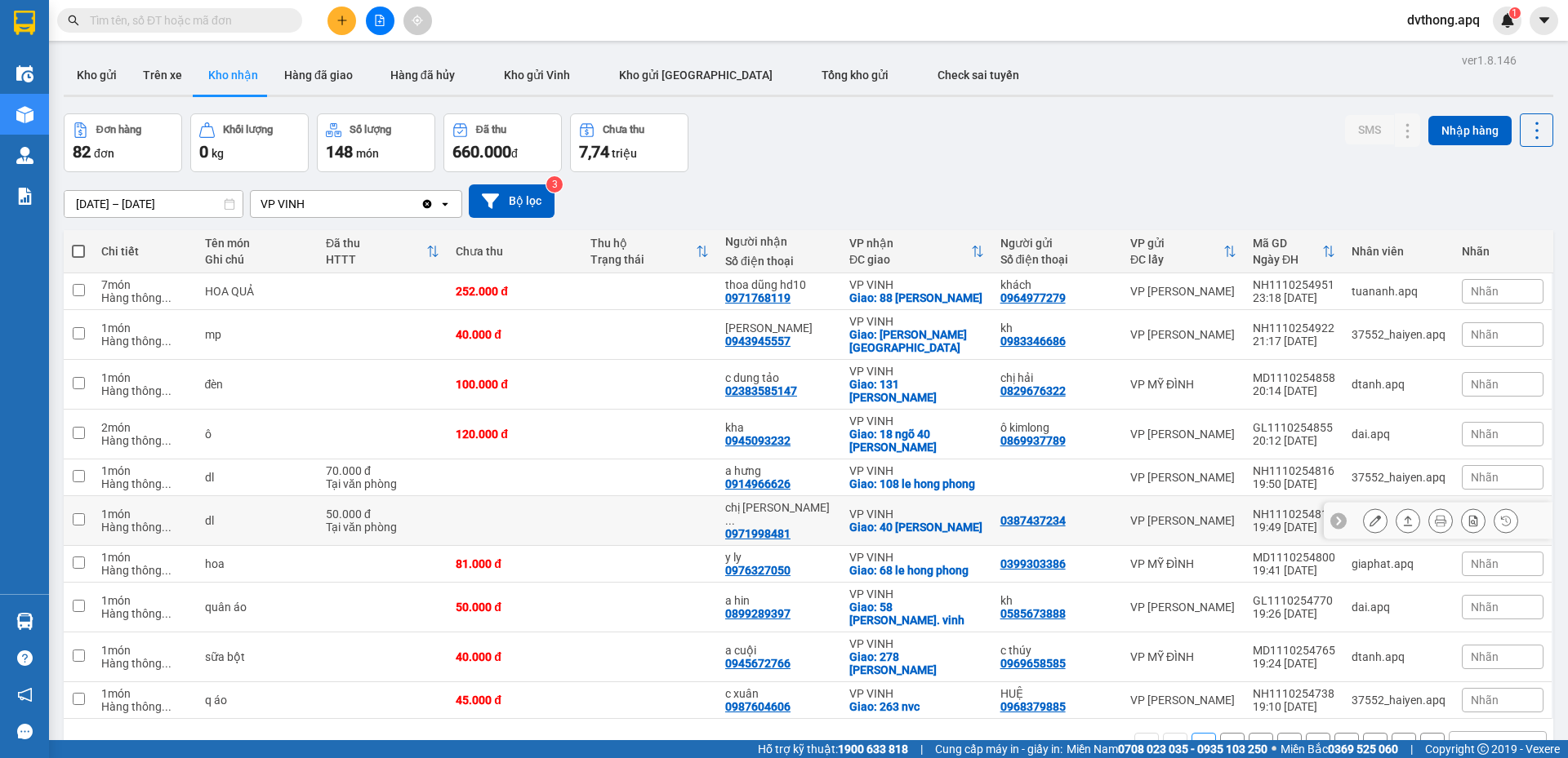
scroll to position [75, 0]
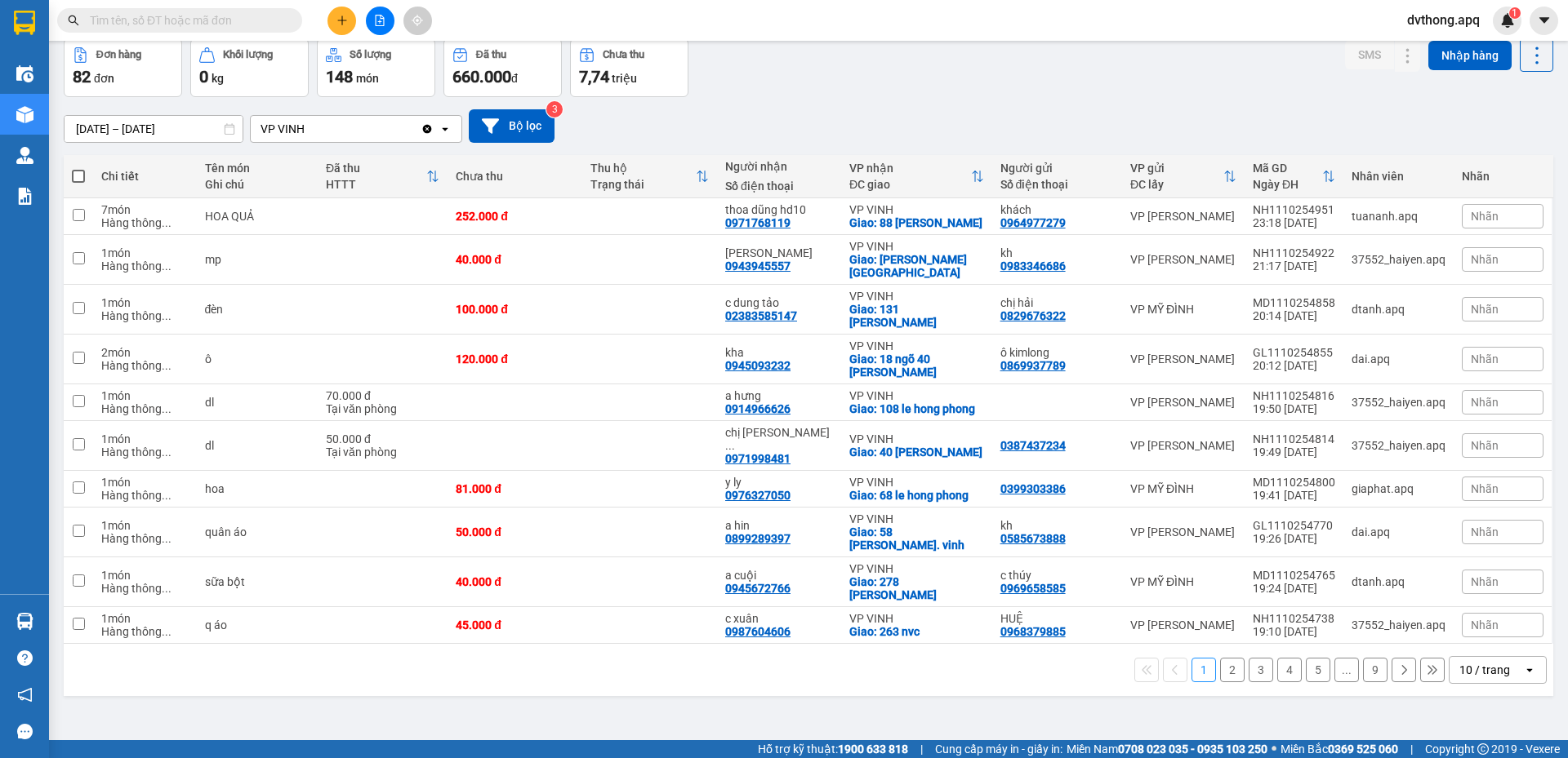
click at [1472, 662] on div "10 / trang" at bounding box center [1484, 670] width 50 height 17
click at [1469, 628] on span "100 / trang" at bounding box center [1479, 621] width 59 height 17
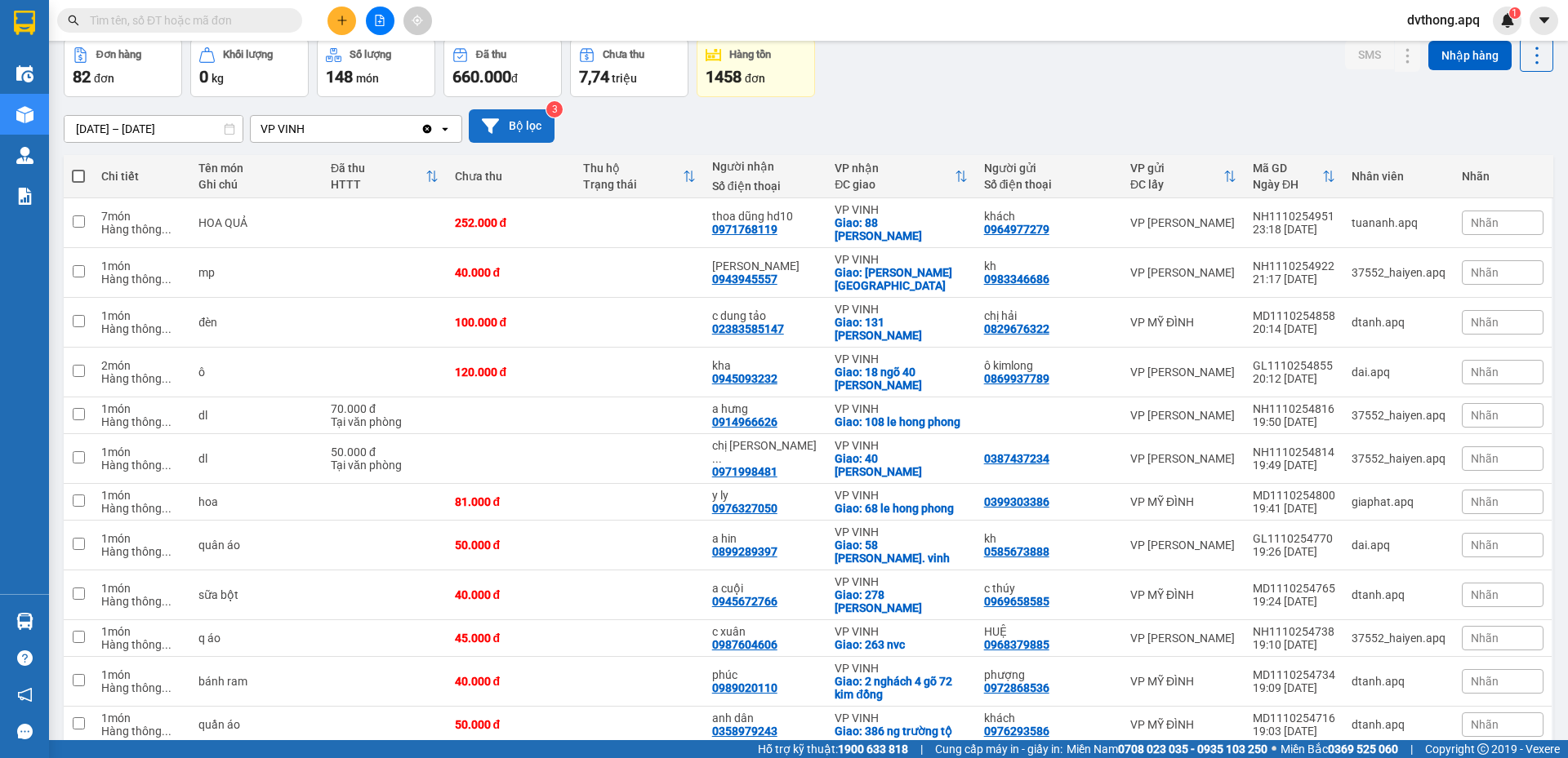
click at [524, 121] on button "Bộ lọc" at bounding box center [512, 126] width 86 height 33
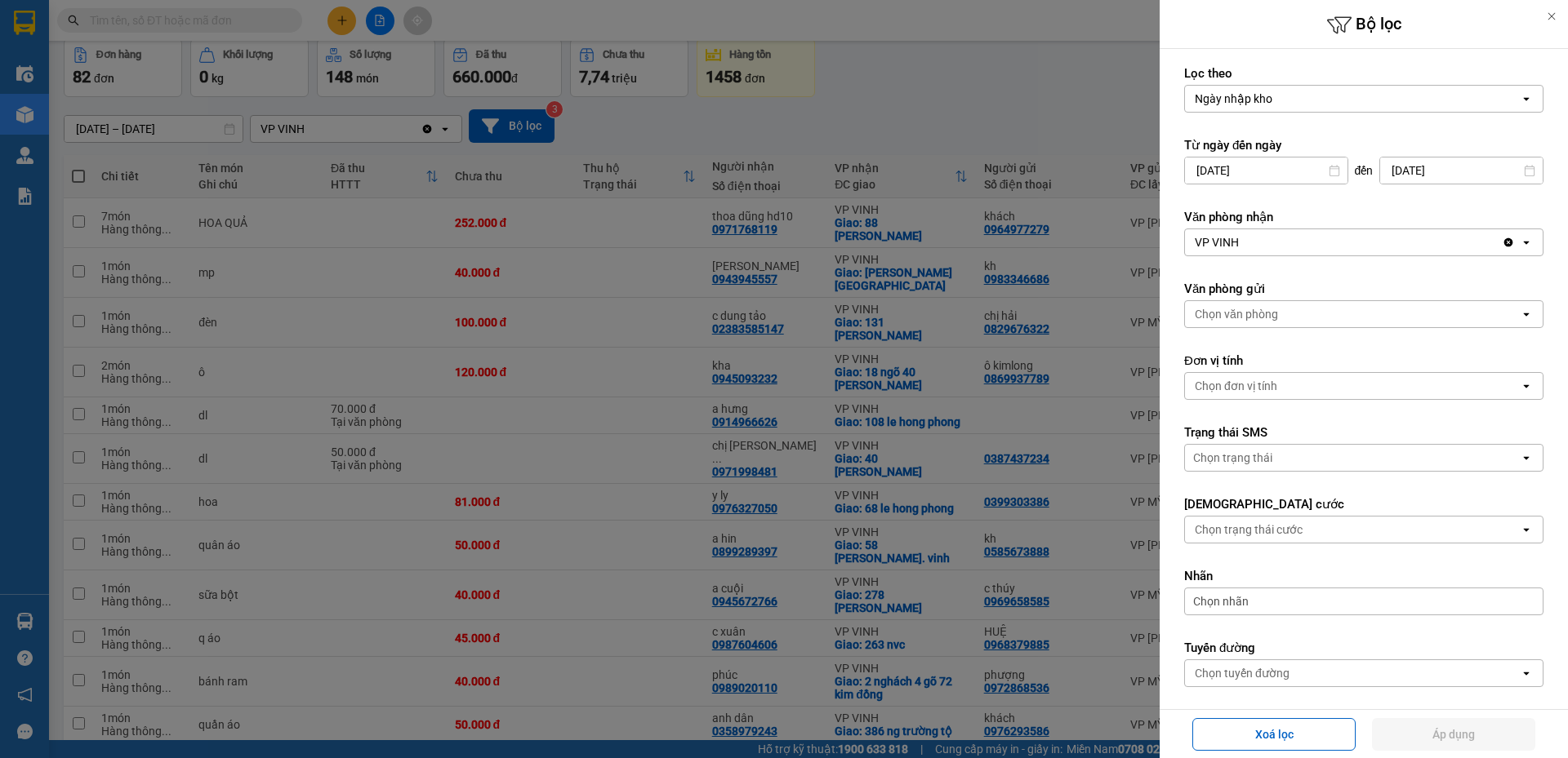
scroll to position [306, 0]
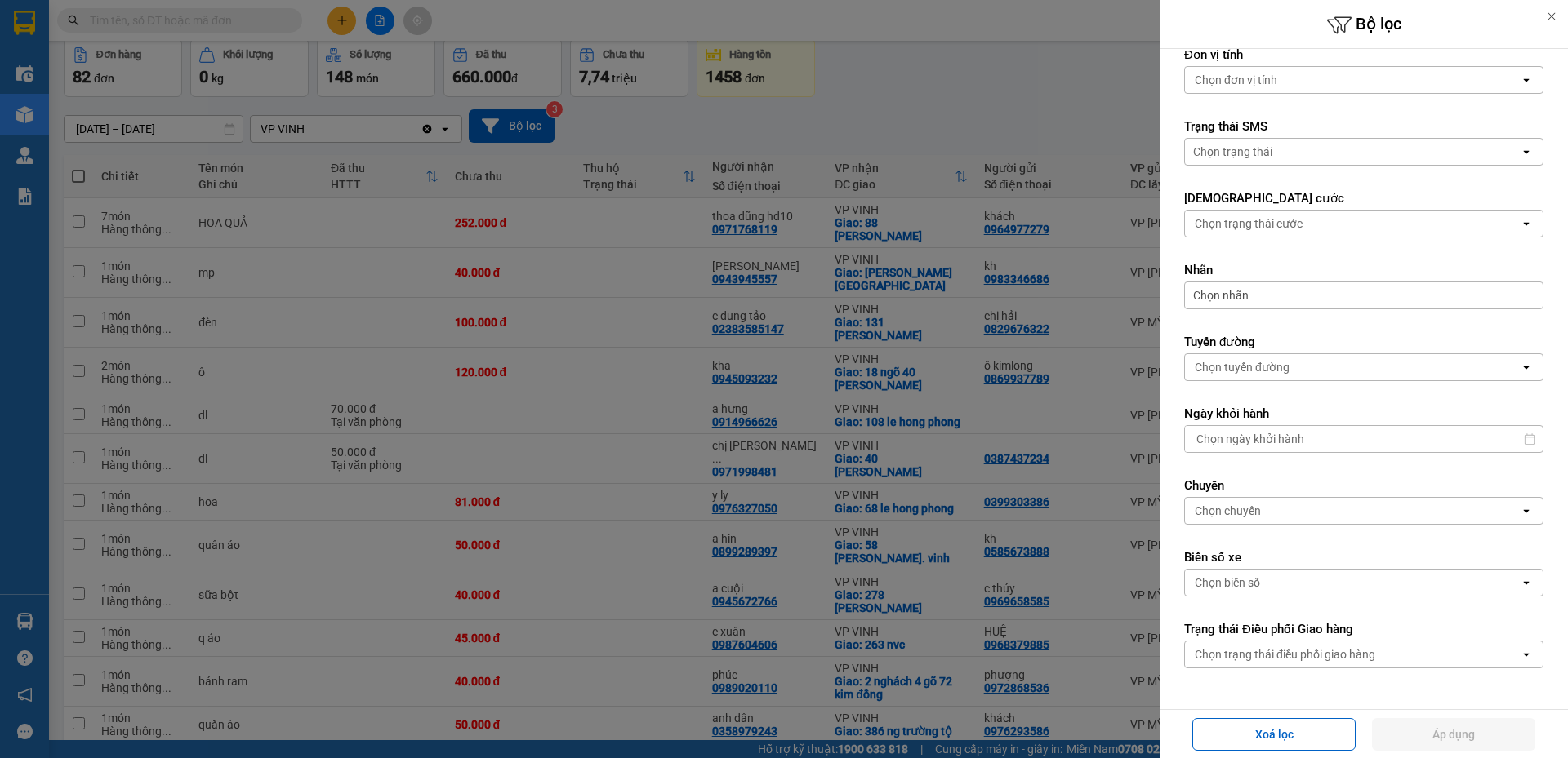
click at [1266, 661] on div "Chọn trạng thái điều phối giao hàng" at bounding box center [1286, 655] width 181 height 17
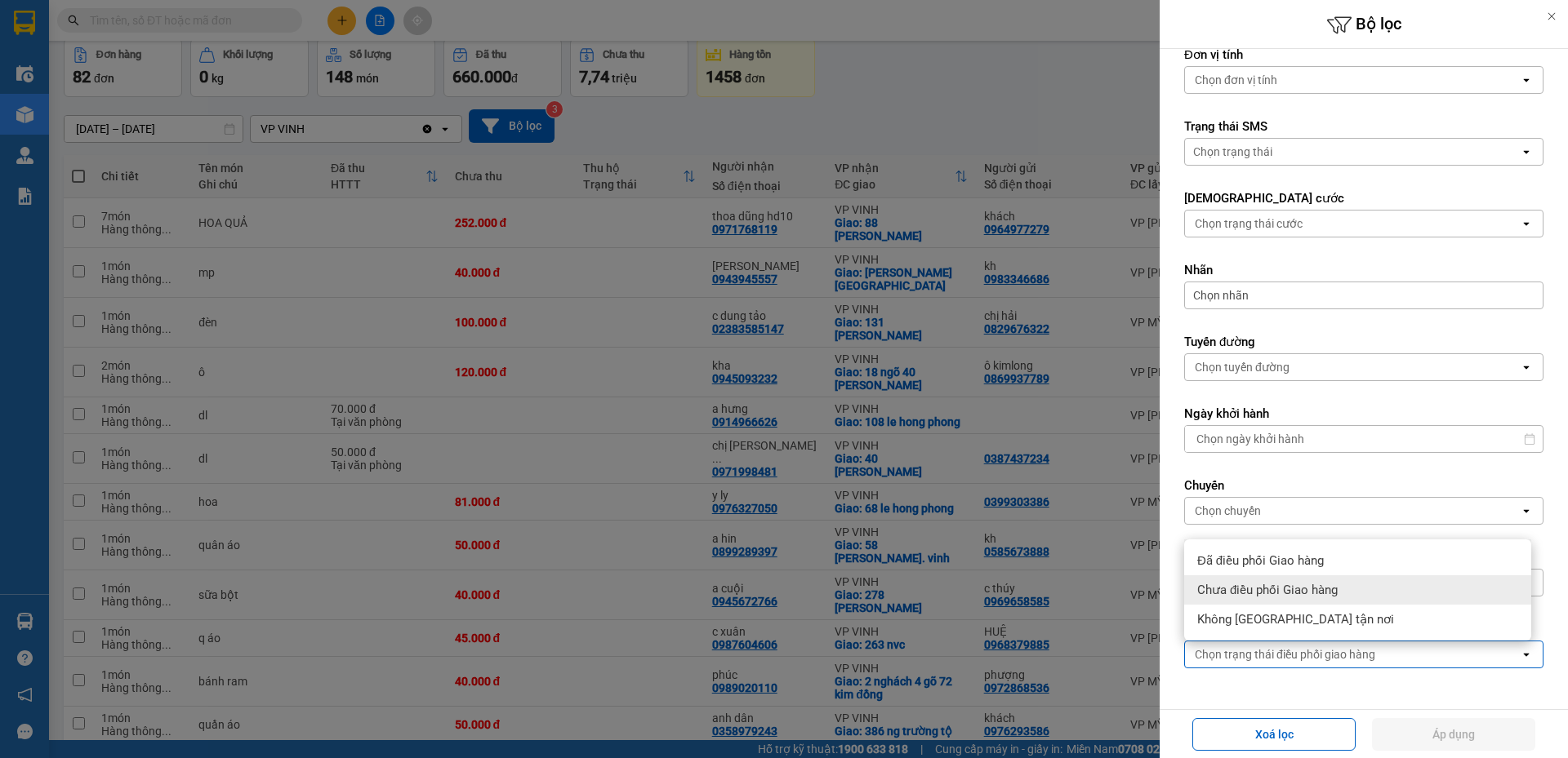
click at [1275, 599] on div "Chưa điều phối Giao hàng" at bounding box center [1357, 590] width 347 height 29
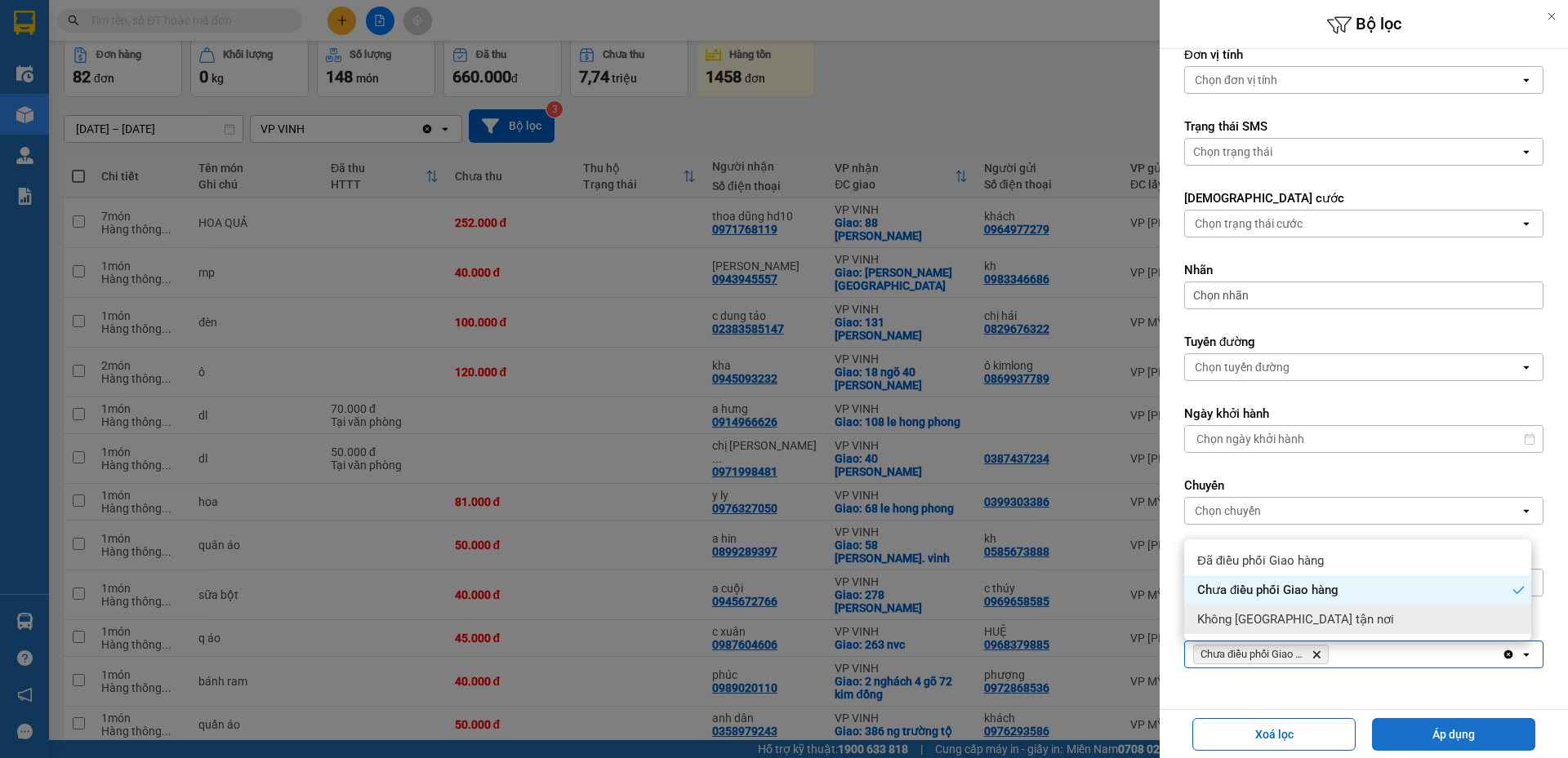
click at [1414, 729] on button "Áp dụng" at bounding box center [1454, 734] width 163 height 32
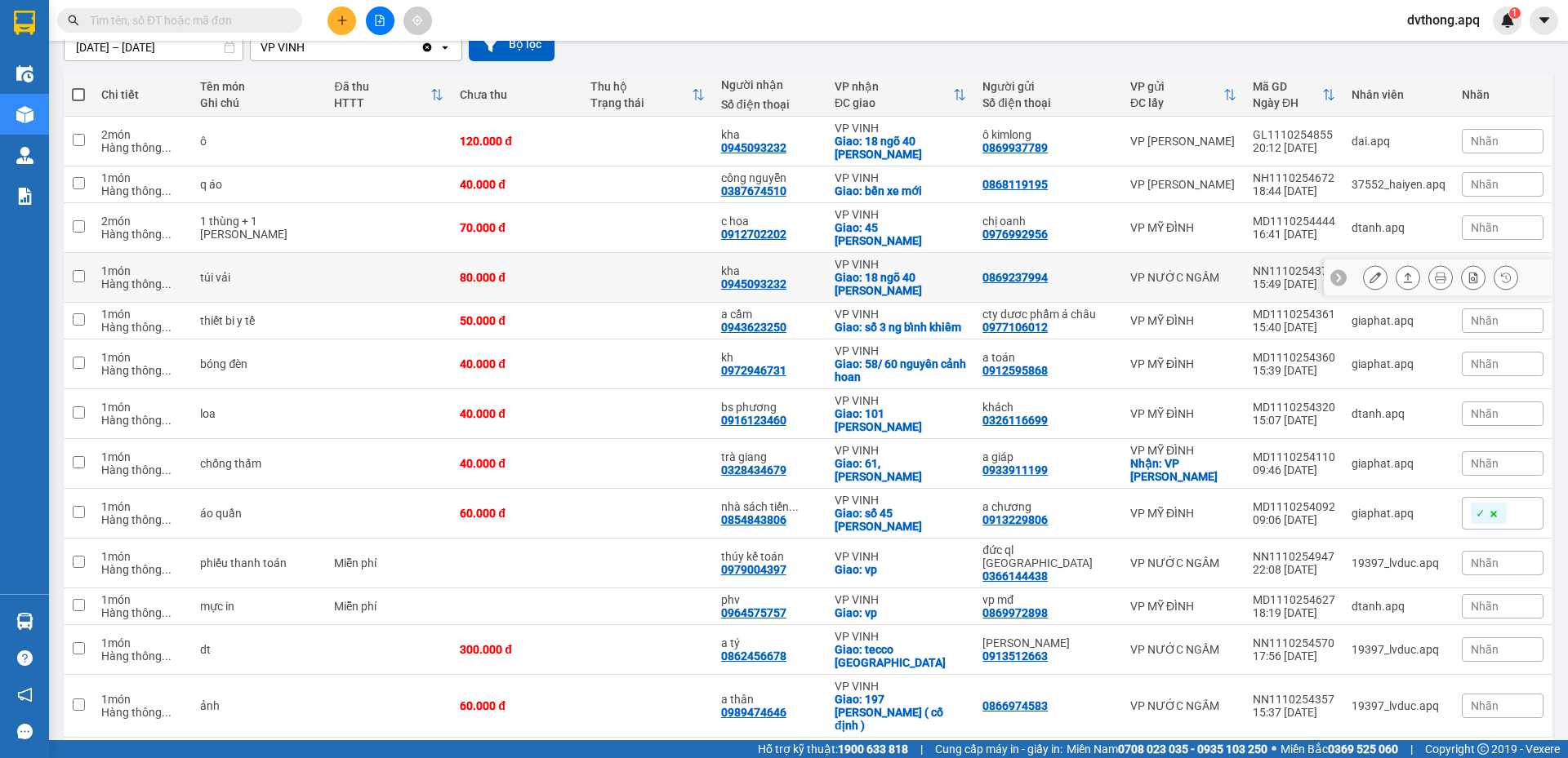
scroll to position [169, 0]
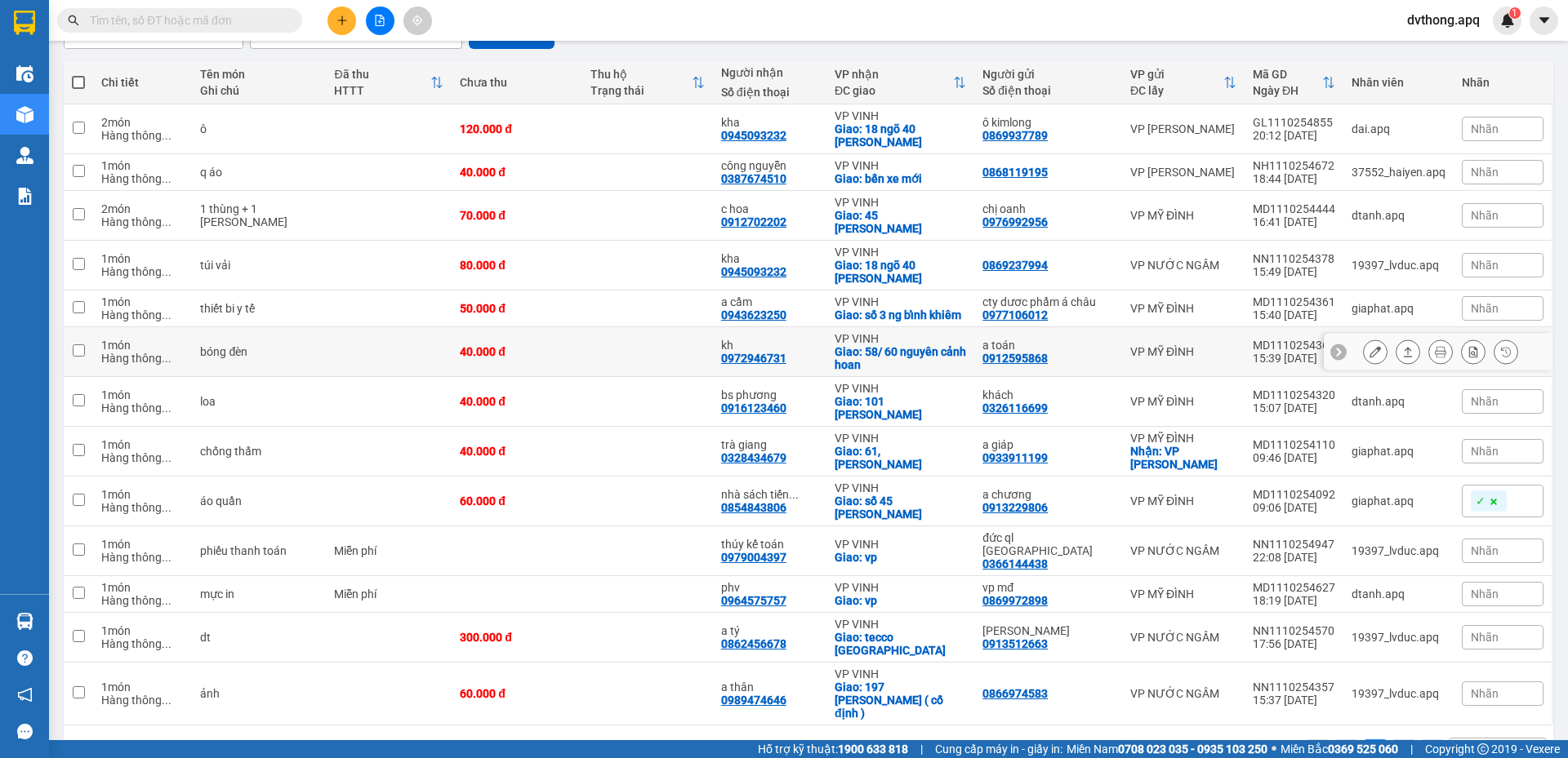
click at [927, 355] on div "Giao: 58/ 60 nguyên cảnh hoan" at bounding box center [901, 358] width 132 height 27
checkbox input "true"
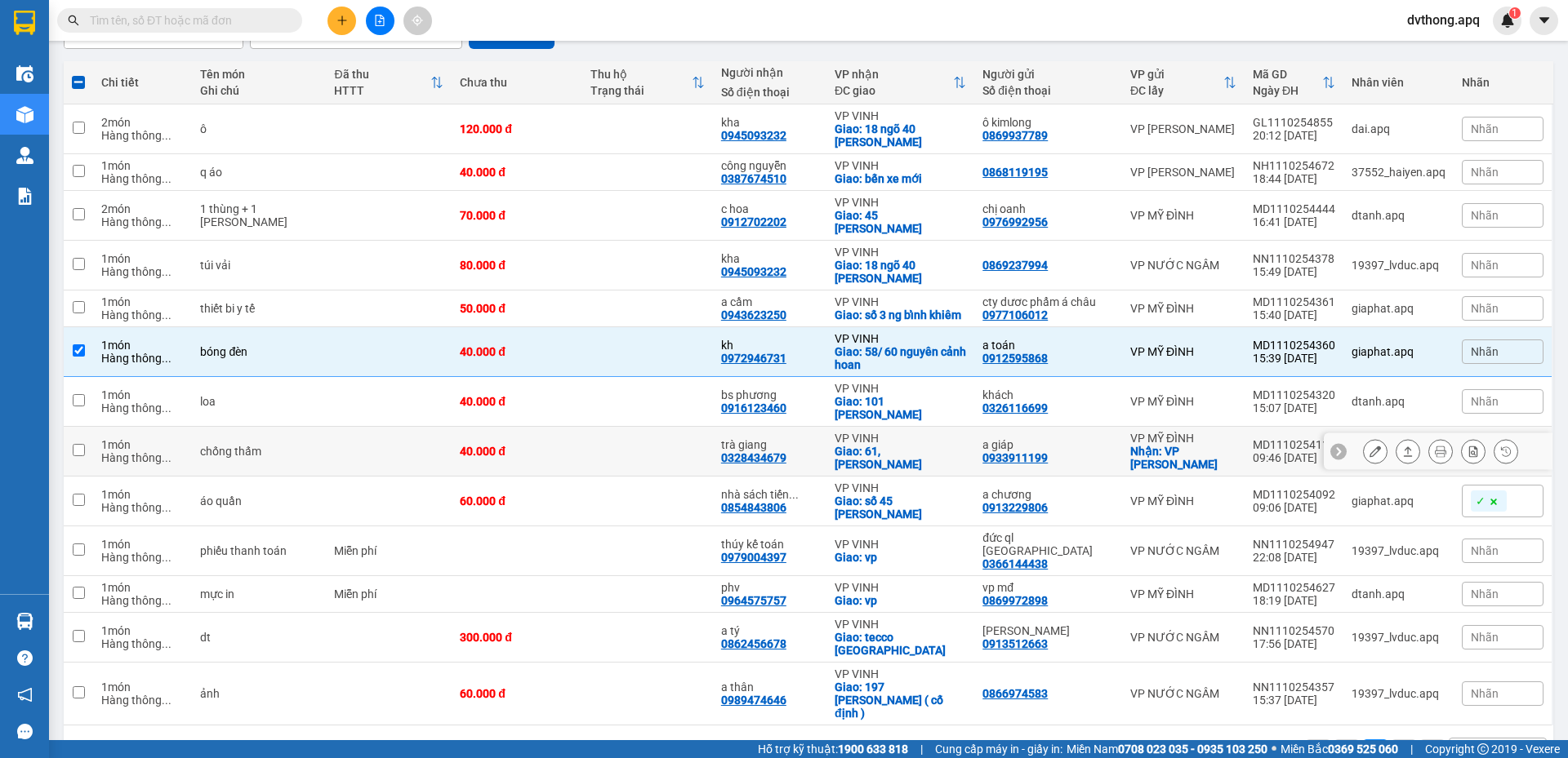
click at [933, 445] on div "Giao: 61,nguyen canh hoan" at bounding box center [901, 458] width 132 height 27
checkbox input "true"
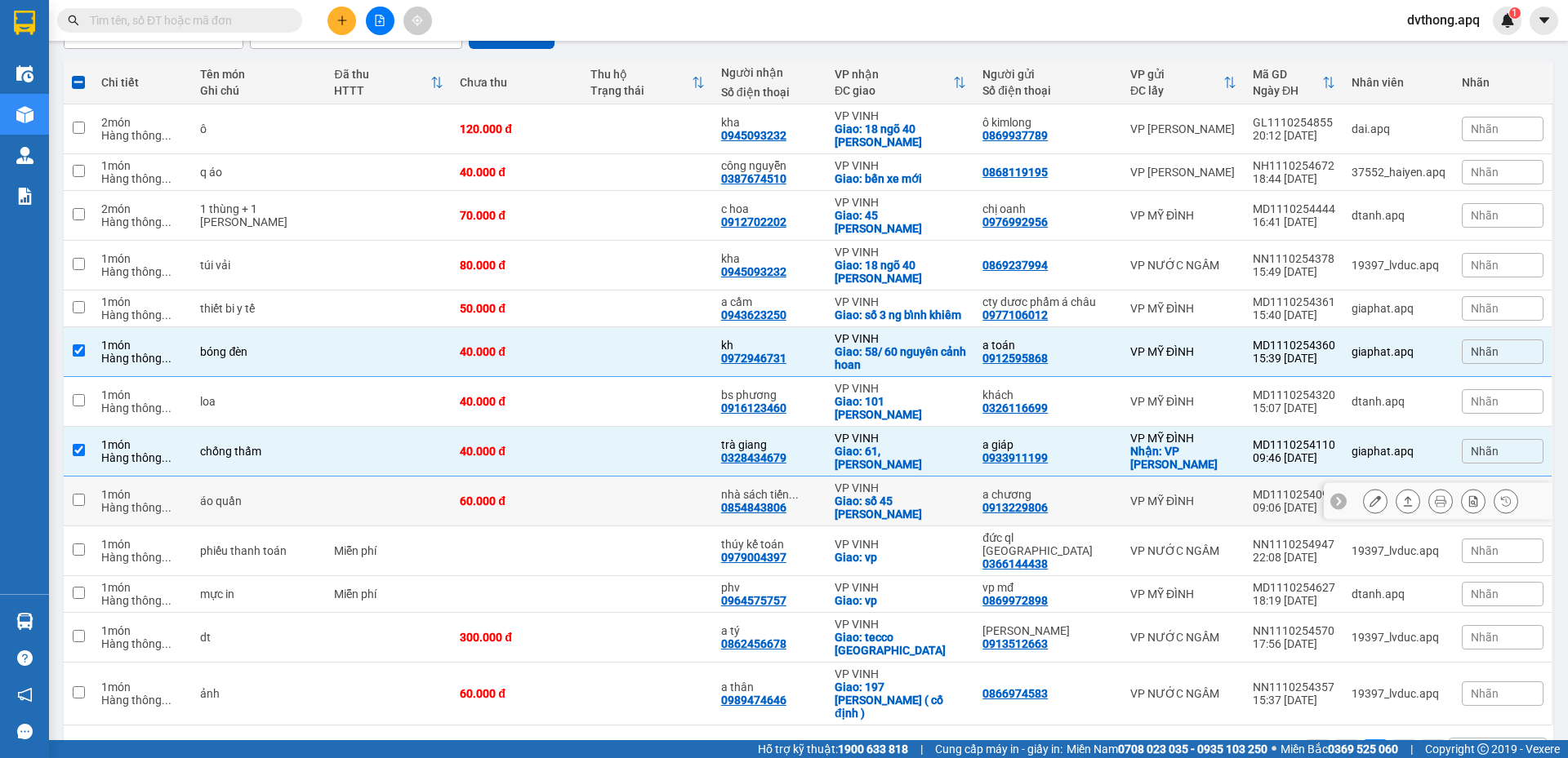
click at [872, 495] on div "Giao: số 45 trần phú _ lê mao" at bounding box center [901, 507] width 132 height 27
checkbox input "true"
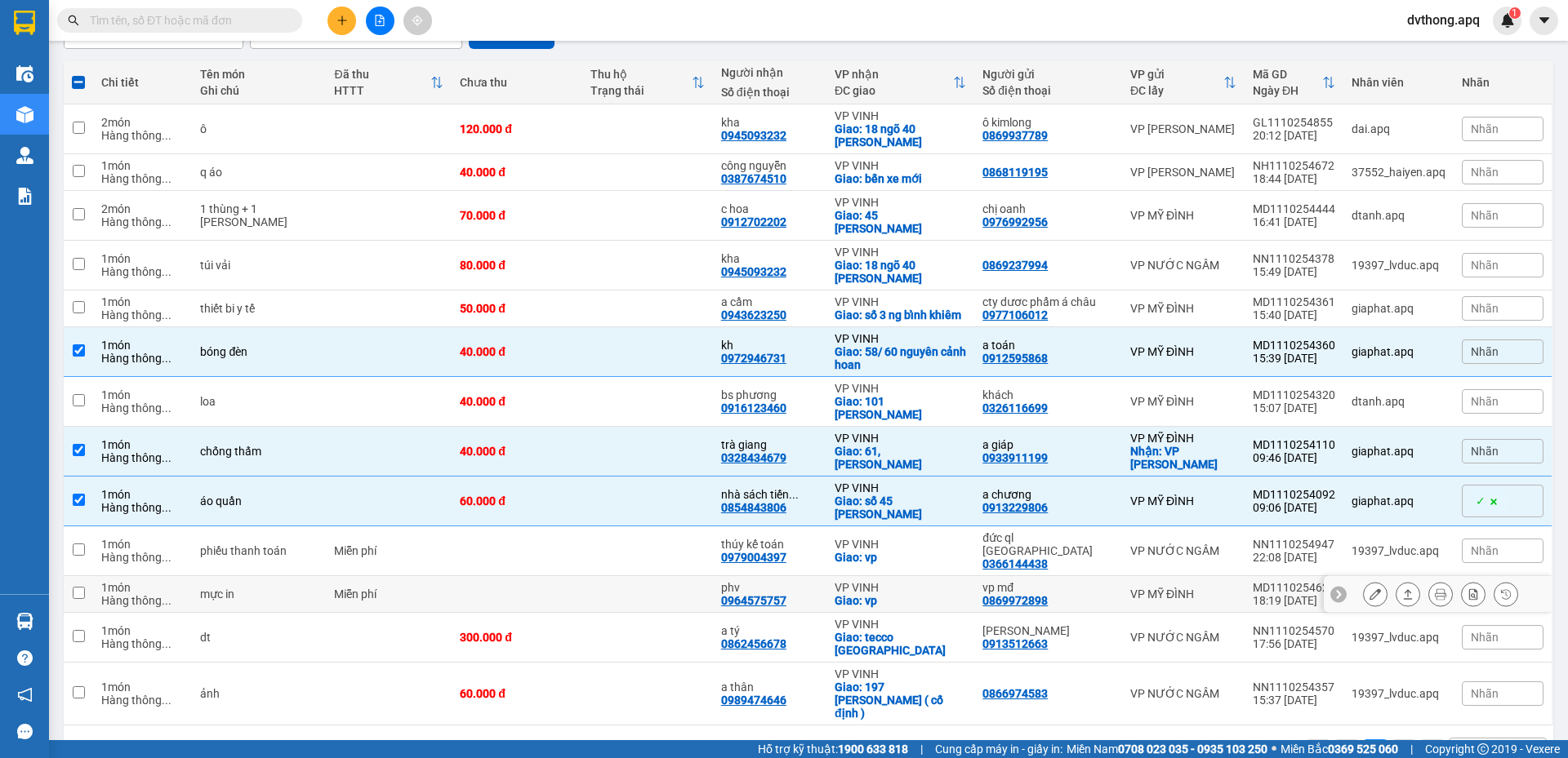
click at [852, 576] on td "VP VINH Giao: vp" at bounding box center [900, 594] width 148 height 36
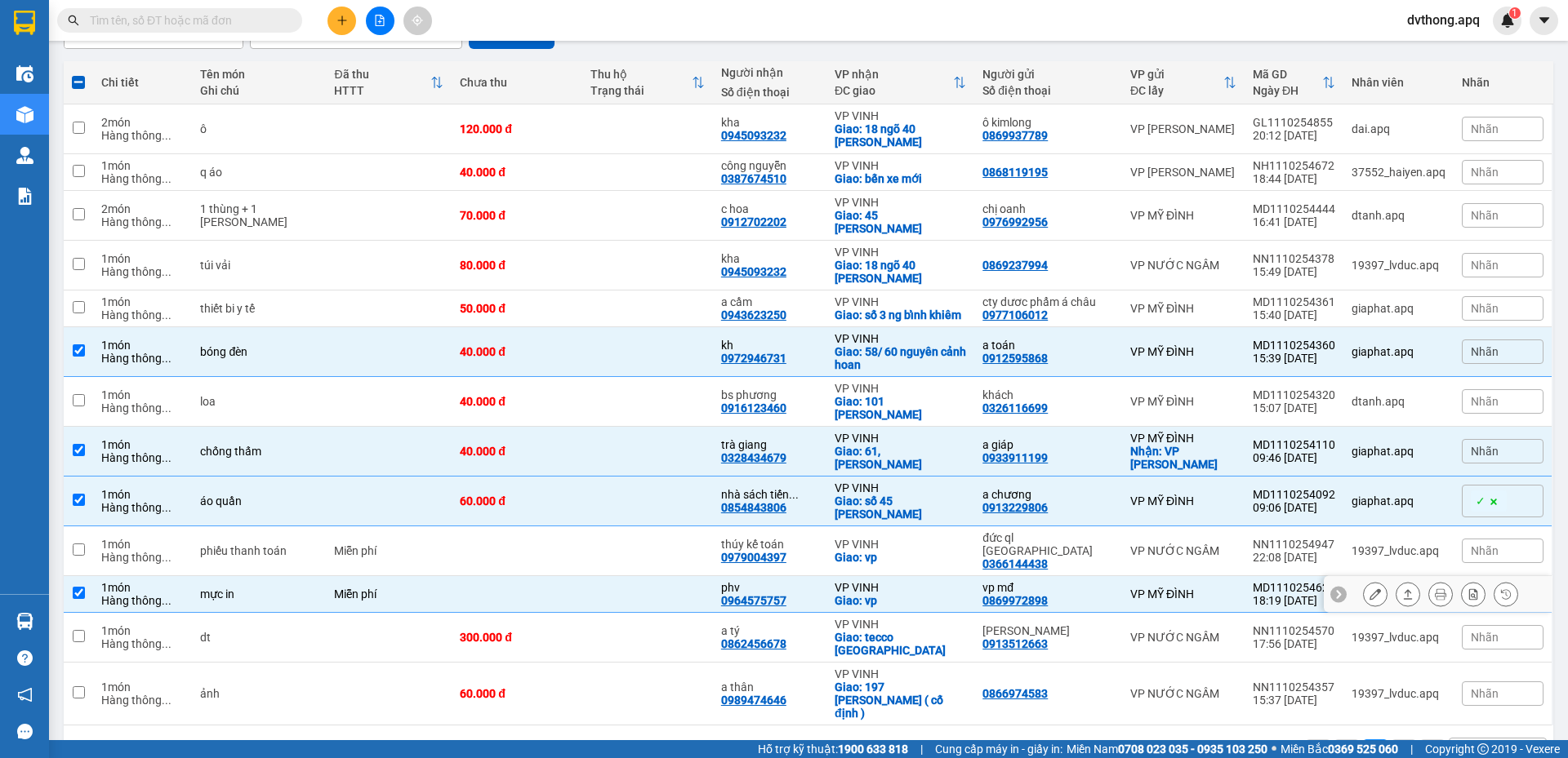
click at [793, 581] on div "phv 0964575757" at bounding box center [769, 594] width 97 height 27
checkbox input "false"
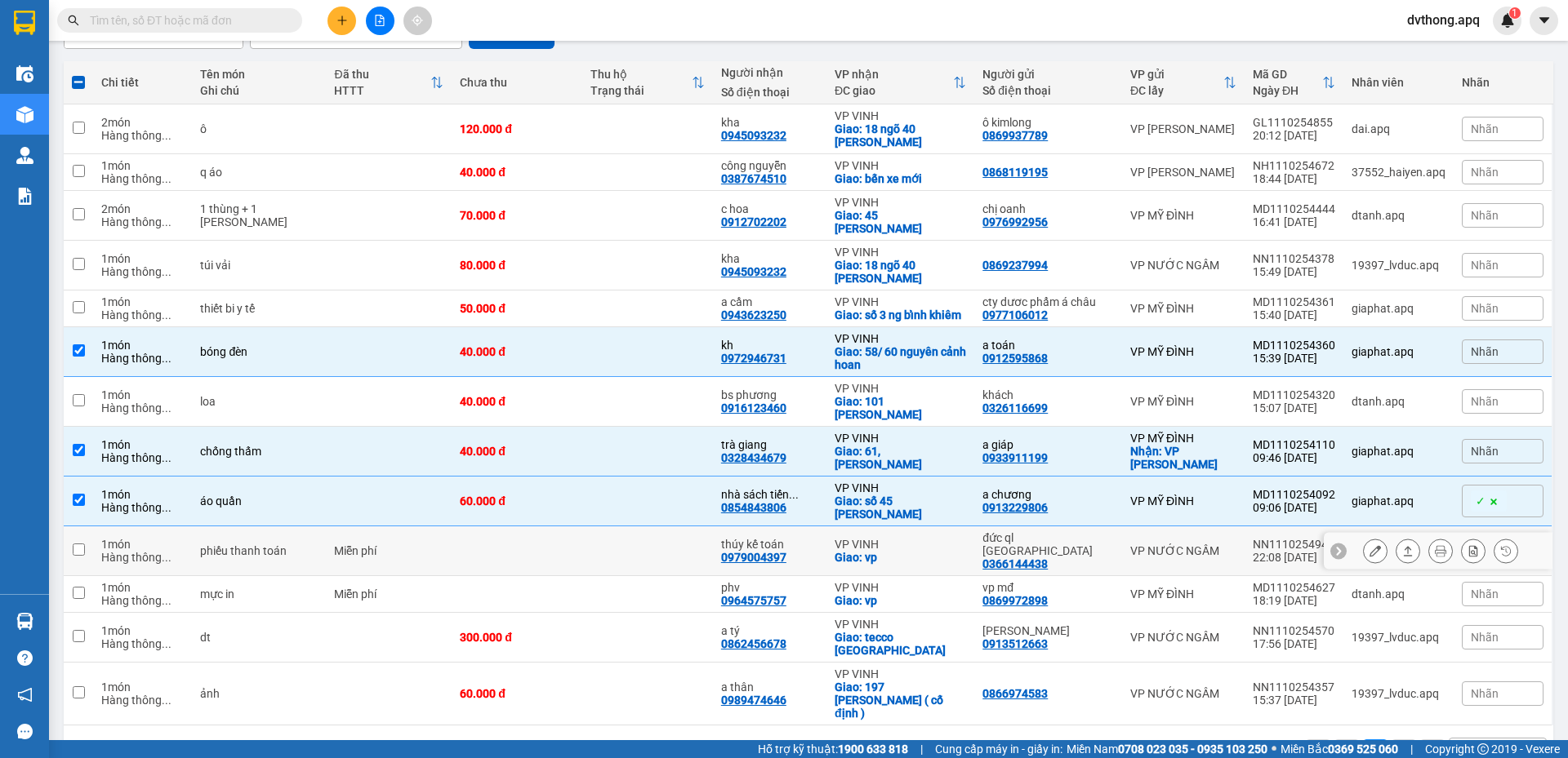
click at [808, 538] on div "thúy kế toán" at bounding box center [769, 544] width 97 height 13
checkbox input "true"
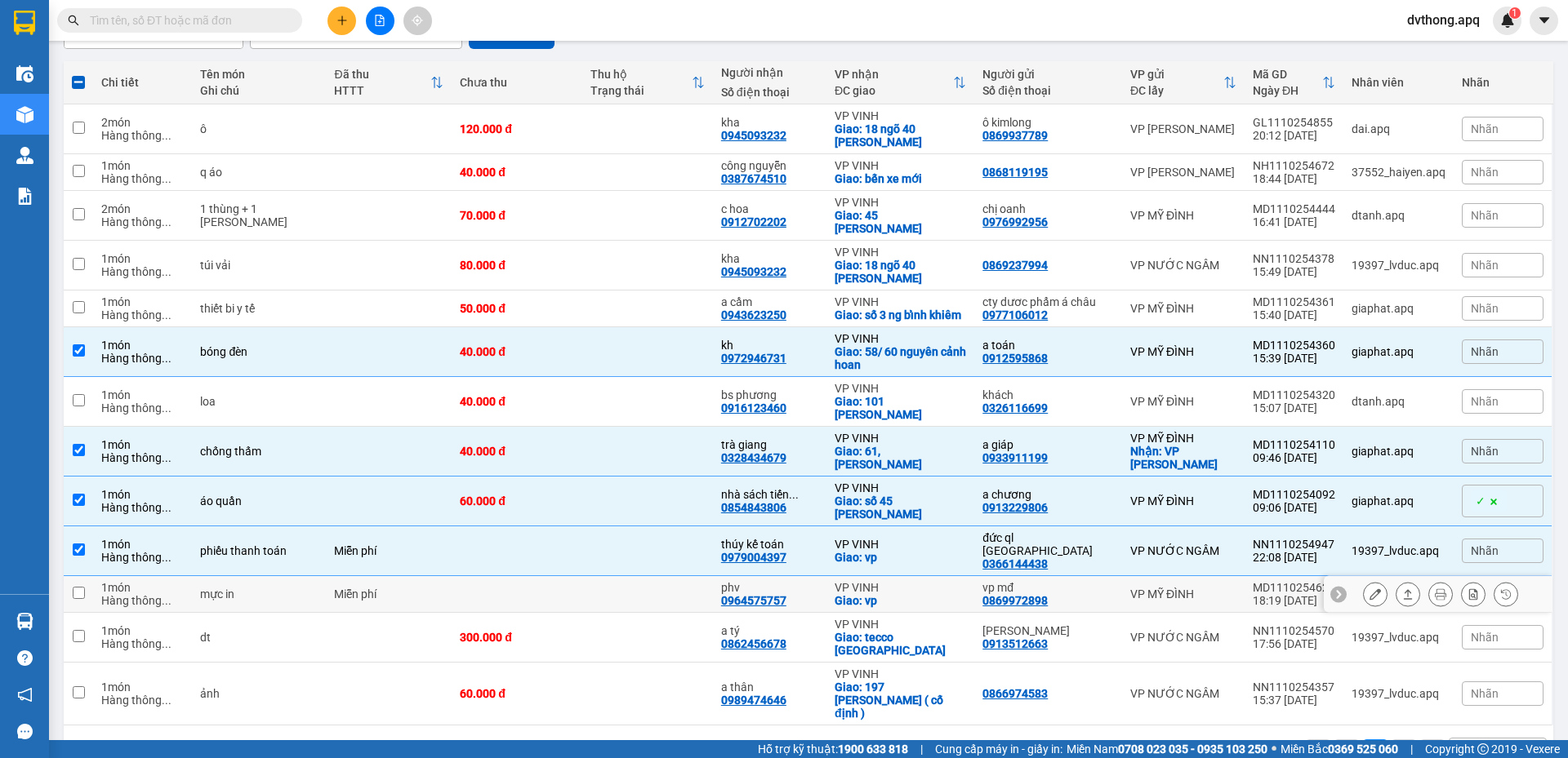
click at [816, 581] on div "phv" at bounding box center [769, 587] width 97 height 13
checkbox input "true"
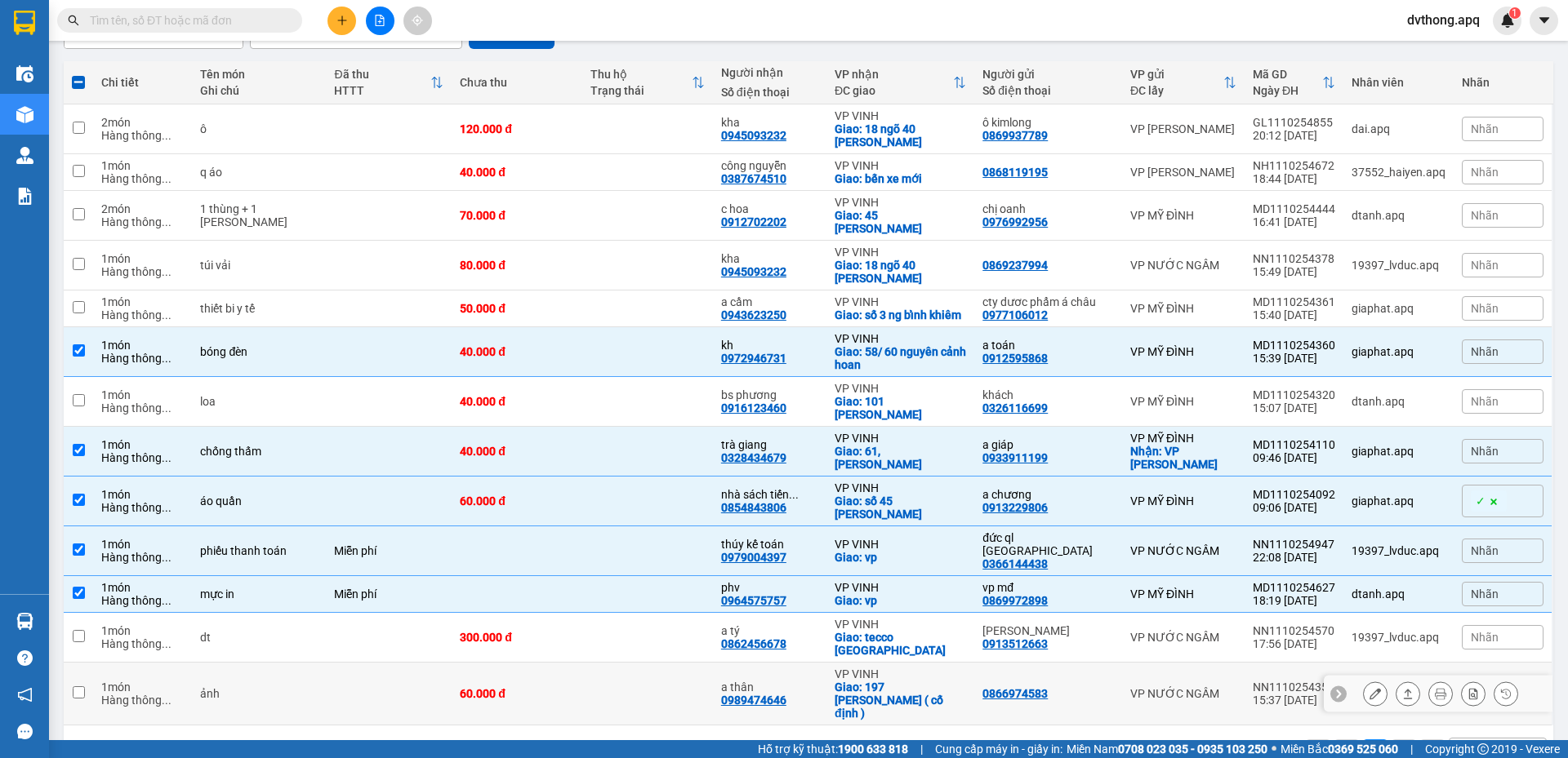
click at [782, 681] on div "a thân" at bounding box center [769, 687] width 97 height 13
checkbox input "true"
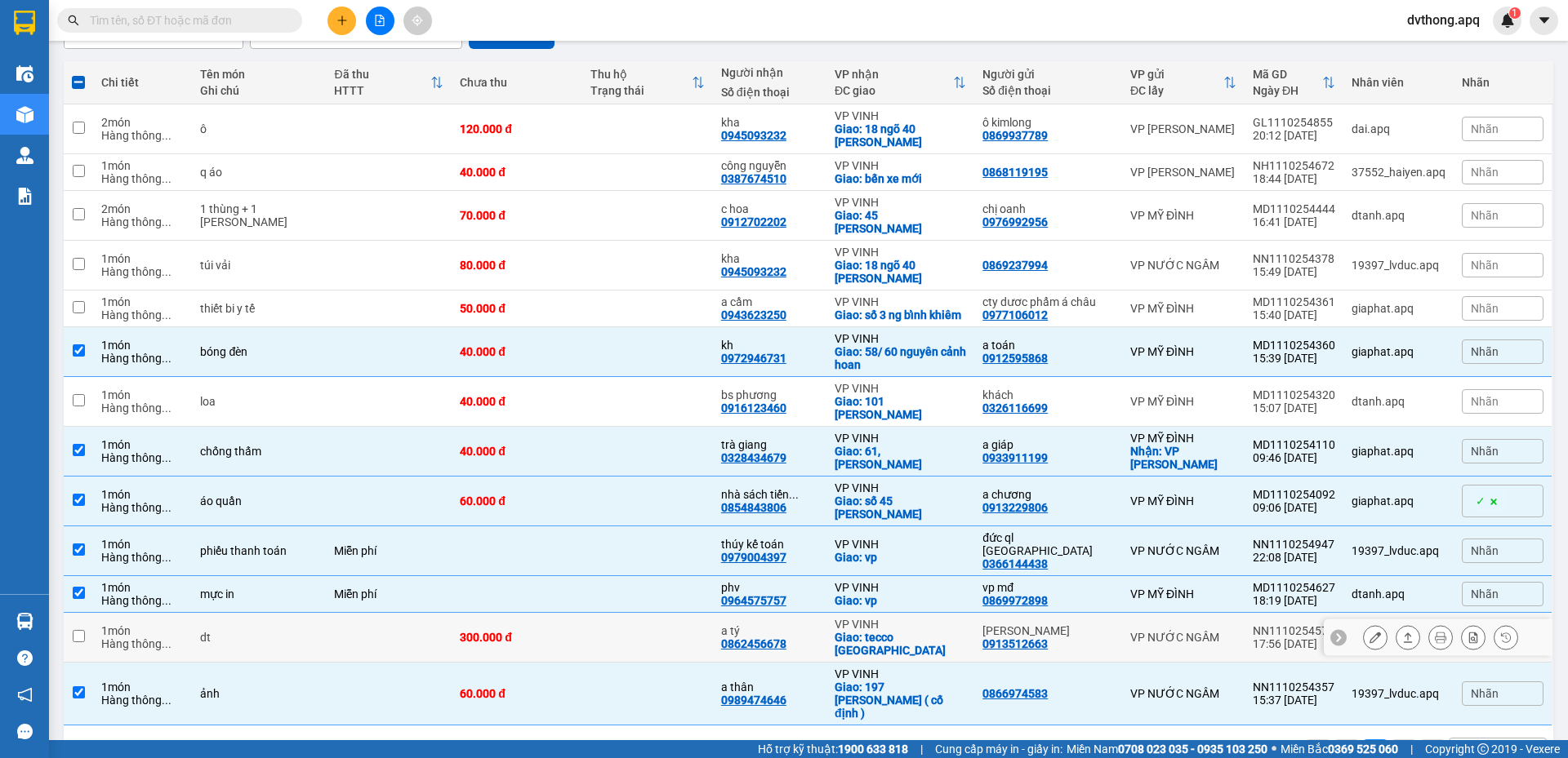
click at [1336, 633] on icon at bounding box center [1338, 637] width 5 height 9
drag, startPoint x: 1323, startPoint y: 592, endPoint x: 1249, endPoint y: 599, distance: 74.3
click at [1249, 613] on td "NN1110254570 17:56 11/10" at bounding box center [1294, 638] width 98 height 50
checkbox input "true"
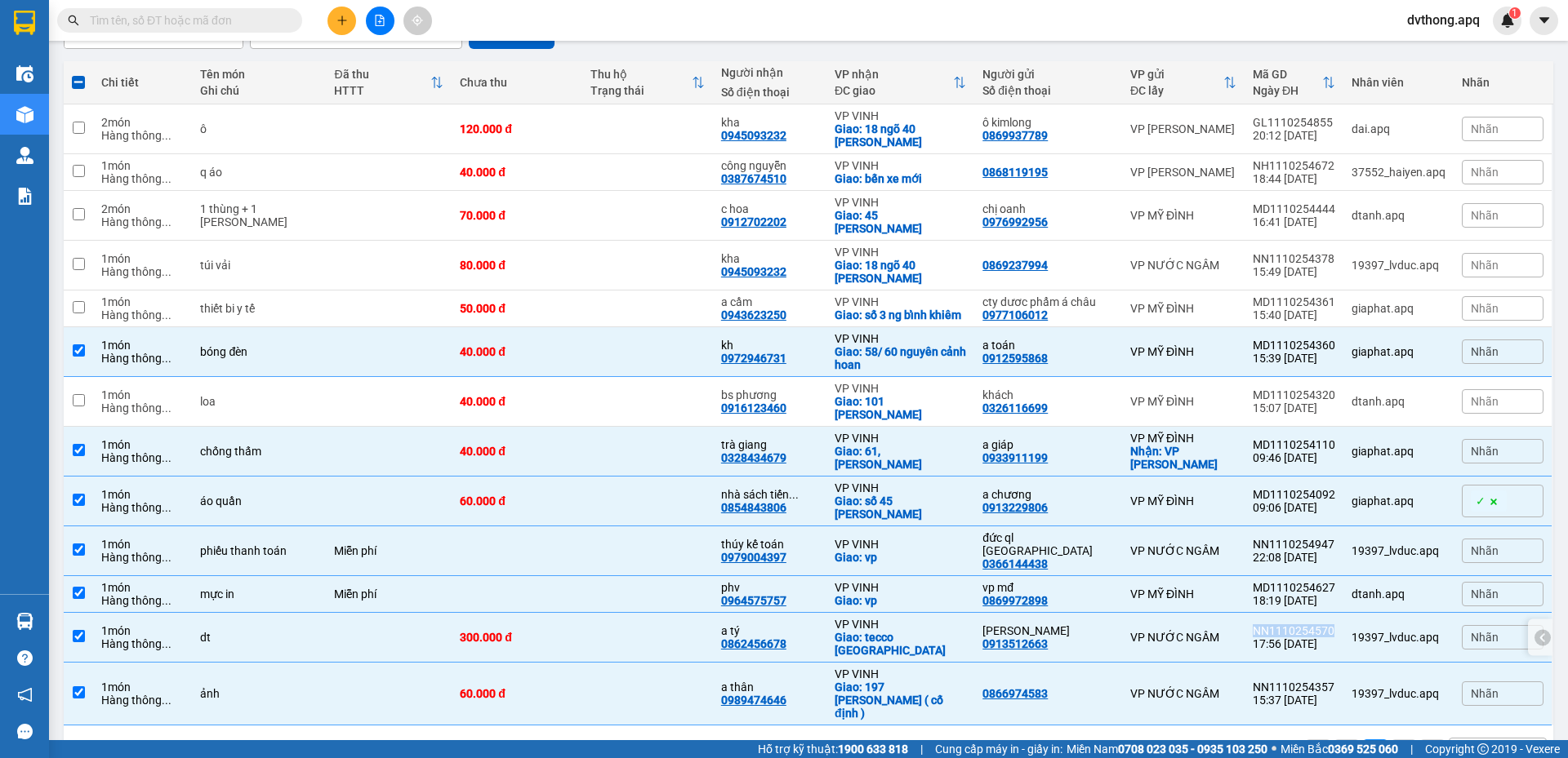
copy div "NN1110254570"
click at [1333, 396] on icon at bounding box center [1339, 402] width 12 height 12
drag, startPoint x: 1327, startPoint y: 387, endPoint x: 1249, endPoint y: 384, distance: 78.1
click at [1249, 384] on td "MD1110254320 15:07 11/10" at bounding box center [1294, 402] width 98 height 50
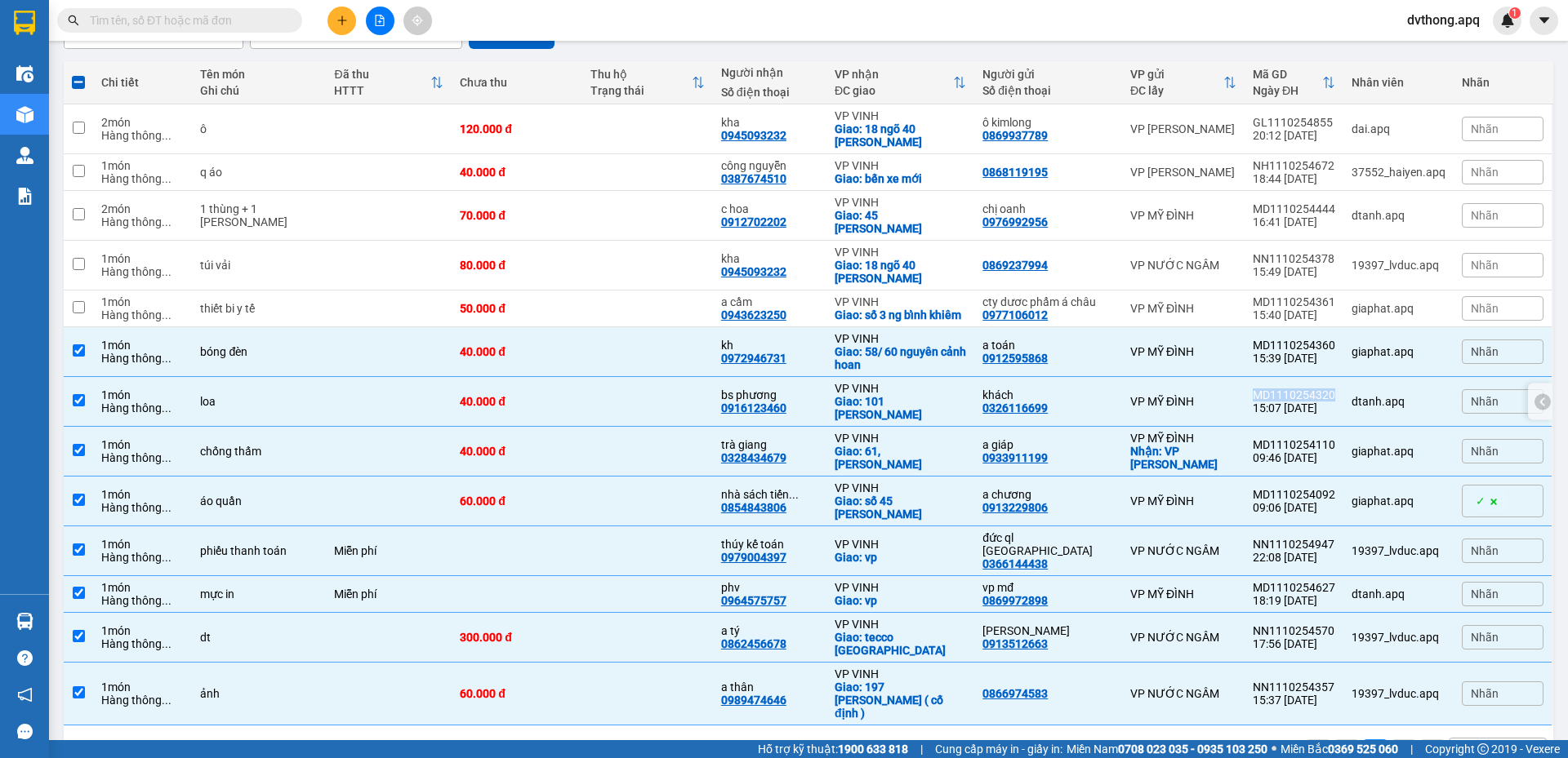
checkbox input "true"
copy div "MD1110254320"
click at [1336, 305] on icon at bounding box center [1338, 309] width 5 height 9
drag, startPoint x: 1328, startPoint y: 291, endPoint x: 1249, endPoint y: 295, distance: 79.1
click at [1249, 295] on td "MD1110254361 15:40 11/10" at bounding box center [1294, 309] width 98 height 36
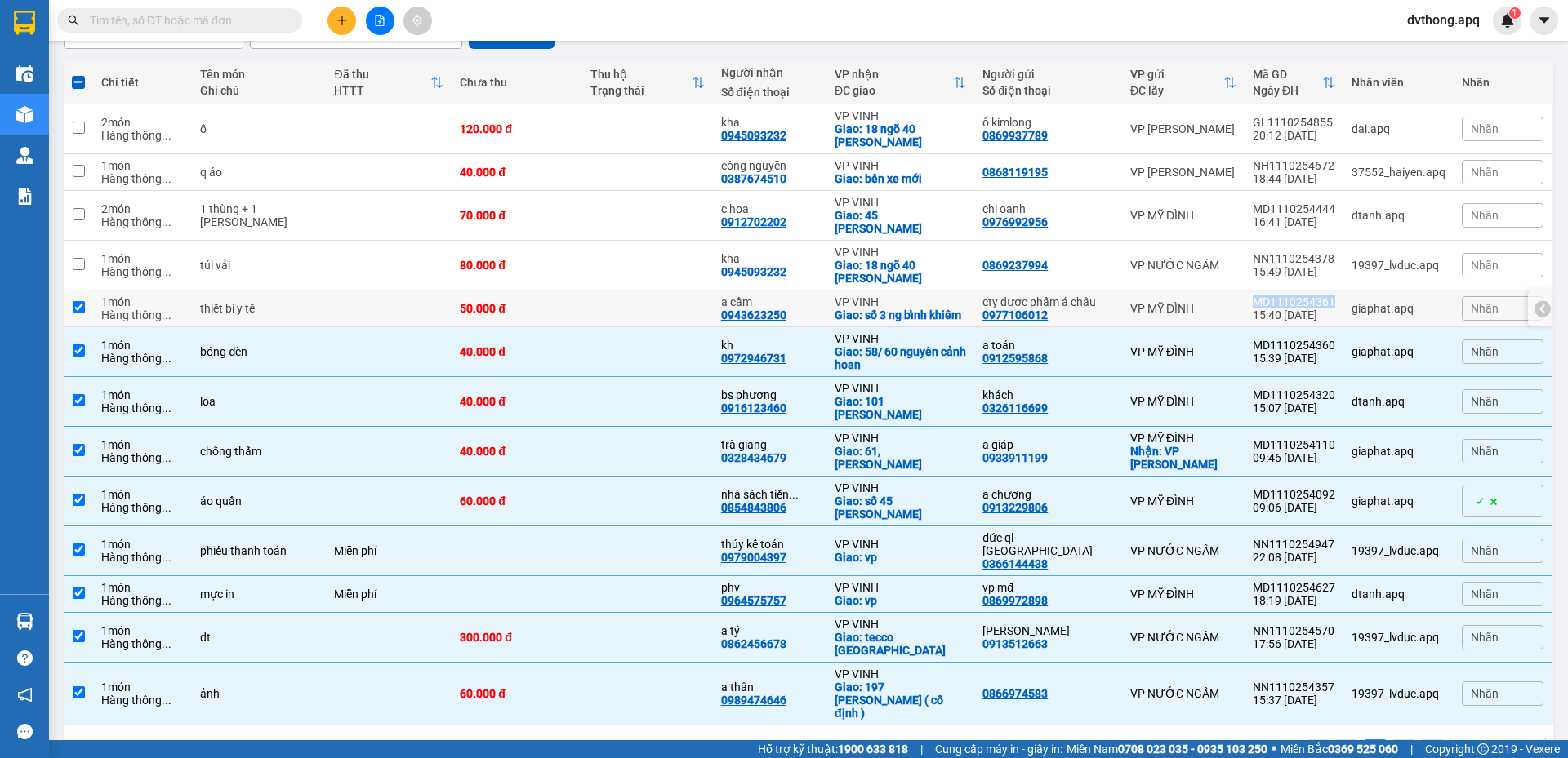
checkbox input "true"
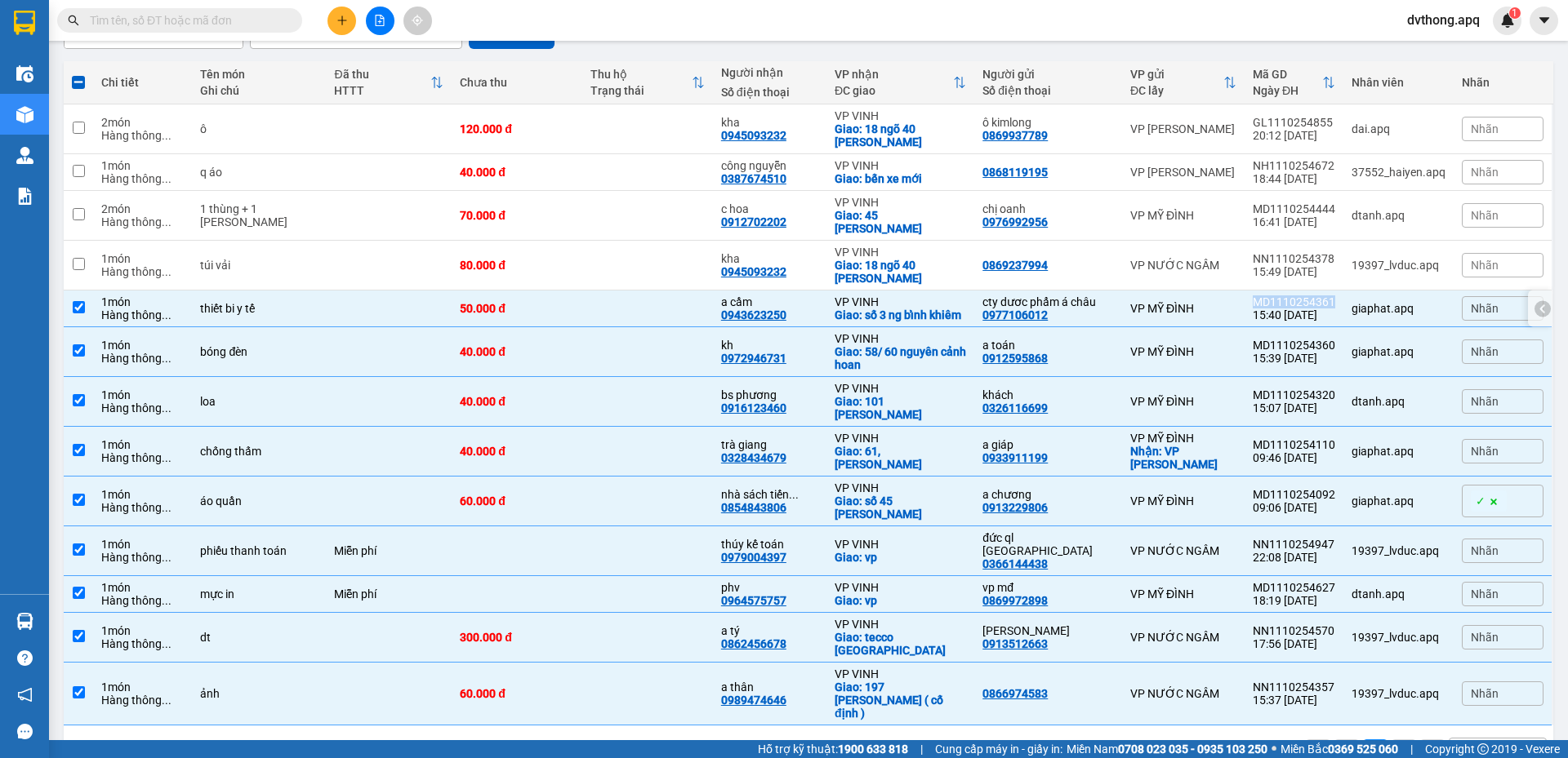
copy div "MD1110254361"
click at [1324, 202] on div at bounding box center [1438, 215] width 228 height 36
click at [1333, 209] on icon at bounding box center [1339, 215] width 12 height 12
drag, startPoint x: 1330, startPoint y: 200, endPoint x: 1250, endPoint y: 199, distance: 80.0
click at [1250, 199] on td "MD1110254444 16:41 11/10" at bounding box center [1294, 215] width 98 height 50
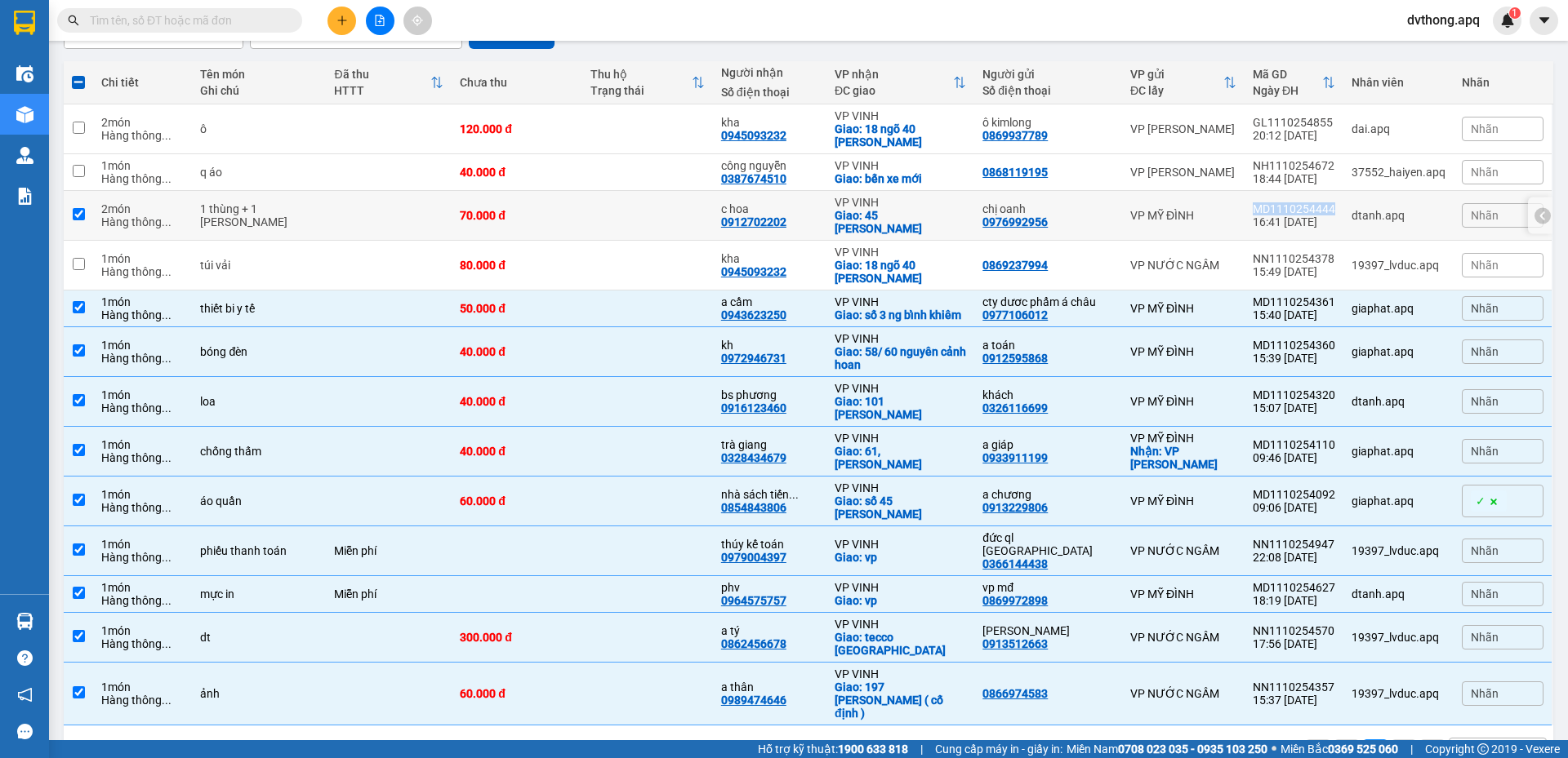
checkbox input "true"
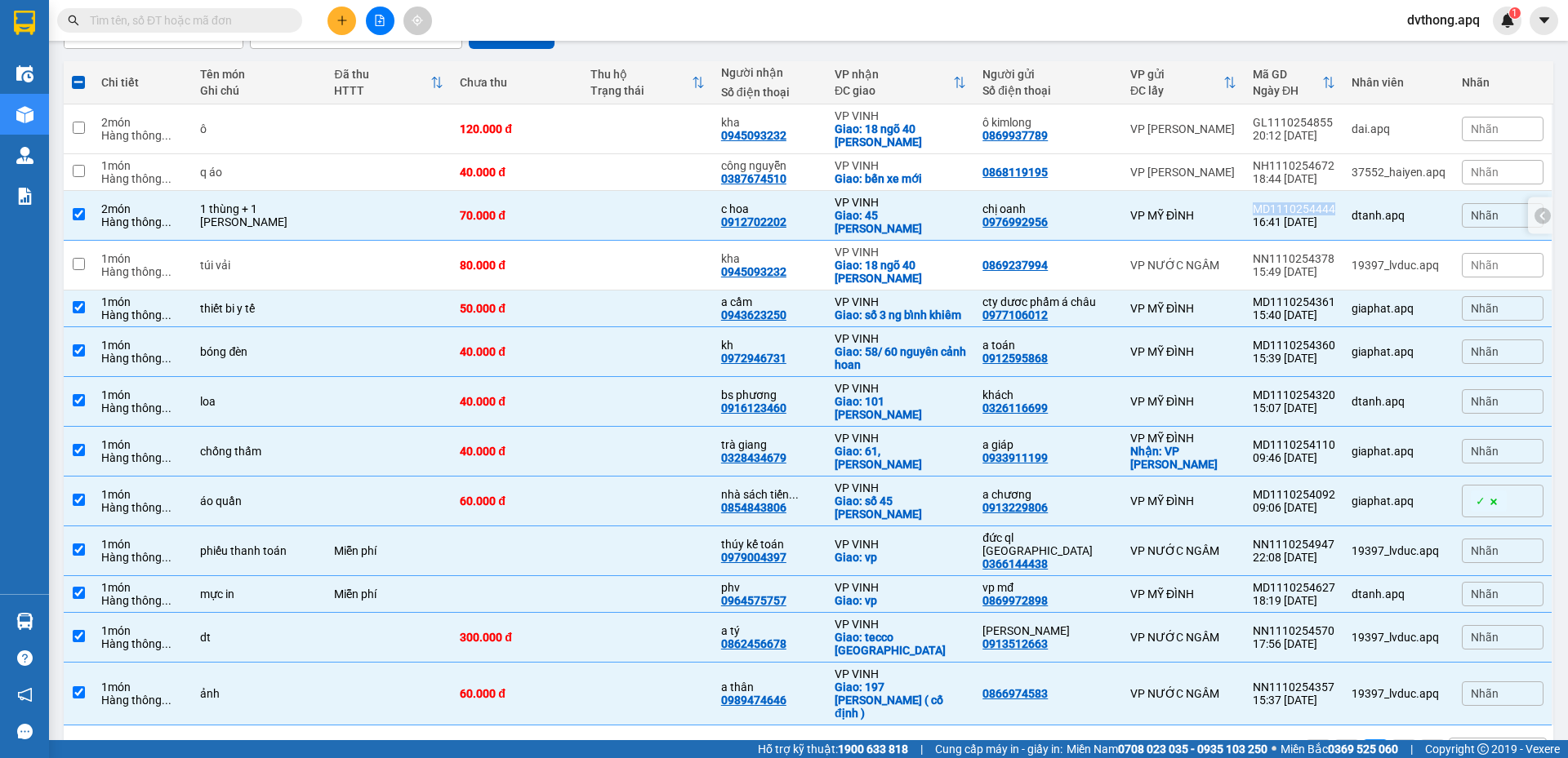
copy div "MD1110254444"
click at [636, 172] on td at bounding box center [647, 172] width 131 height 36
checkbox input "true"
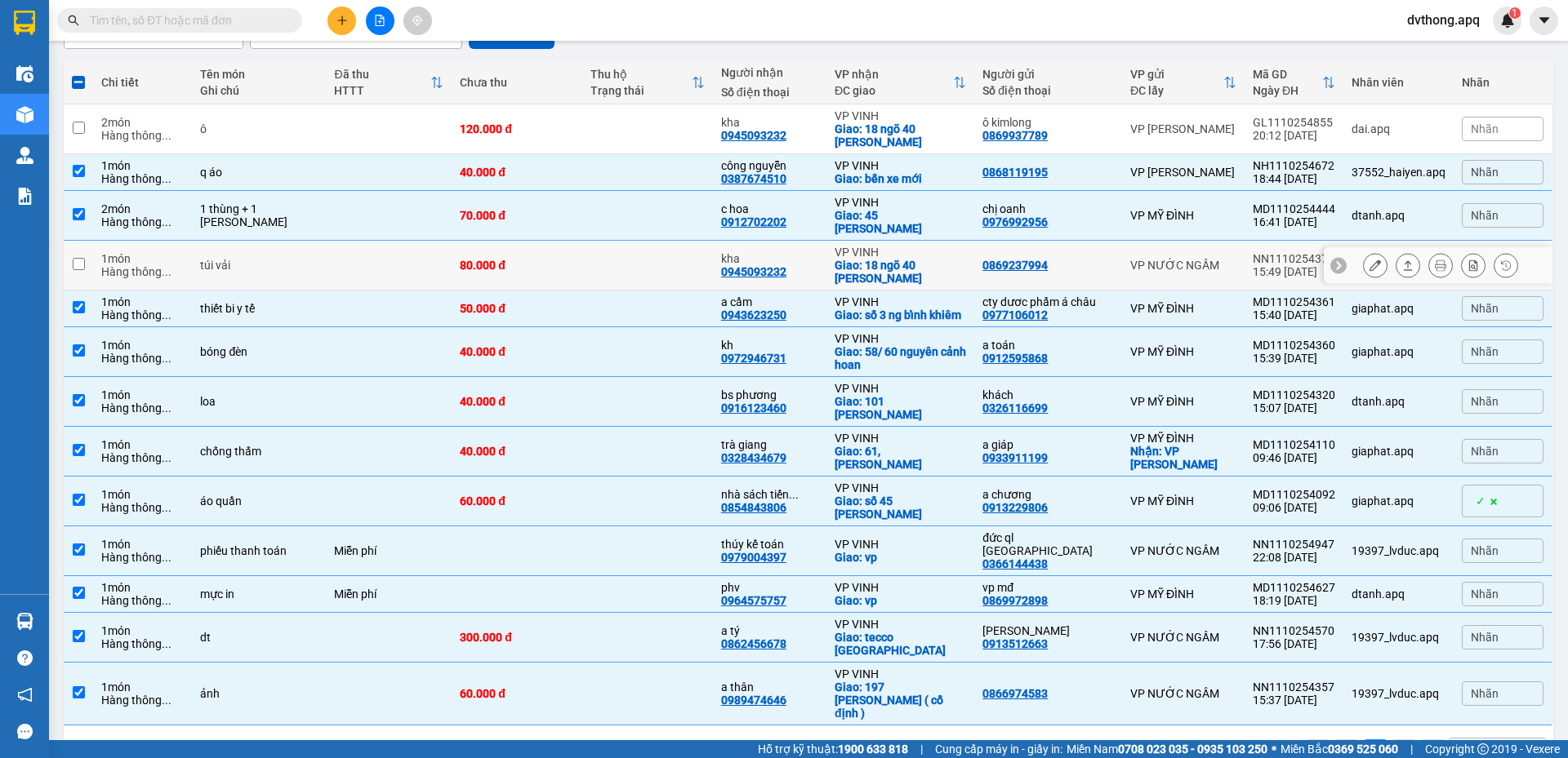
click at [610, 262] on td at bounding box center [647, 265] width 131 height 50
checkbox input "true"
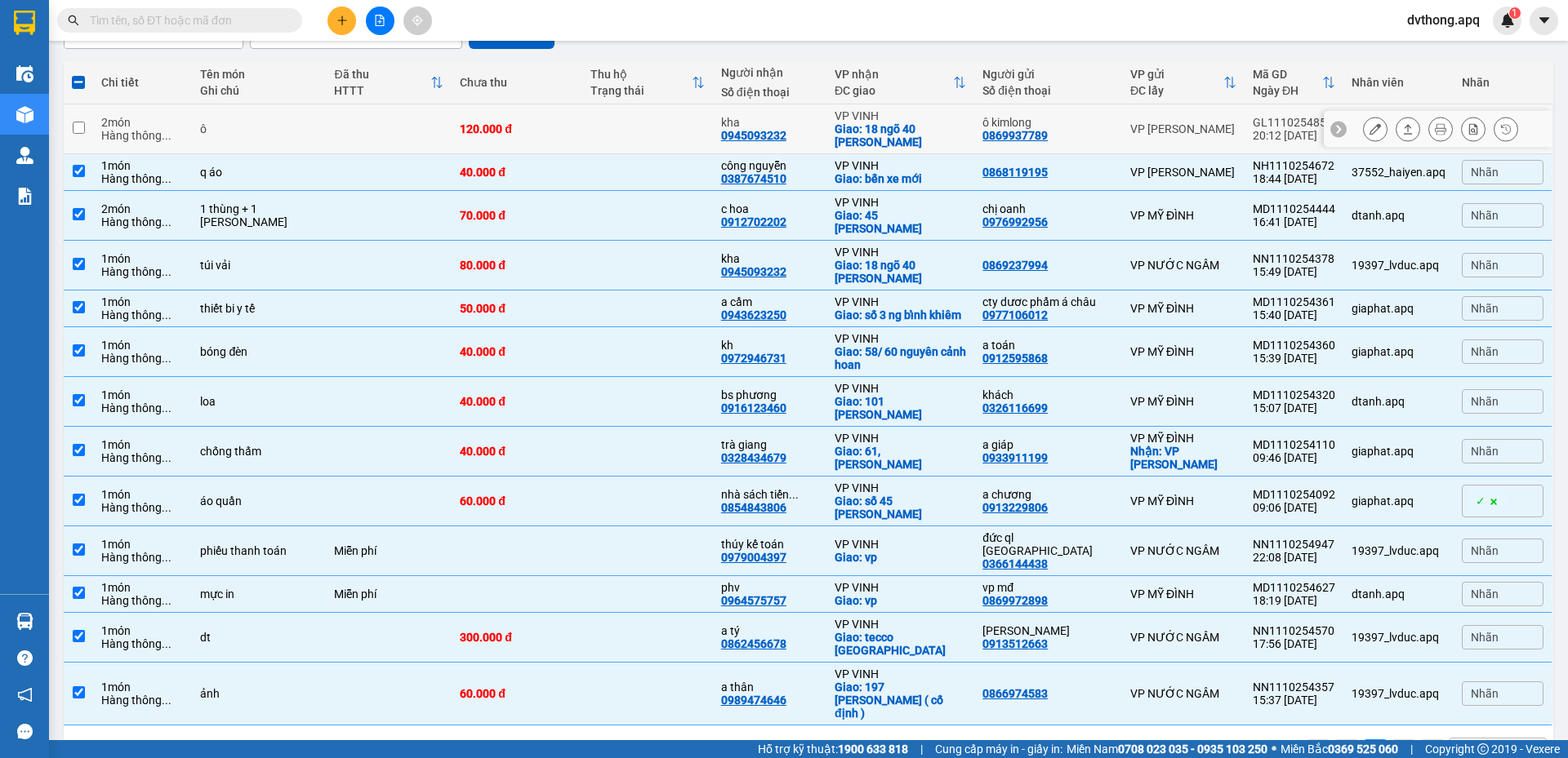
click at [652, 140] on td at bounding box center [647, 129] width 131 height 50
checkbox input "true"
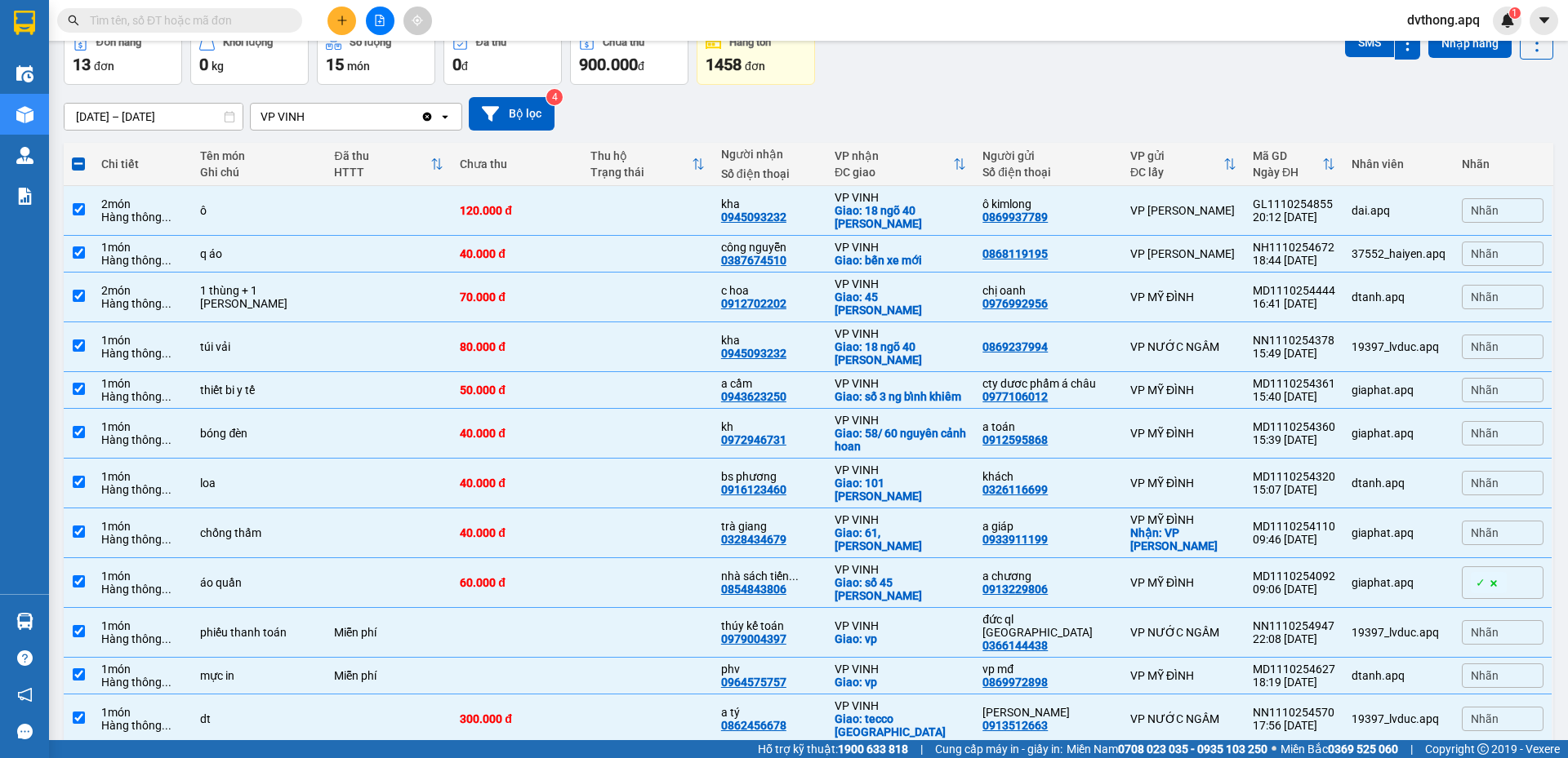
scroll to position [0, 0]
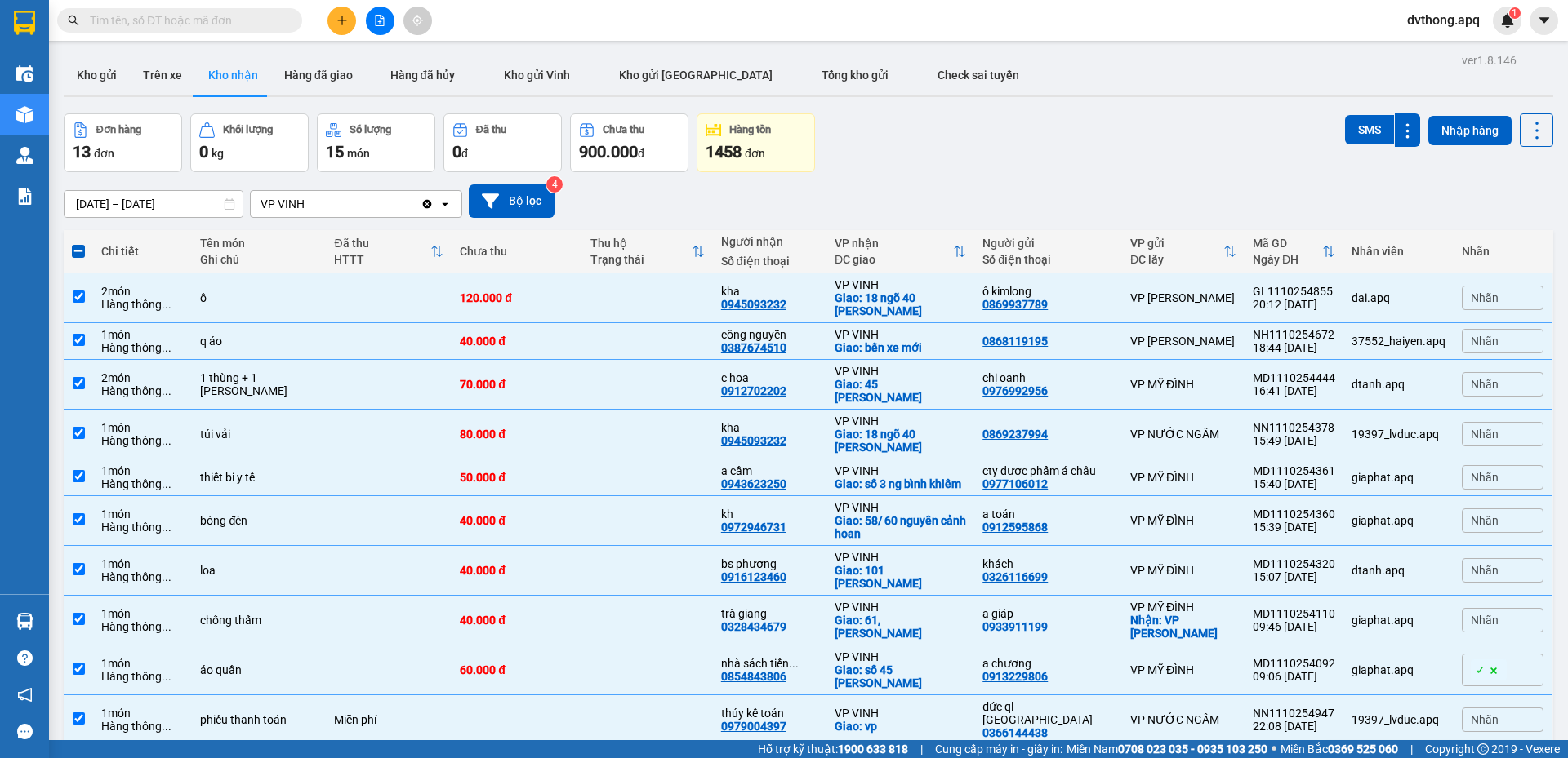
click at [1162, 664] on div "VP MỸ ĐÌNH" at bounding box center [1183, 670] width 106 height 13
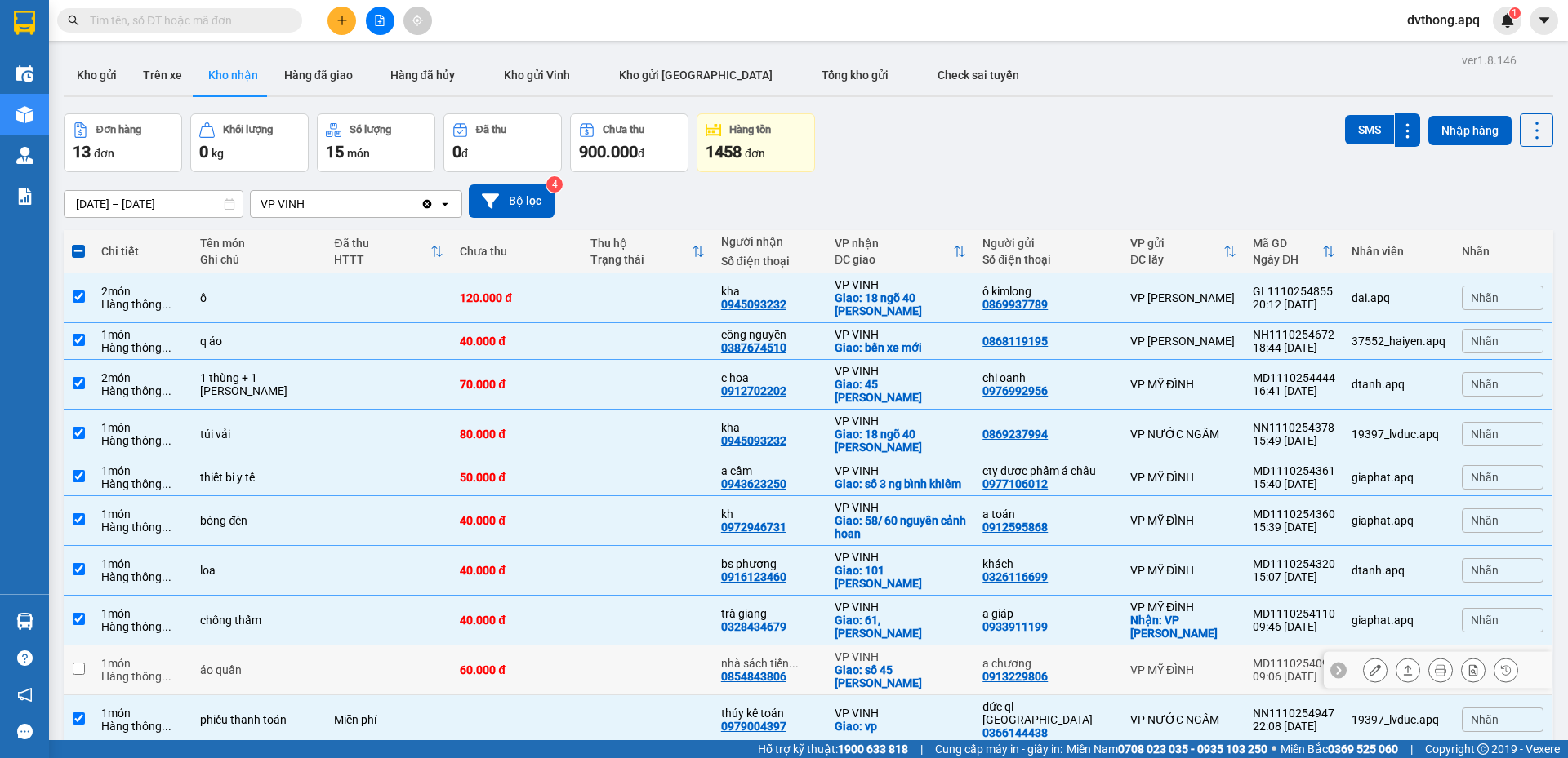
drag, startPoint x: 1163, startPoint y: 665, endPoint x: 1168, endPoint y: 671, distance: 7.8
click at [1168, 671] on td "VP MỸ ĐÌNH" at bounding box center [1183, 671] width 123 height 50
checkbox input "true"
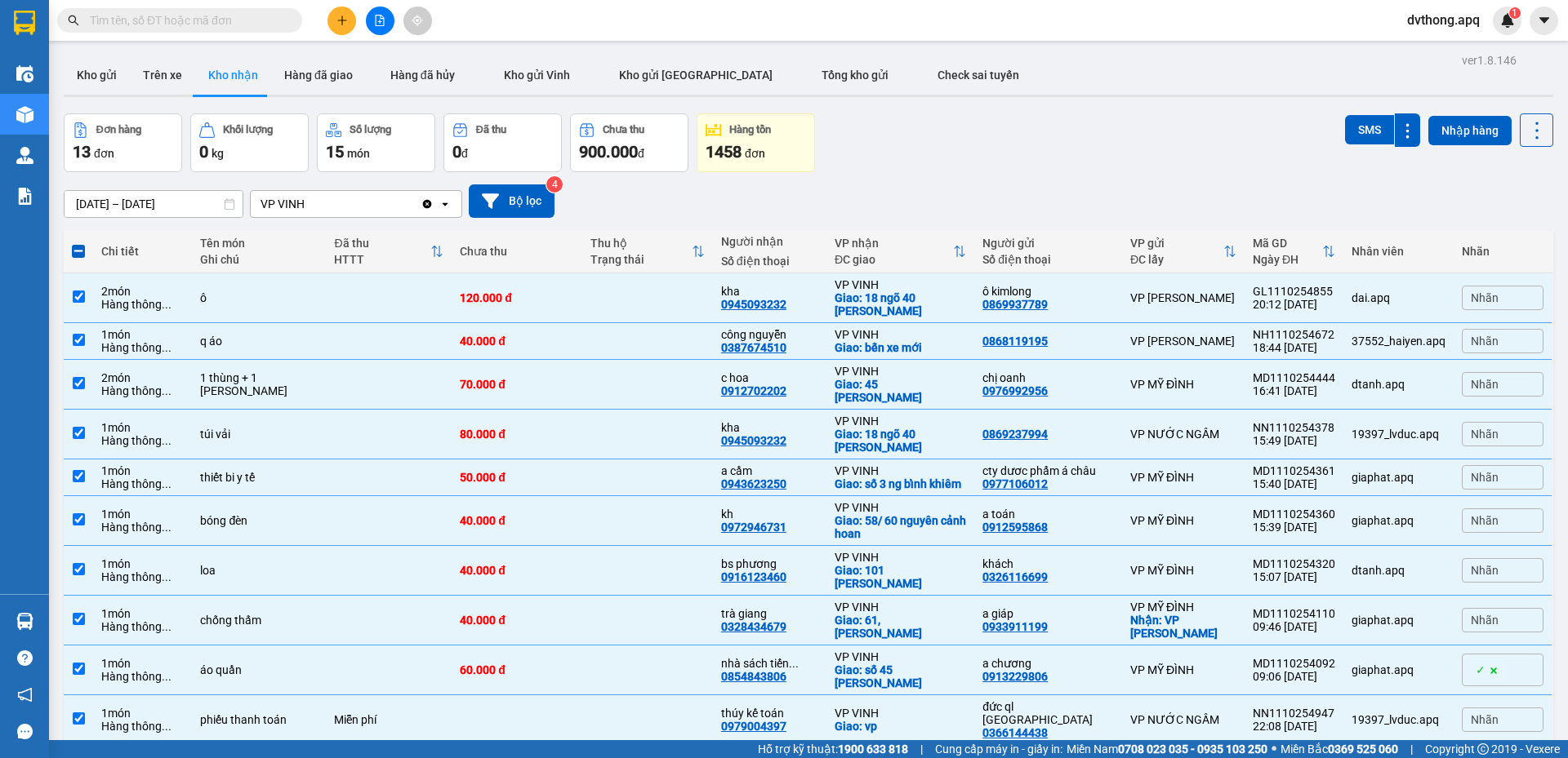
click at [1168, 181] on div "12/10/2025 – 12/10/2025 Press the down arrow key to interact with the calendar …" at bounding box center [809, 201] width 1490 height 58
click at [1430, 29] on span "dvthong.apq" at bounding box center [1443, 20] width 98 height 21
click at [1442, 46] on span "Đăng xuất" at bounding box center [1452, 50] width 69 height 18
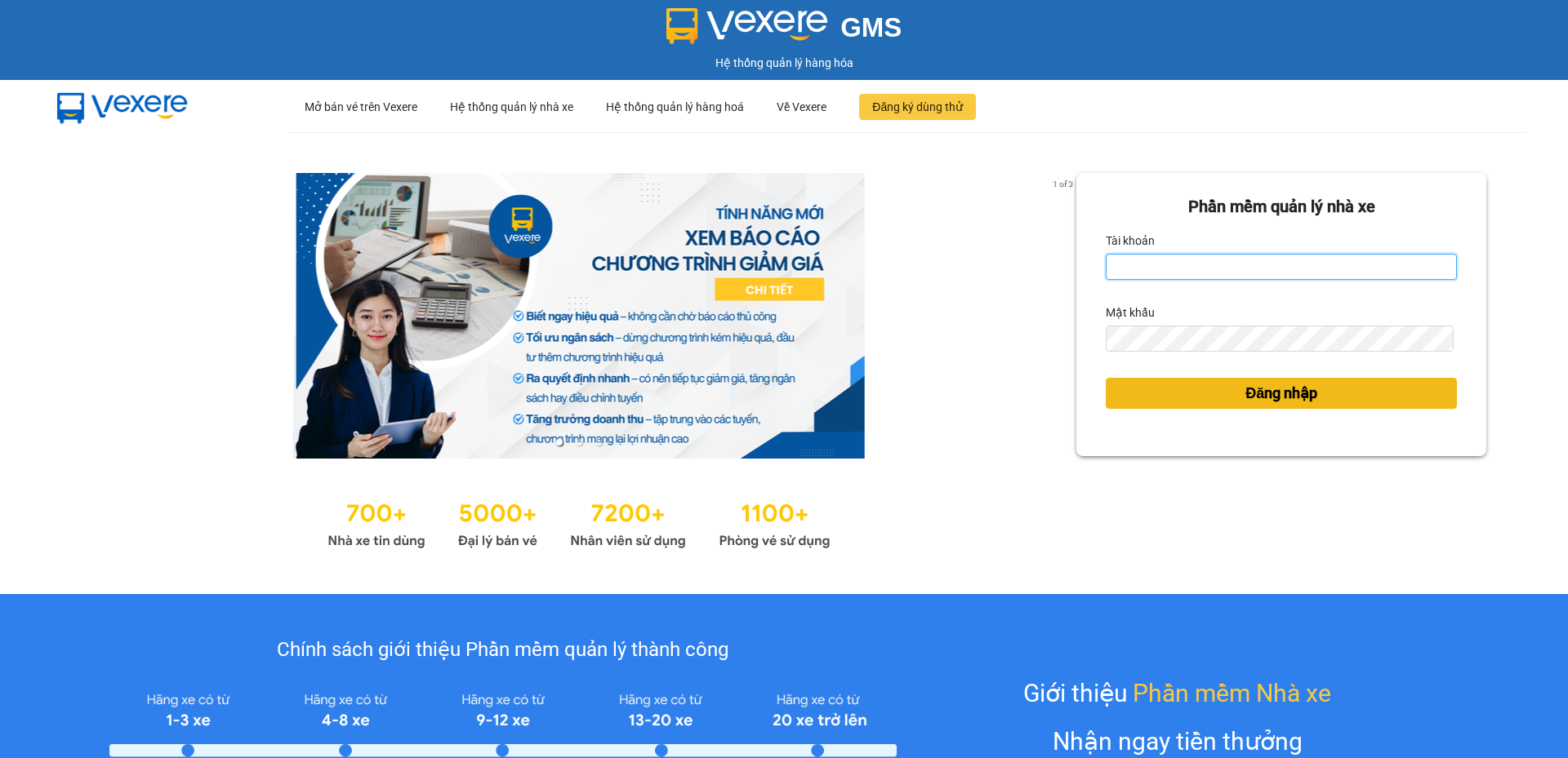
type input "cdtuan.apq"
click at [1403, 392] on button "Đăng nhập" at bounding box center [1281, 393] width 351 height 31
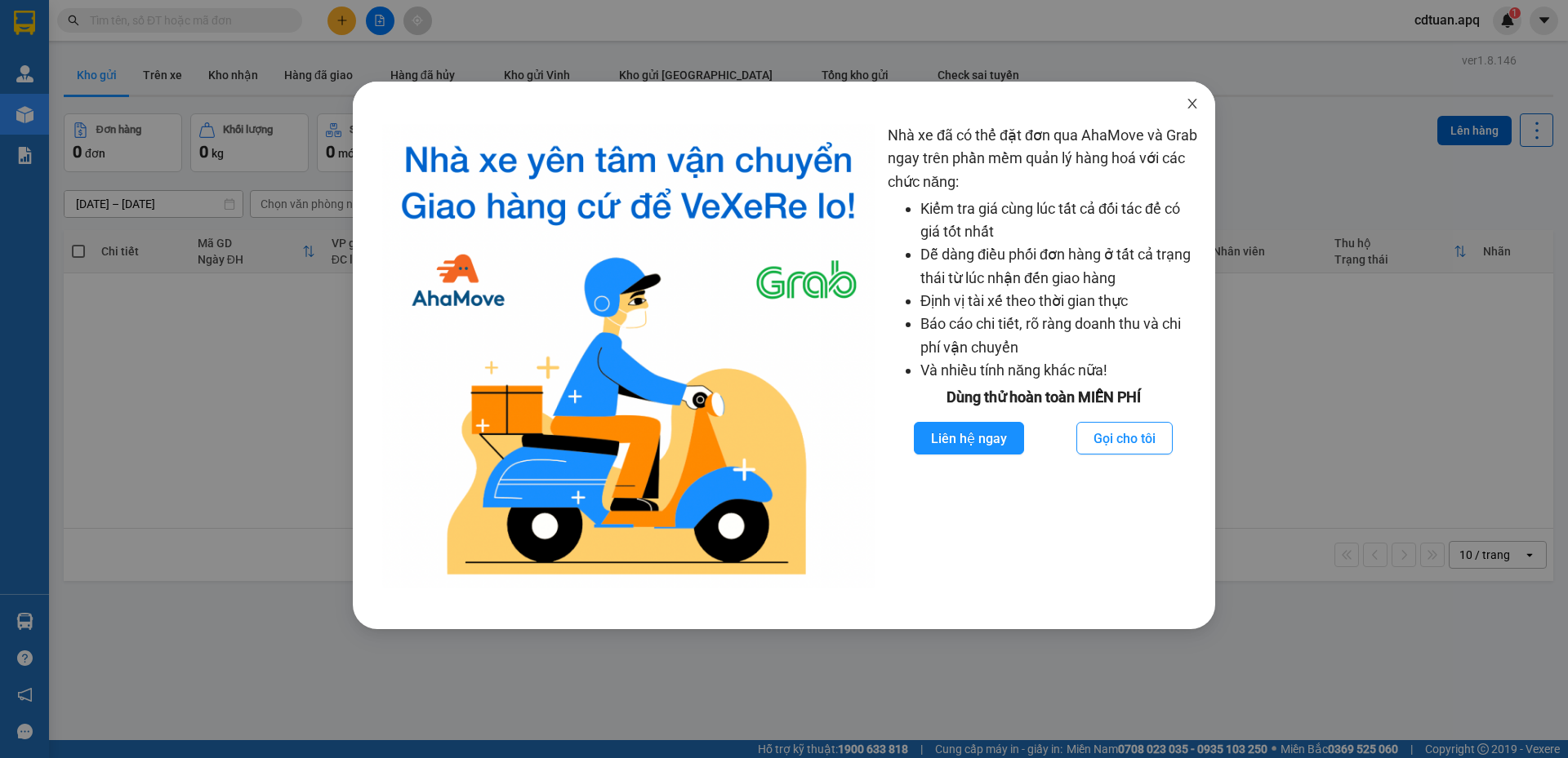
click at [1193, 99] on icon "close" at bounding box center [1192, 103] width 13 height 13
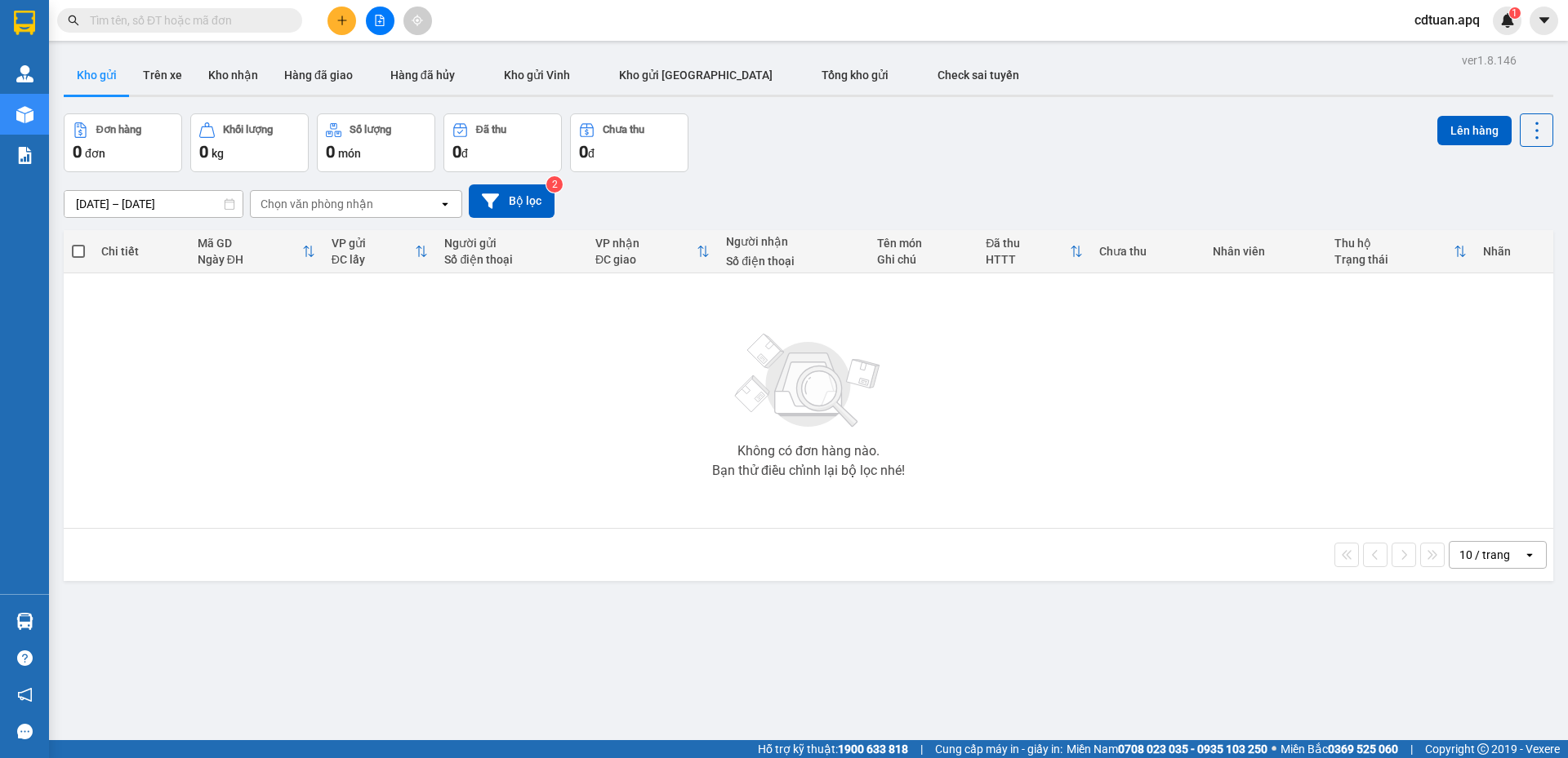
click at [1529, 20] on div "cdtuan.apq 1" at bounding box center [1484, 21] width 166 height 29
click at [1472, 20] on span "cdtuan.apq" at bounding box center [1447, 20] width 91 height 21
click at [1447, 51] on span "Đăng xuất" at bounding box center [1462, 50] width 69 height 18
